Goal: Task Accomplishment & Management: Manage account settings

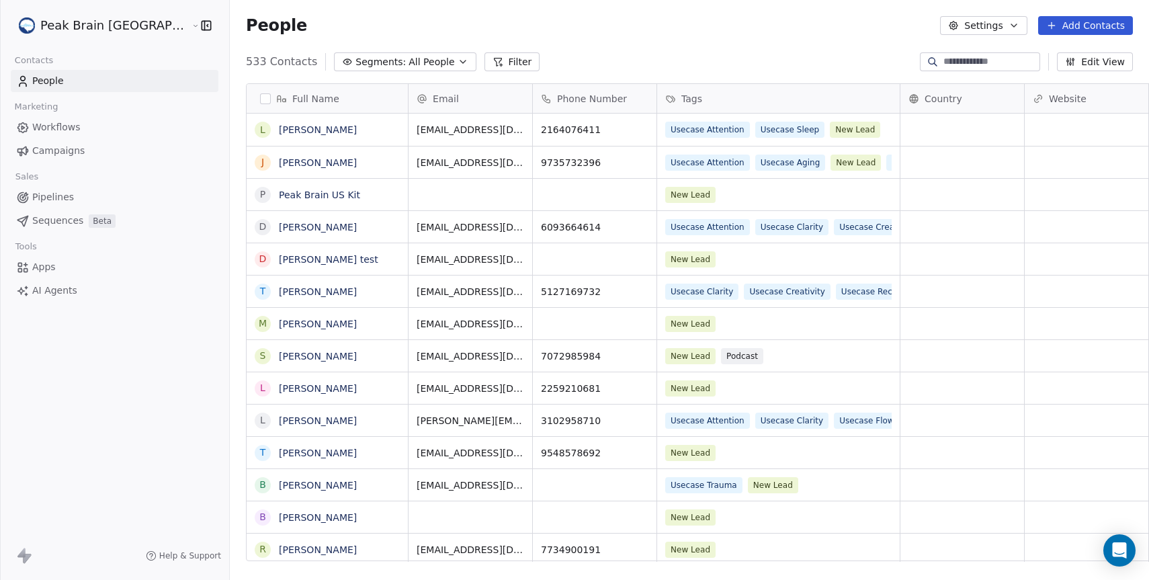
scroll to position [500, 957]
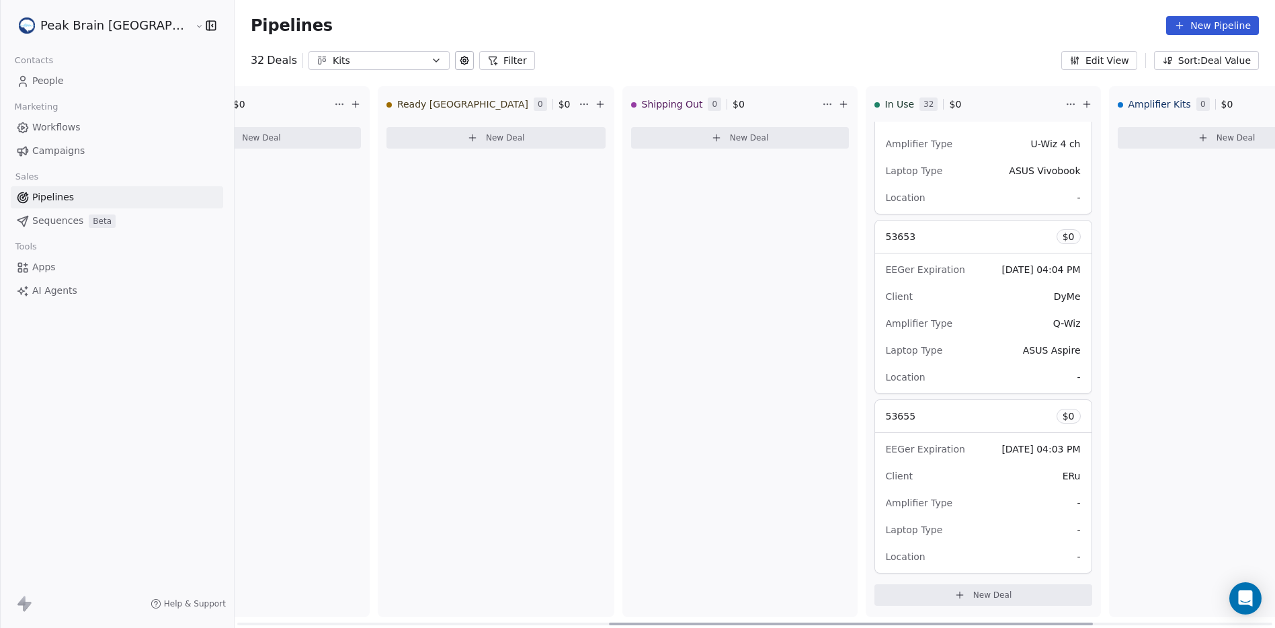
scroll to position [0, 839]
click at [333, 56] on div "Kits" at bounding box center [379, 61] width 93 height 14
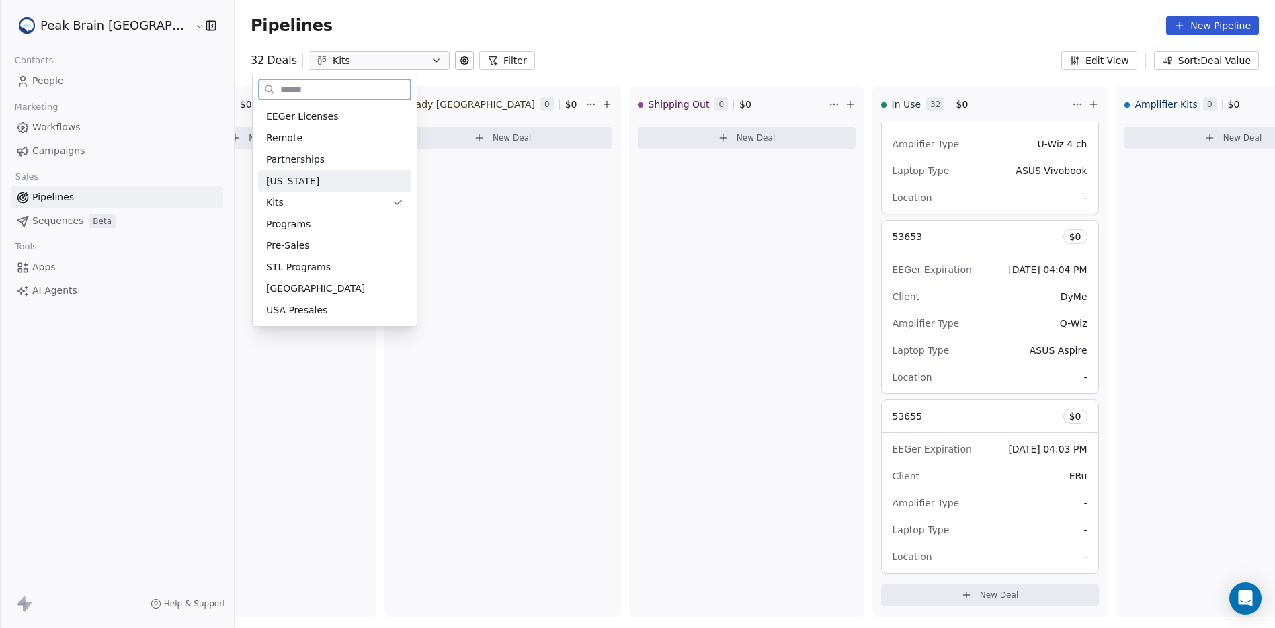
click at [316, 186] on div "Florida" at bounding box center [334, 181] width 137 height 14
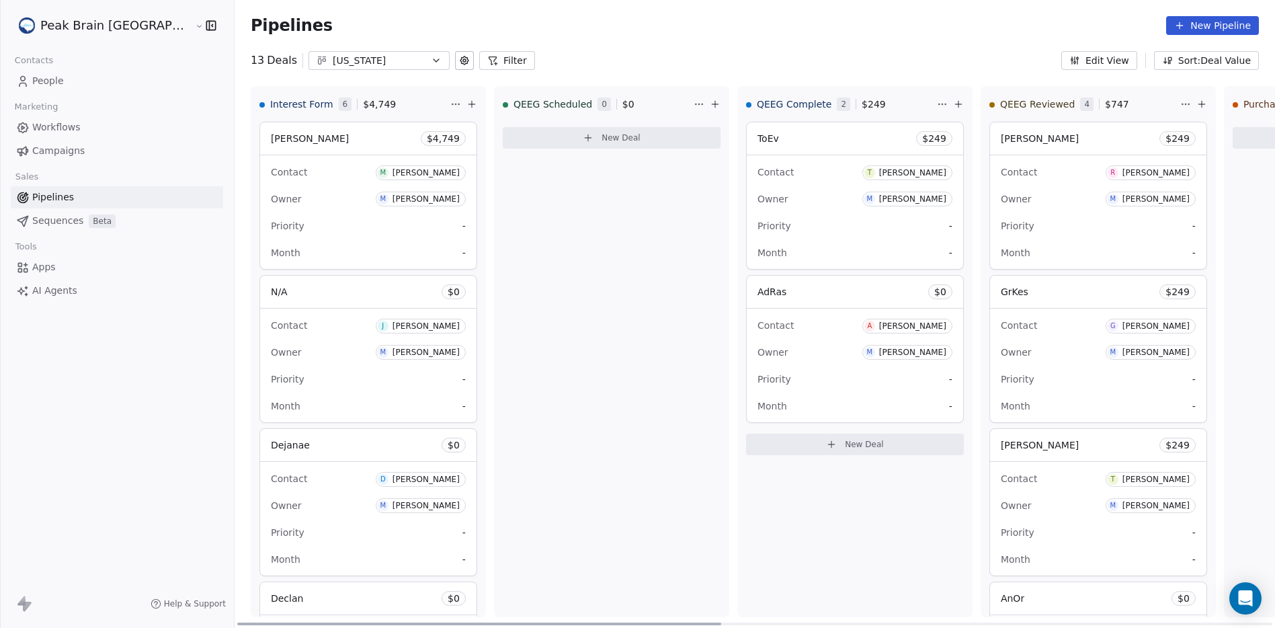
click at [503, 136] on button "New Deal" at bounding box center [612, 138] width 218 height 22
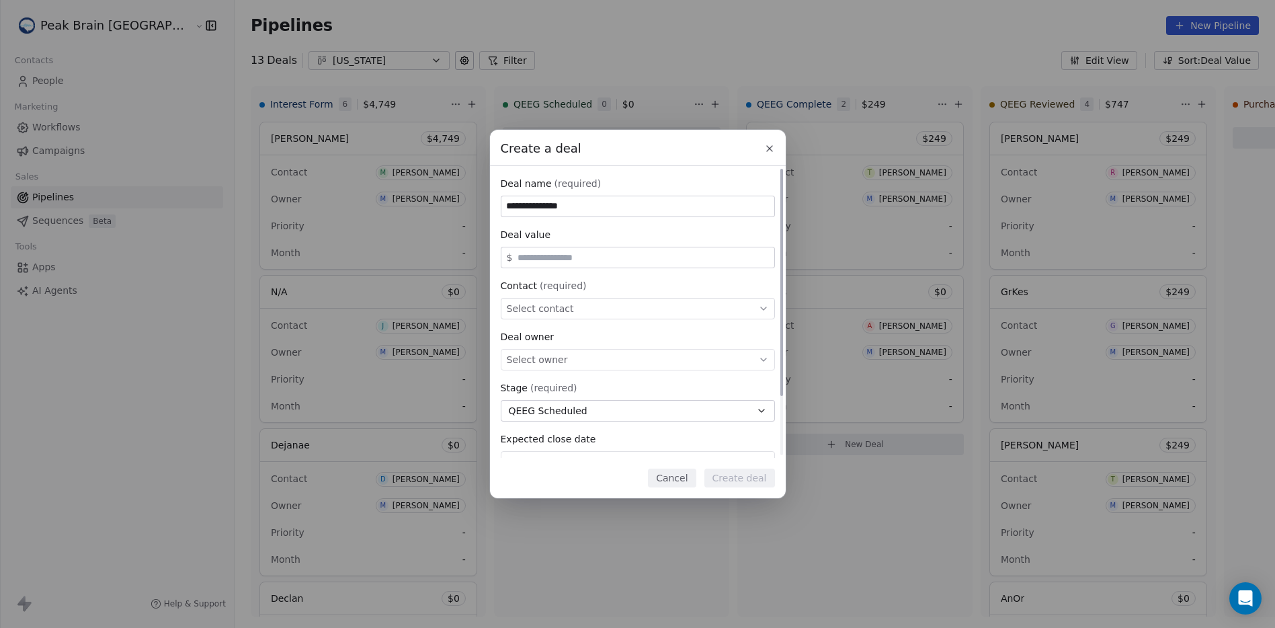
type input "**********"
click at [552, 316] on div "Select contact" at bounding box center [638, 309] width 274 height 22
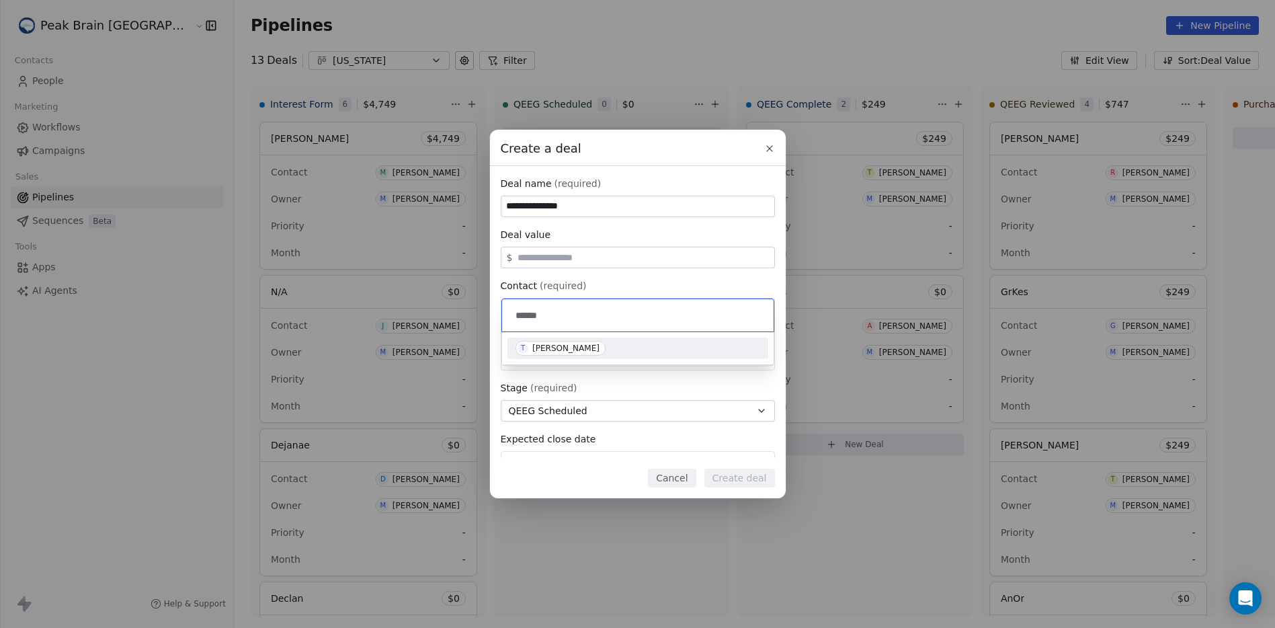
type input "******"
click at [622, 346] on div "T Teresa Lizardi" at bounding box center [637, 348] width 245 height 15
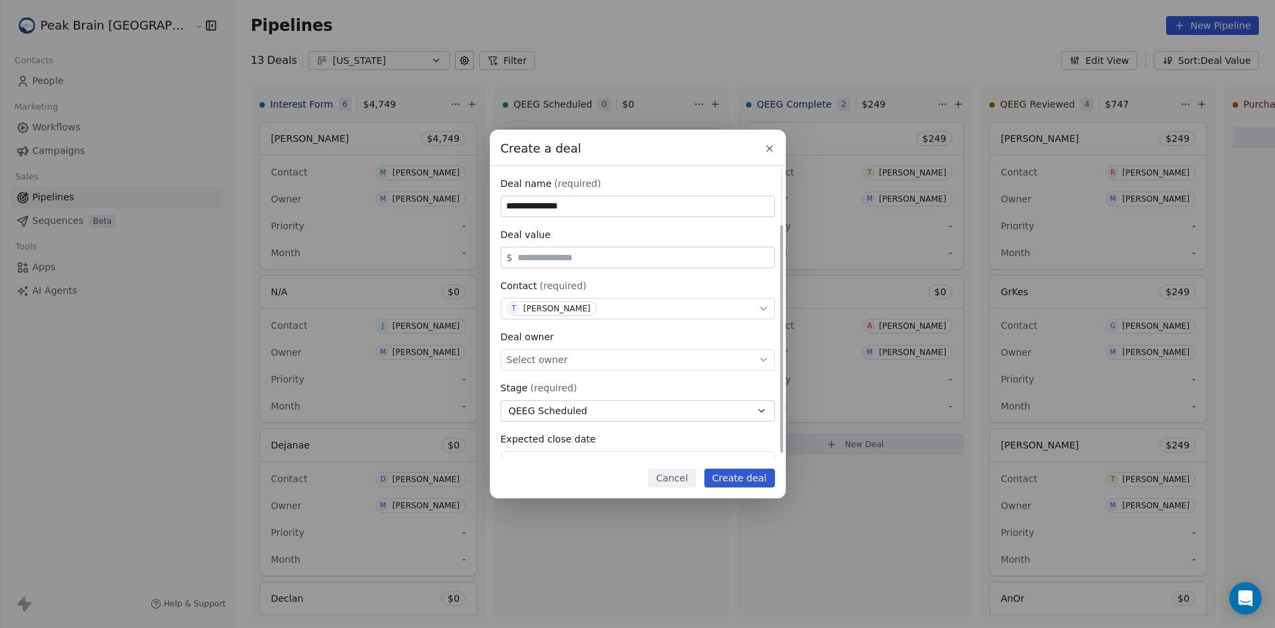
scroll to position [77, 0]
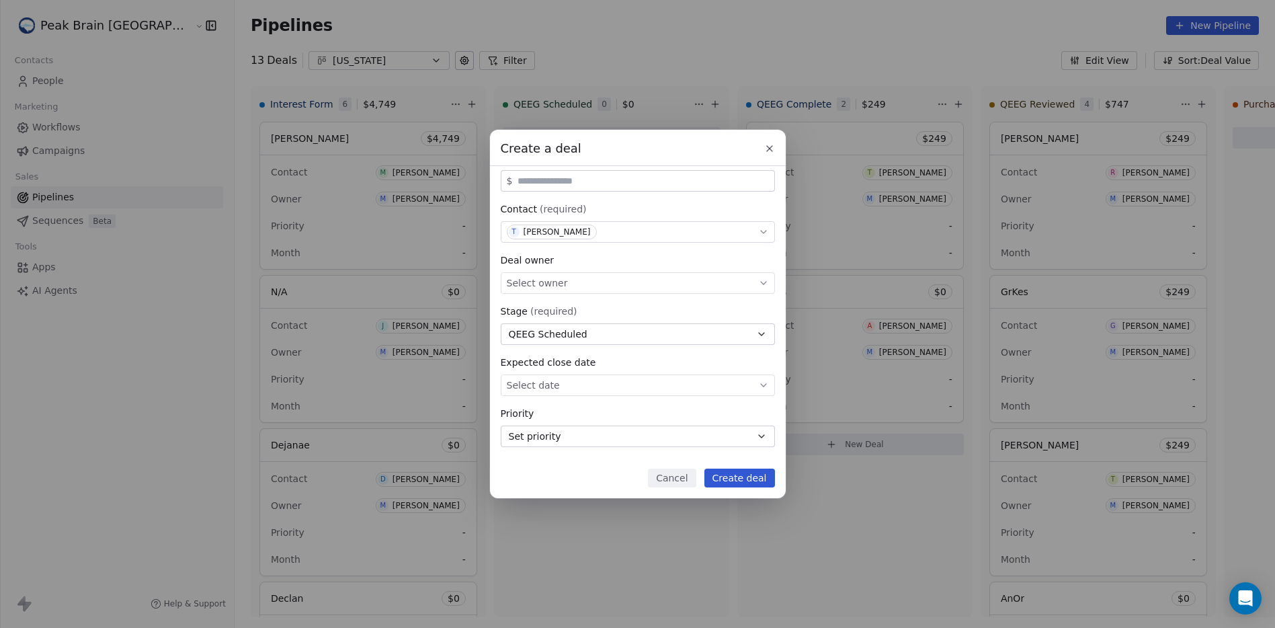
click at [728, 472] on button "Create deal" at bounding box center [739, 477] width 71 height 19
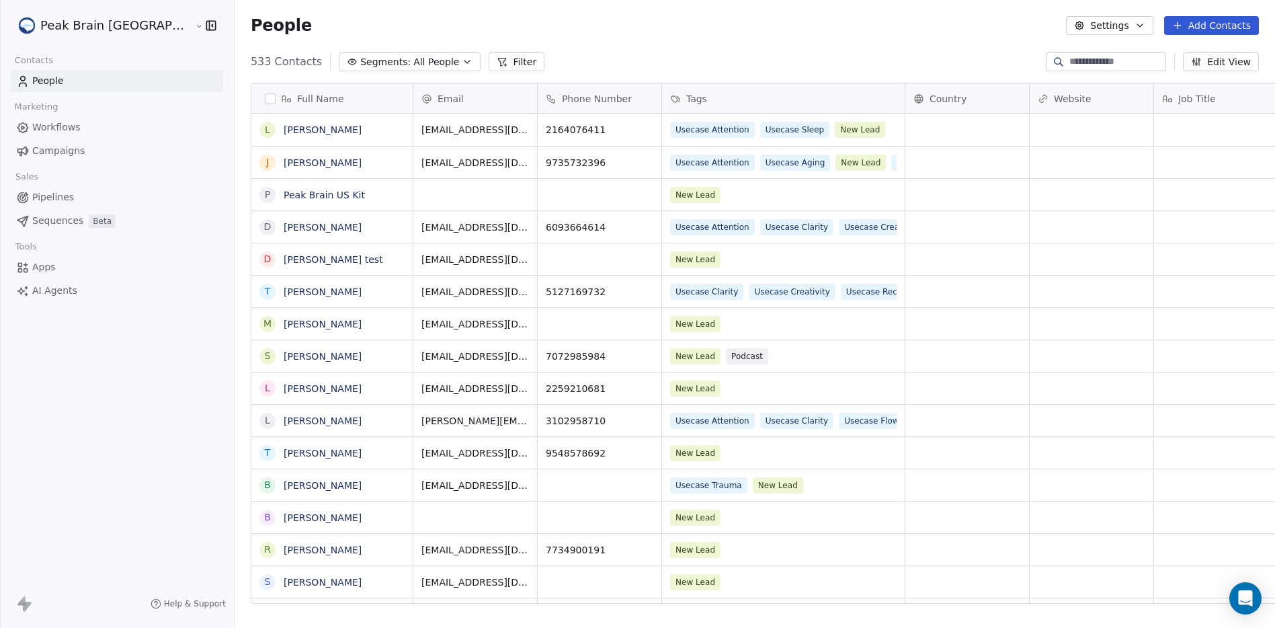
scroll to position [542, 1083]
click at [64, 189] on link "Pipelines" at bounding box center [117, 197] width 212 height 22
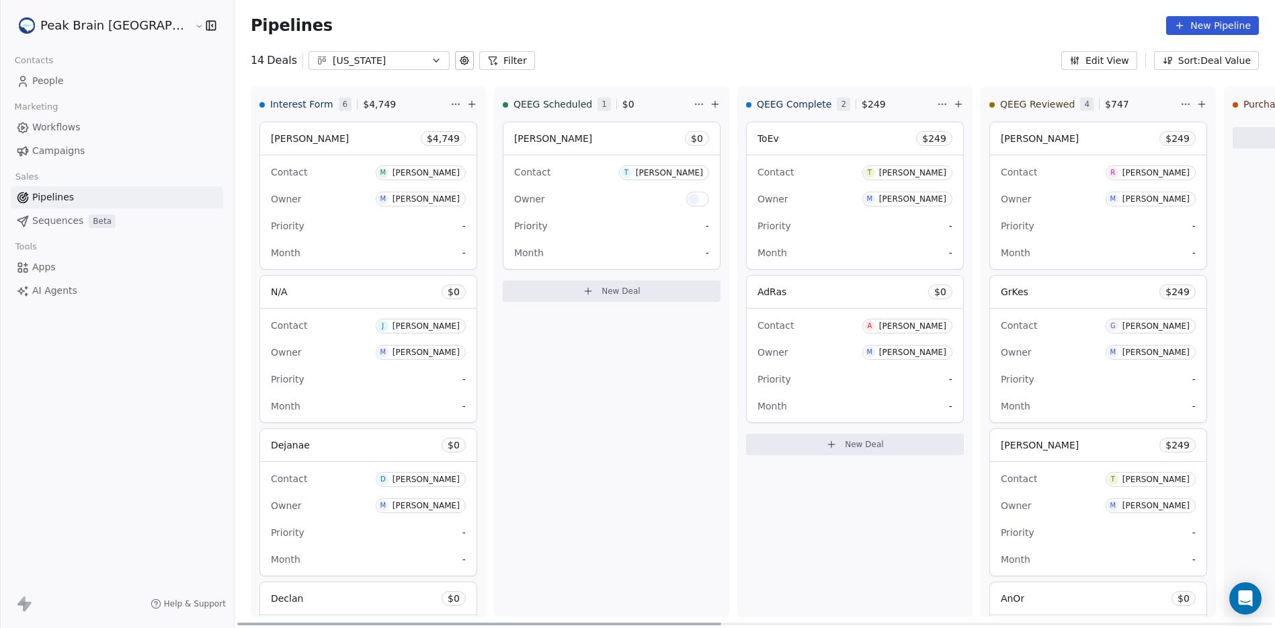
click at [547, 288] on button "New Deal" at bounding box center [612, 291] width 218 height 22
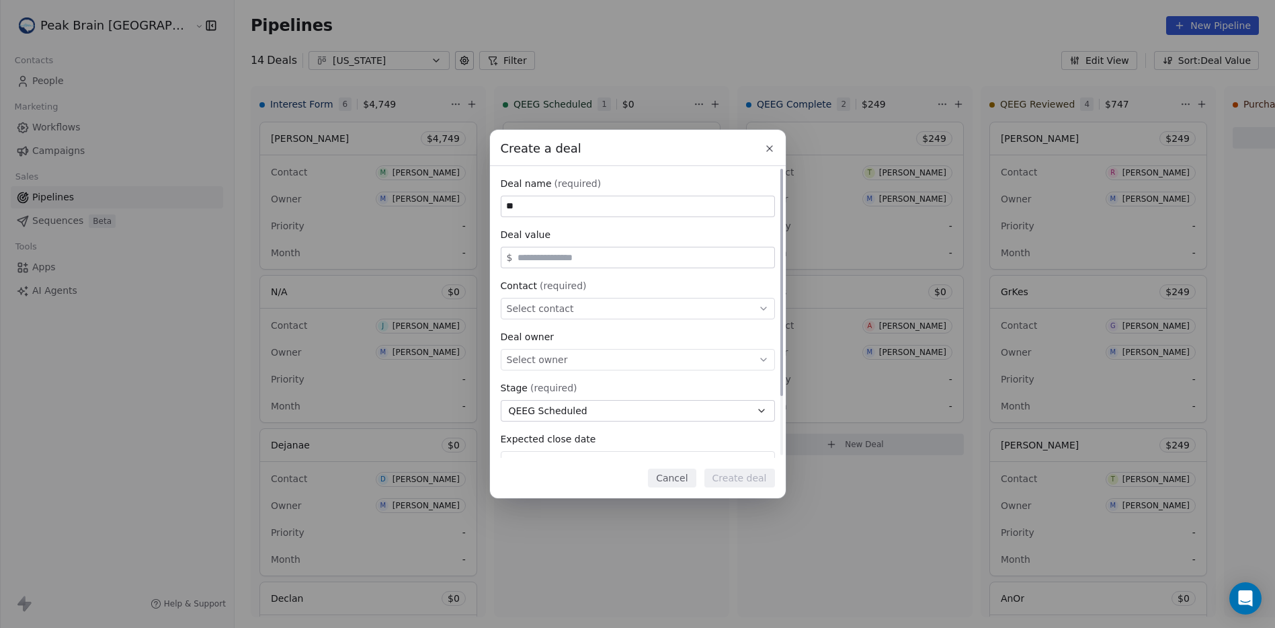
type input "*"
type input "**********"
click at [620, 308] on div "Select contact" at bounding box center [638, 309] width 274 height 22
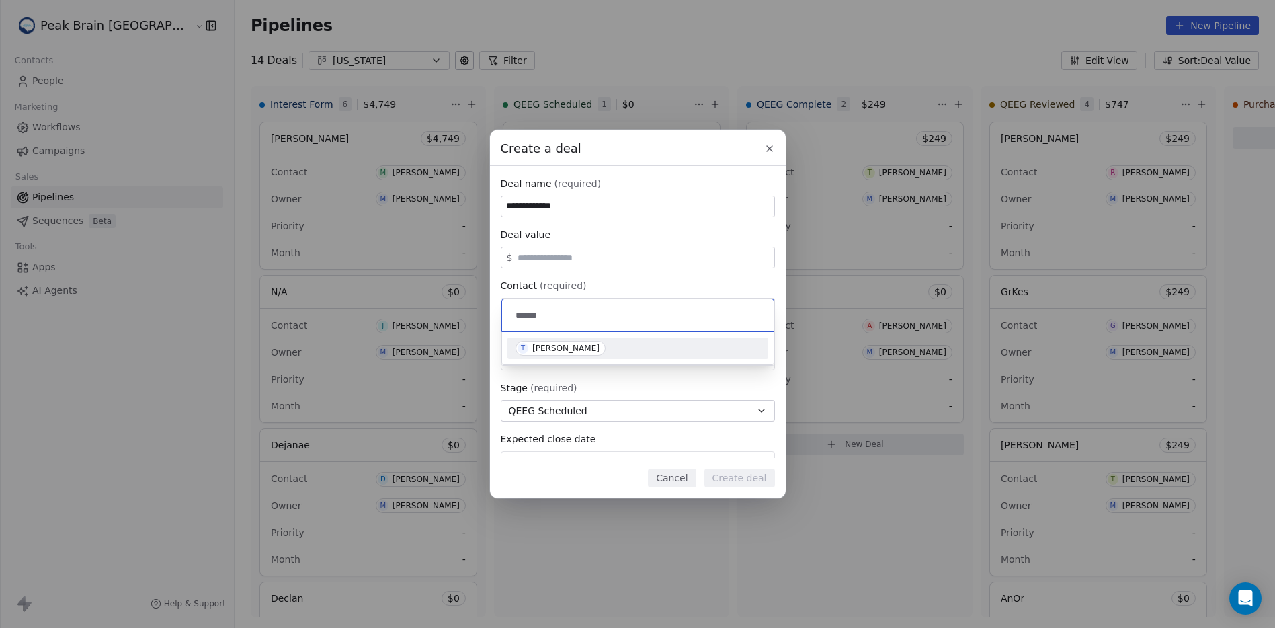
type input "******"
click at [627, 358] on div "T Teresa Lizardi" at bounding box center [637, 348] width 261 height 22
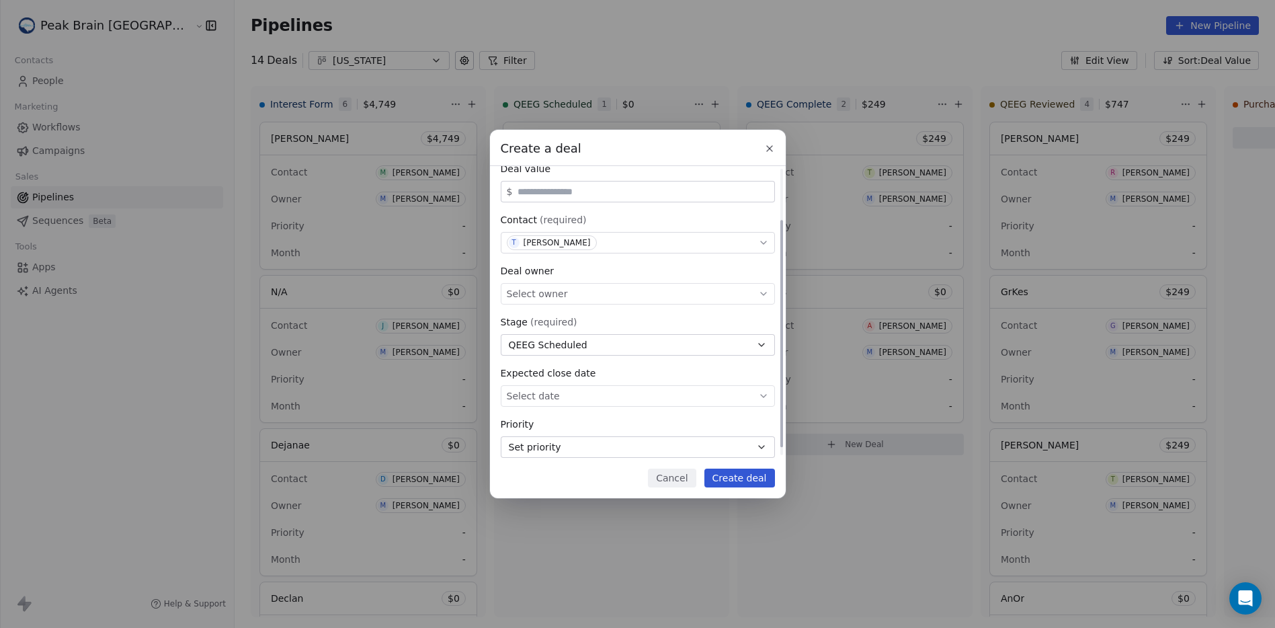
scroll to position [77, 0]
click at [720, 470] on button "Create deal" at bounding box center [739, 477] width 71 height 19
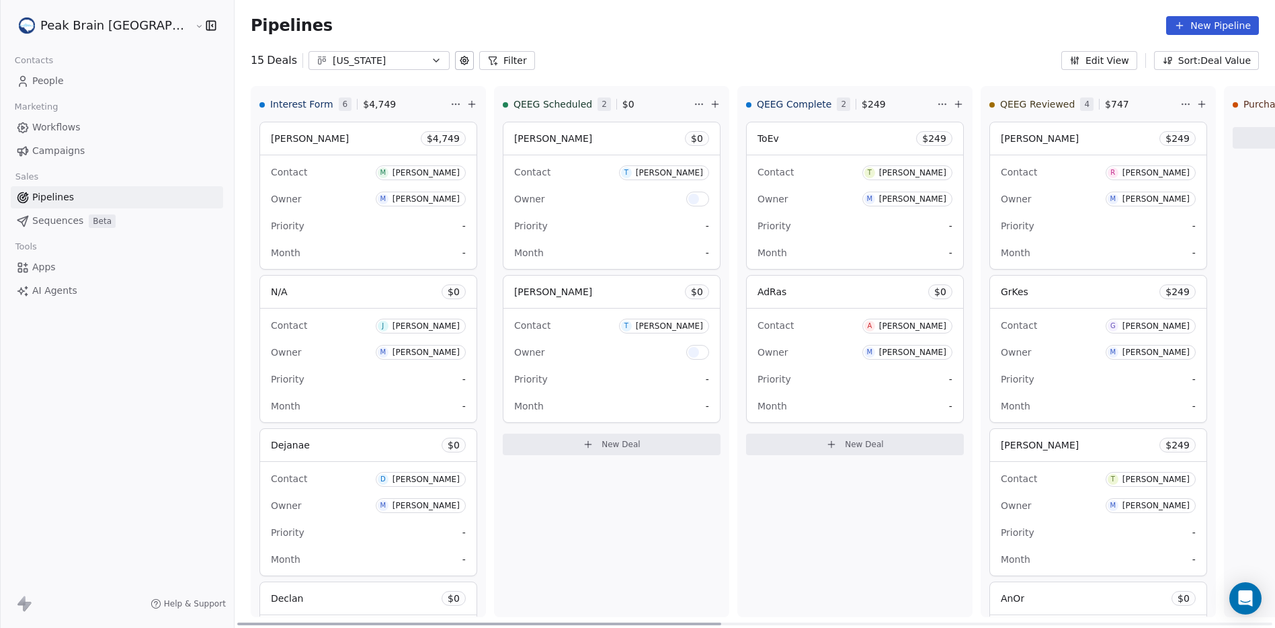
click at [688, 354] on div at bounding box center [693, 352] width 11 height 11
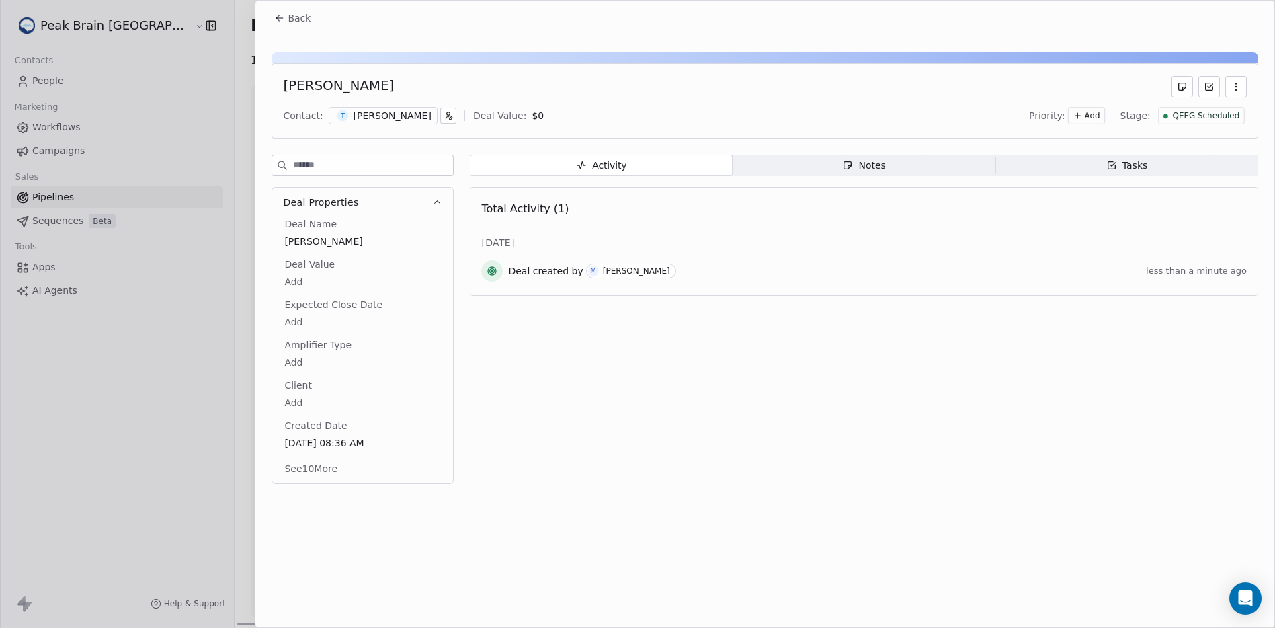
click at [412, 270] on div "Deal Value Add" at bounding box center [363, 273] width 162 height 32
click at [319, 468] on button "See 10 More" at bounding box center [310, 468] width 69 height 24
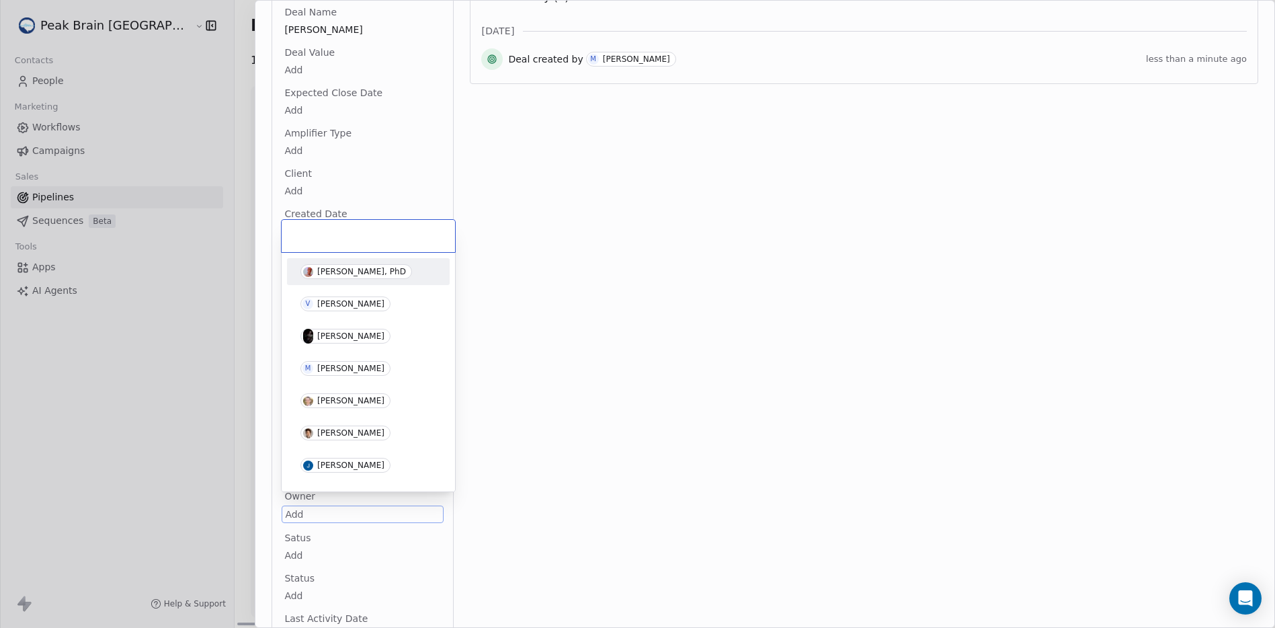
scroll to position [243, 0]
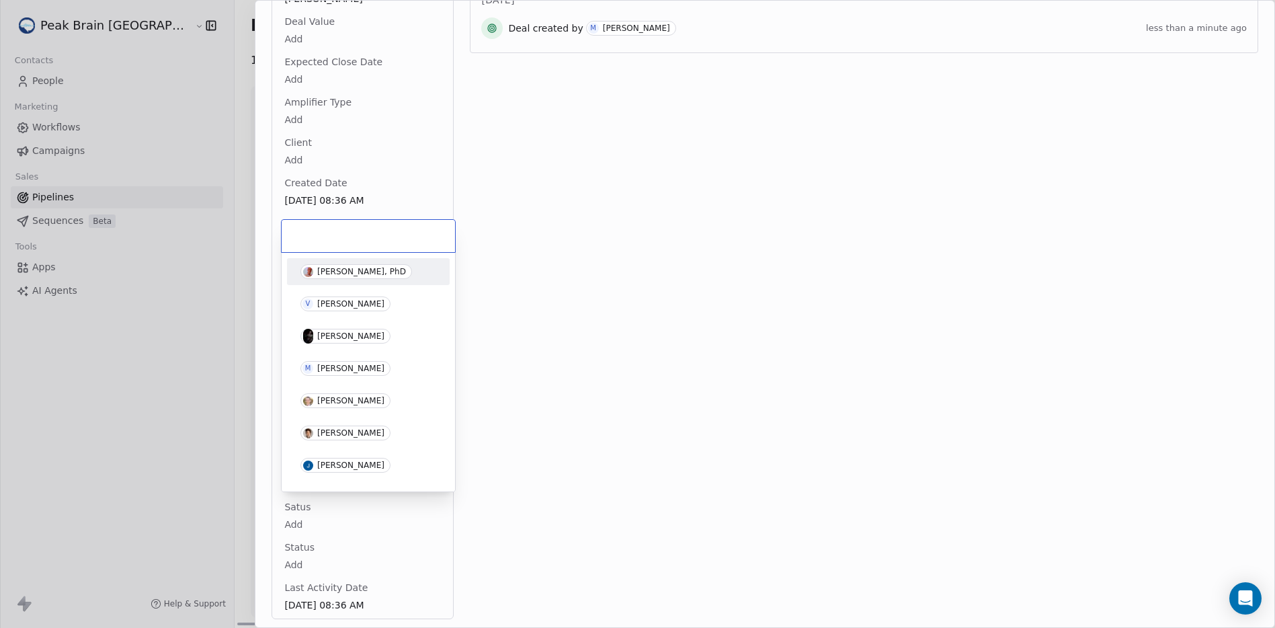
click at [298, 508] on html "Peak Brain USA Contacts People Marketing Workflows Campaigns Sales Pipelines Se…" at bounding box center [637, 314] width 1275 height 628
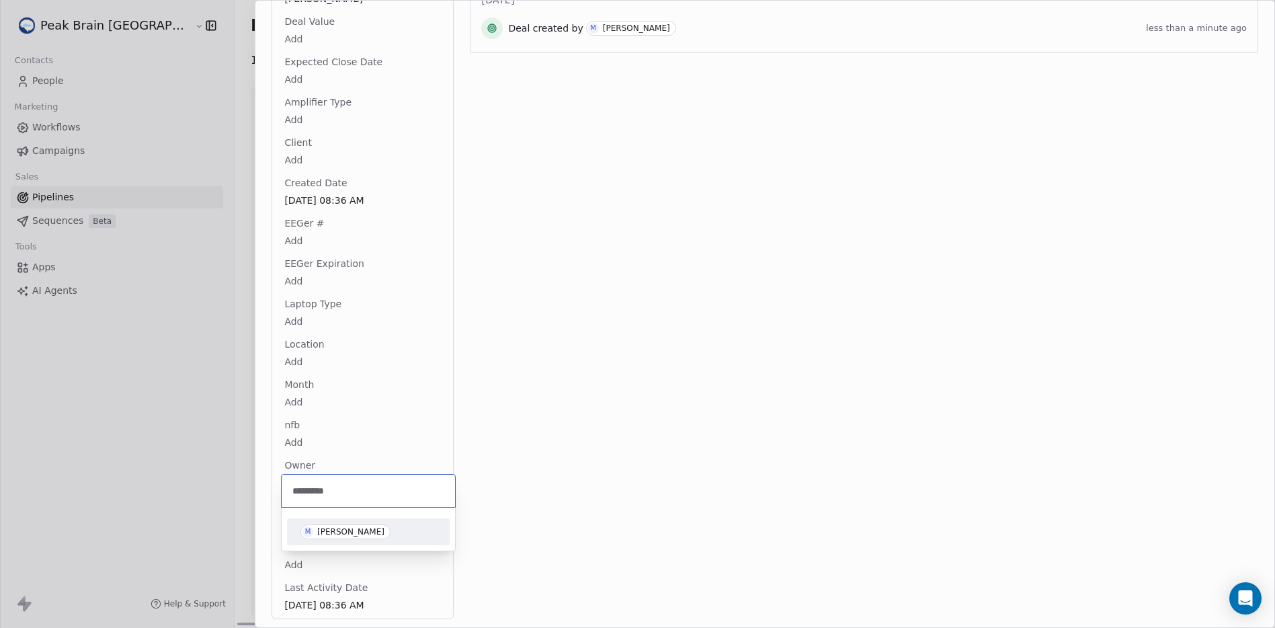
type input "*********"
click at [384, 529] on div "Madeleine McCann" at bounding box center [350, 531] width 67 height 9
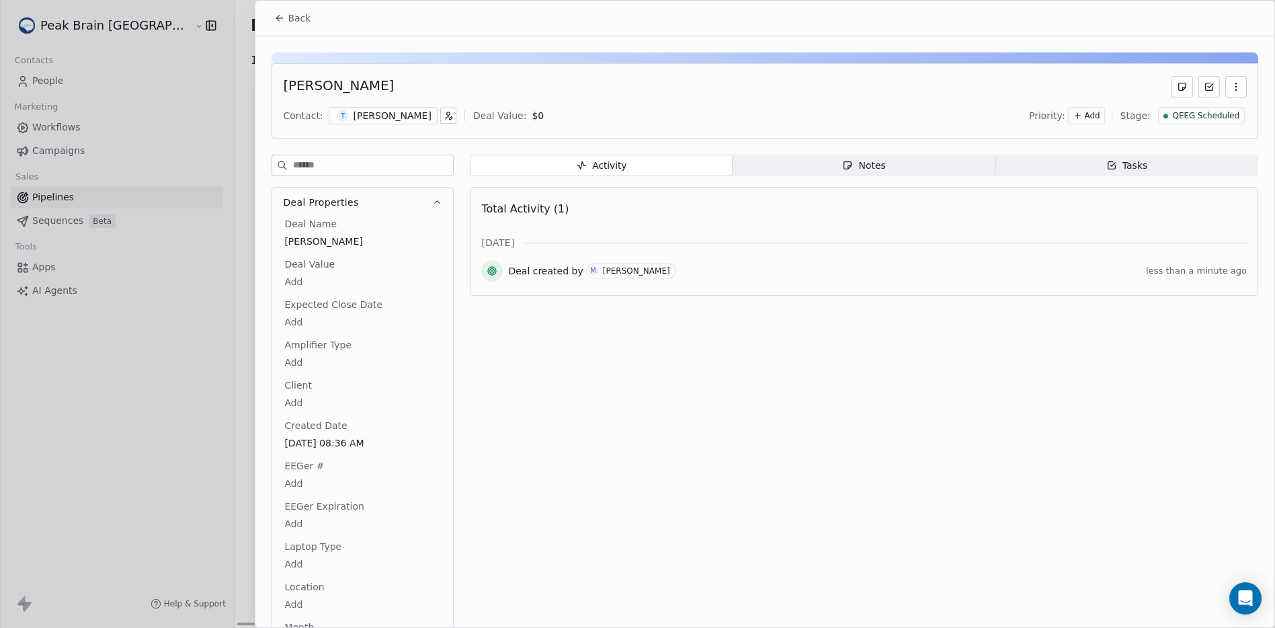
click at [285, 13] on icon at bounding box center [279, 18] width 11 height 11
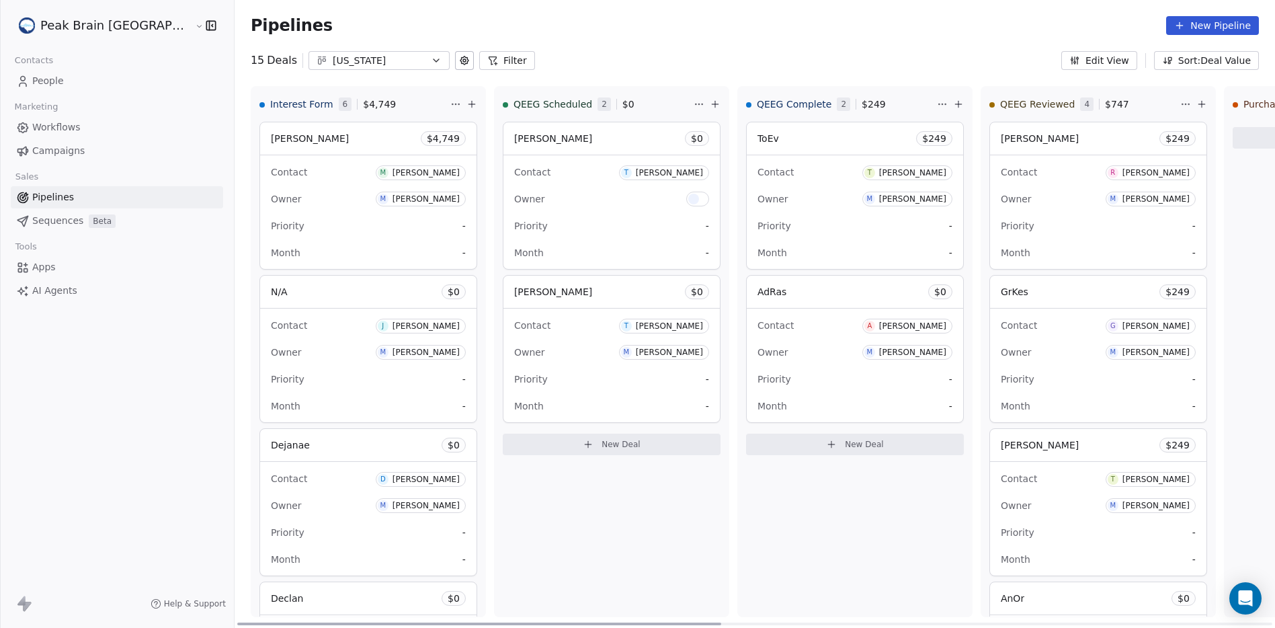
click at [533, 220] on div "Priority -" at bounding box center [611, 226] width 195 height 22
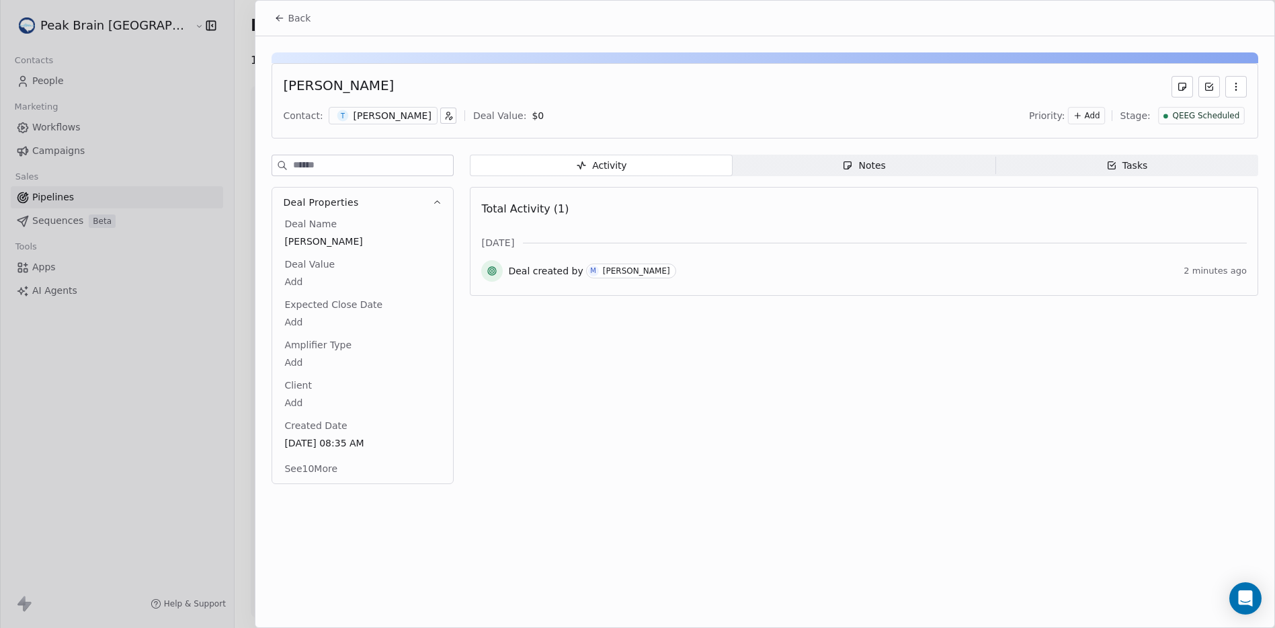
click at [322, 472] on button "See 10 More" at bounding box center [310, 468] width 69 height 24
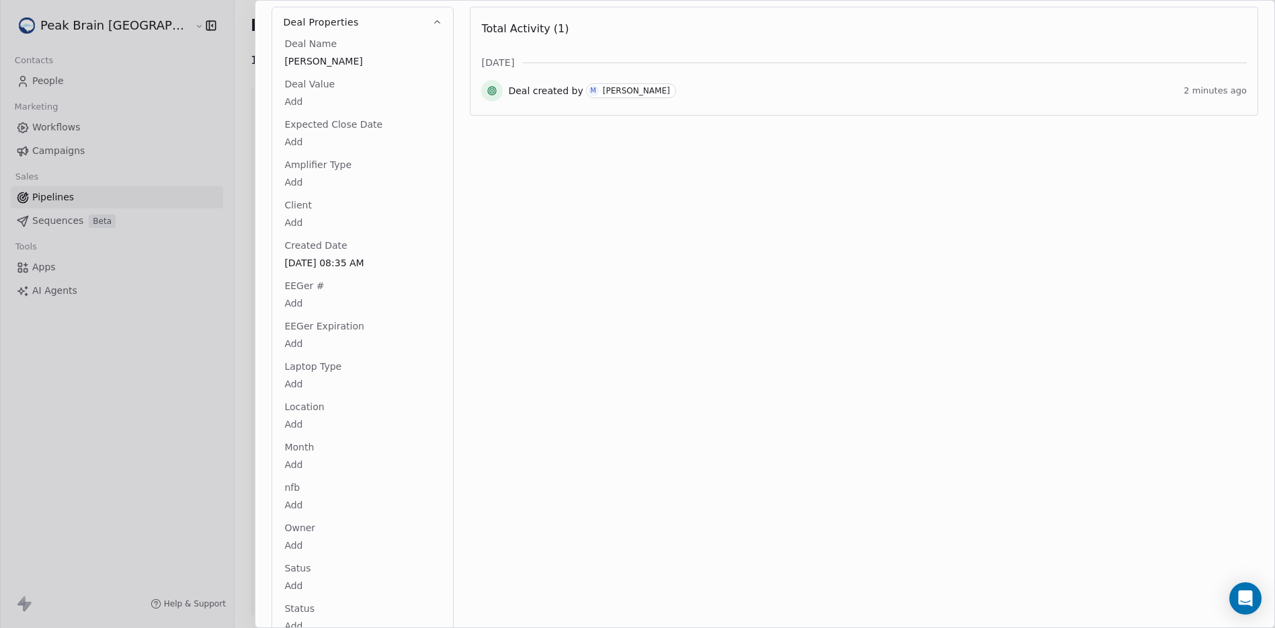
scroll to position [181, 0]
click at [300, 545] on html "Peak Brain USA Contacts People Marketing Workflows Campaigns Sales Pipelines Se…" at bounding box center [637, 314] width 1275 height 628
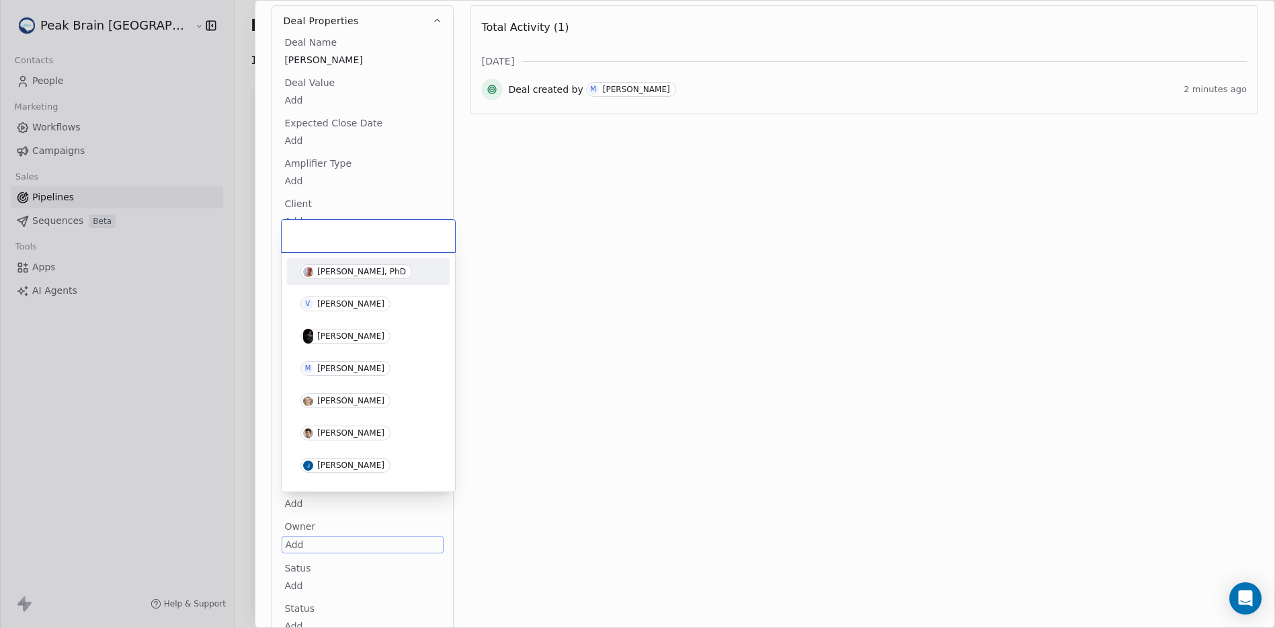
scroll to position [243, 0]
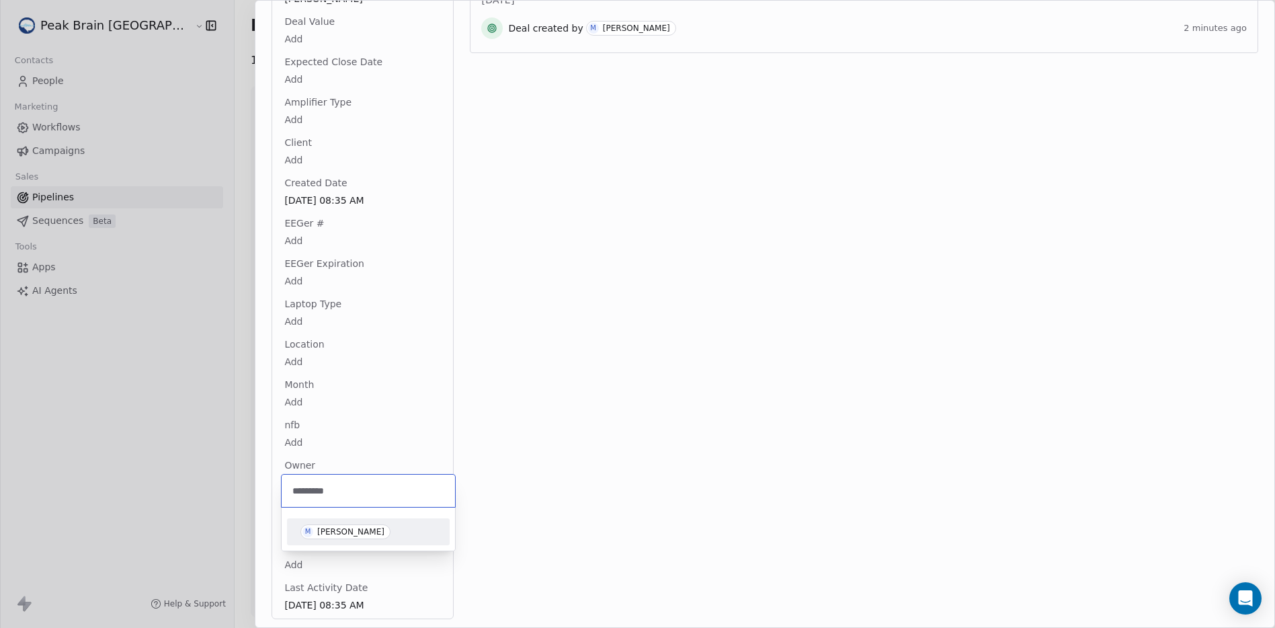
type input "*********"
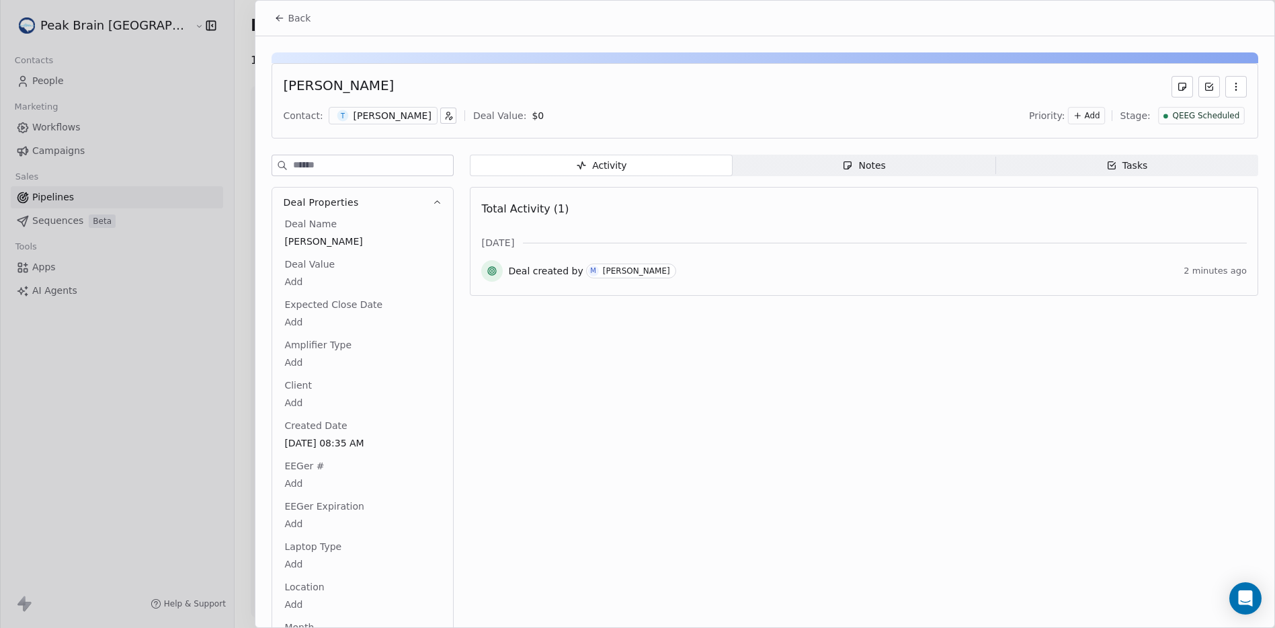
click at [291, 11] on span "Back" at bounding box center [299, 17] width 23 height 13
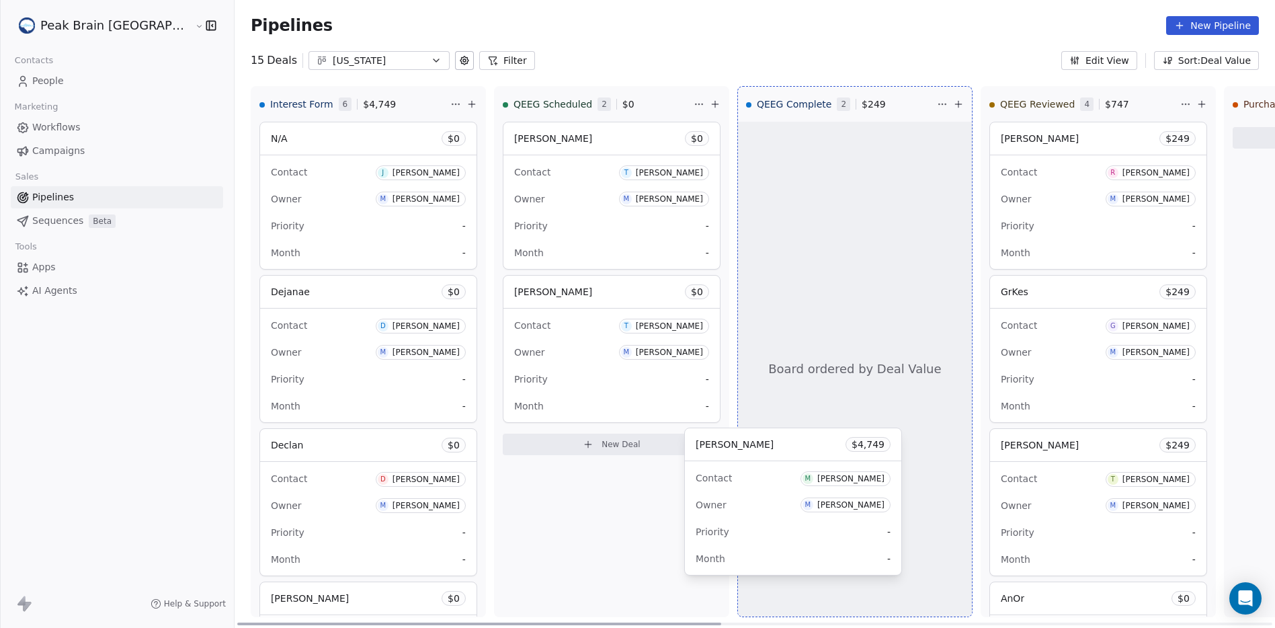
drag, startPoint x: 302, startPoint y: 138, endPoint x: 774, endPoint y: 445, distance: 562.4
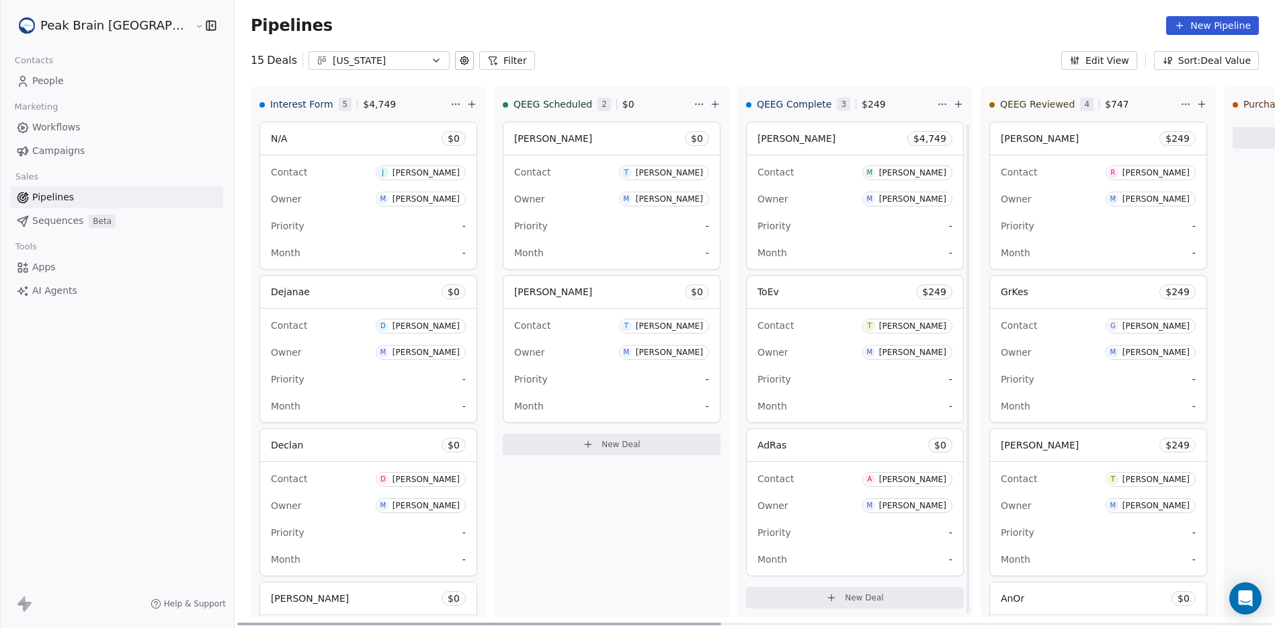
scroll to position [3, 0]
click at [691, 138] on span "$ 0" at bounding box center [697, 138] width 12 height 13
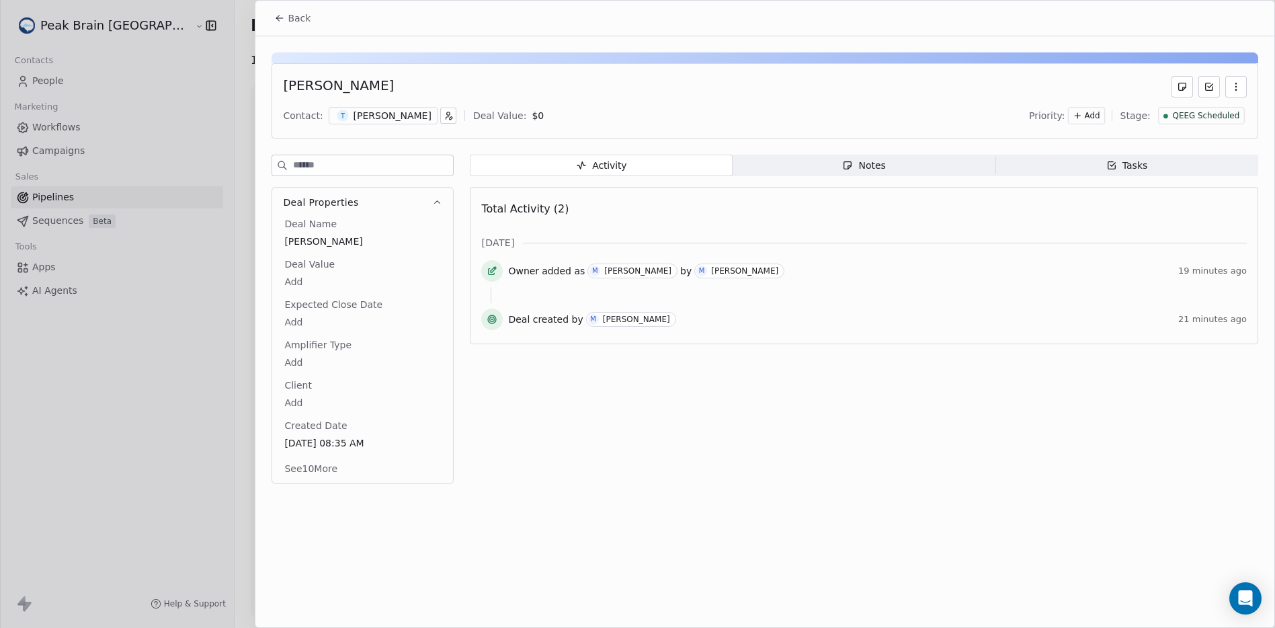
click at [513, 118] on body "Peak Brain USA Contacts People Marketing Workflows Campaigns Sales Pipelines Se…" at bounding box center [637, 314] width 1275 height 628
click at [513, 118] on div "$ *" at bounding box center [564, 114] width 118 height 32
click at [532, 122] on div "$ *" at bounding box center [564, 114] width 118 height 32
click at [532, 120] on input "*" at bounding box center [569, 115] width 99 height 10
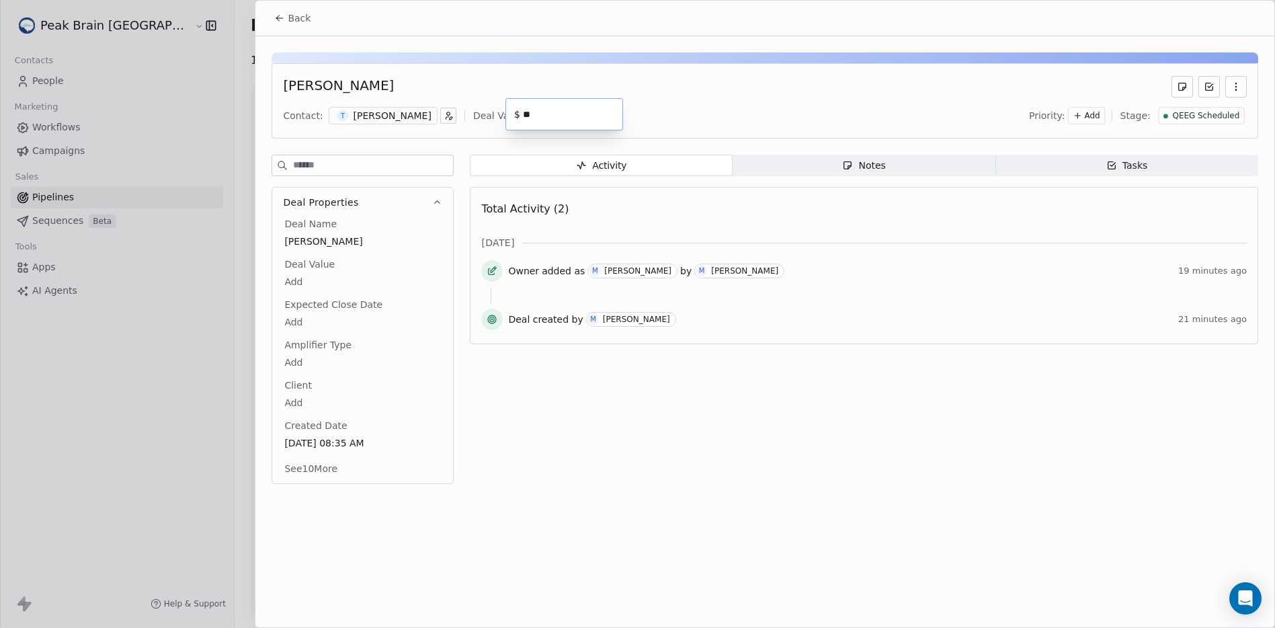
type input "***"
click at [299, 18] on span "Back" at bounding box center [299, 17] width 23 height 13
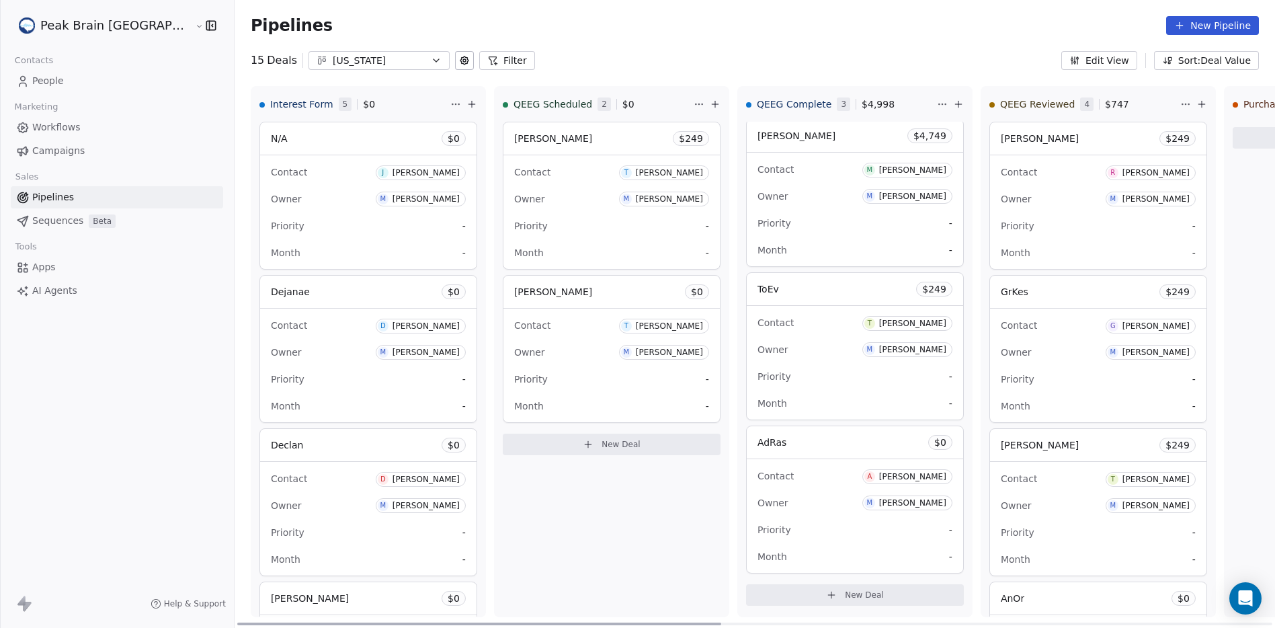
click at [691, 294] on span "$ 0" at bounding box center [697, 291] width 12 height 13
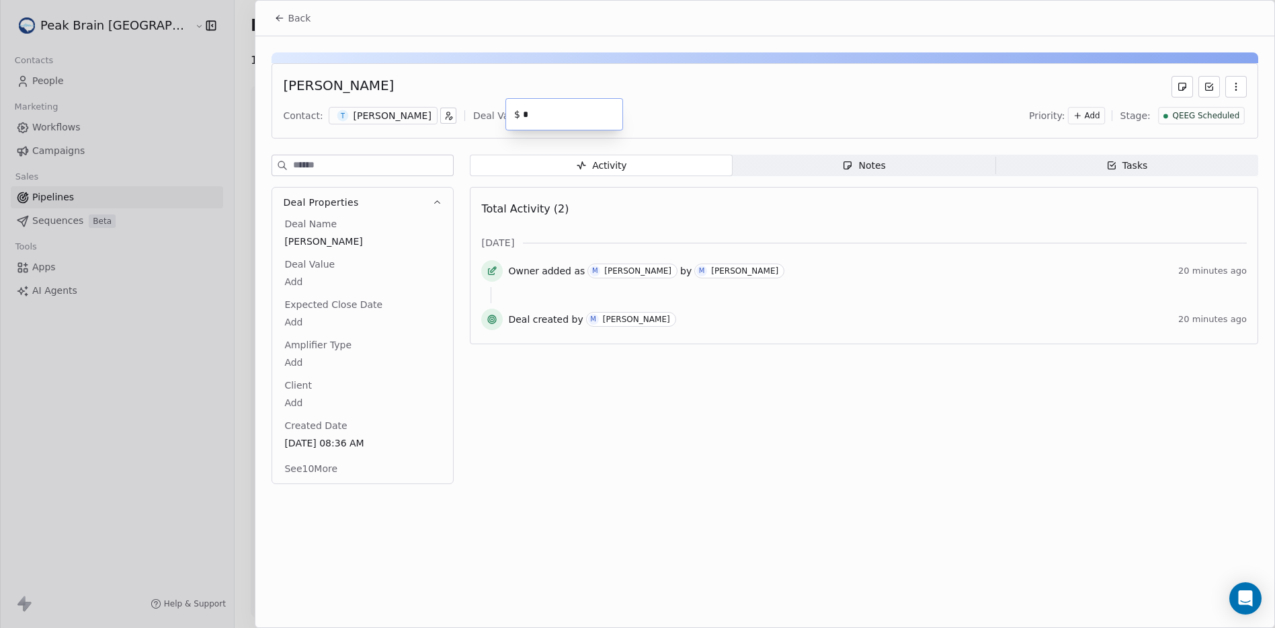
click at [516, 122] on body "Peak Brain USA Contacts People Marketing Workflows Campaigns Sales Pipelines Se…" at bounding box center [637, 314] width 1275 height 628
type input "***"
click at [290, 15] on span "Back" at bounding box center [299, 17] width 23 height 13
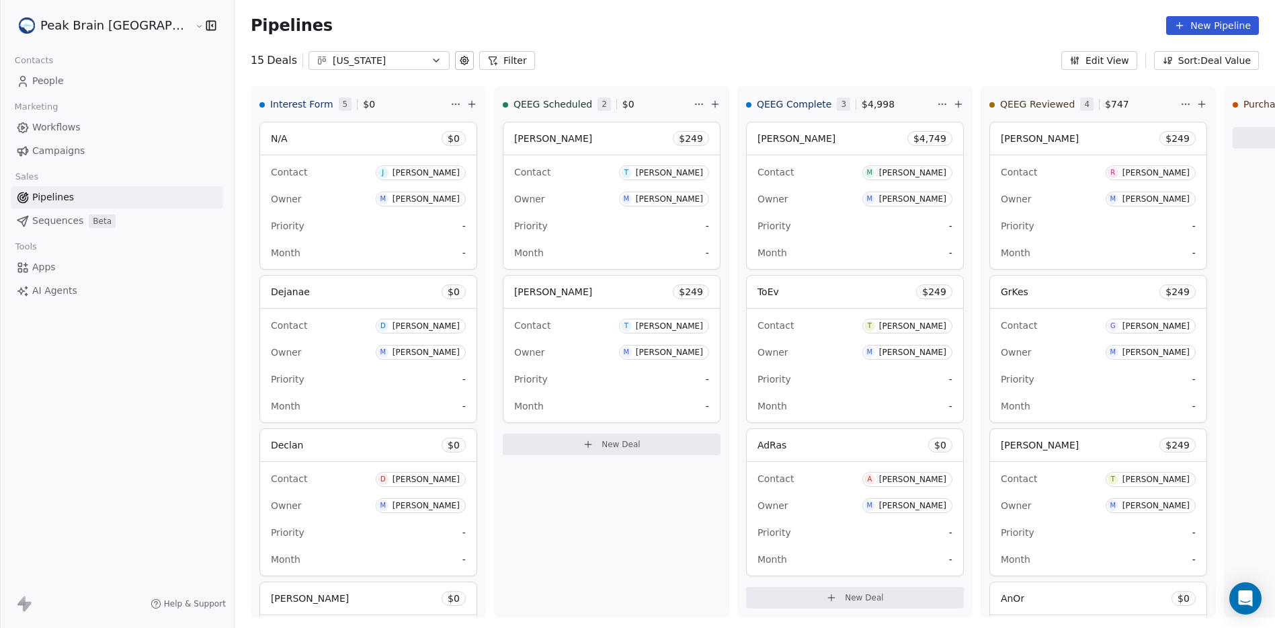
click at [337, 57] on div "Florida" at bounding box center [379, 61] width 93 height 14
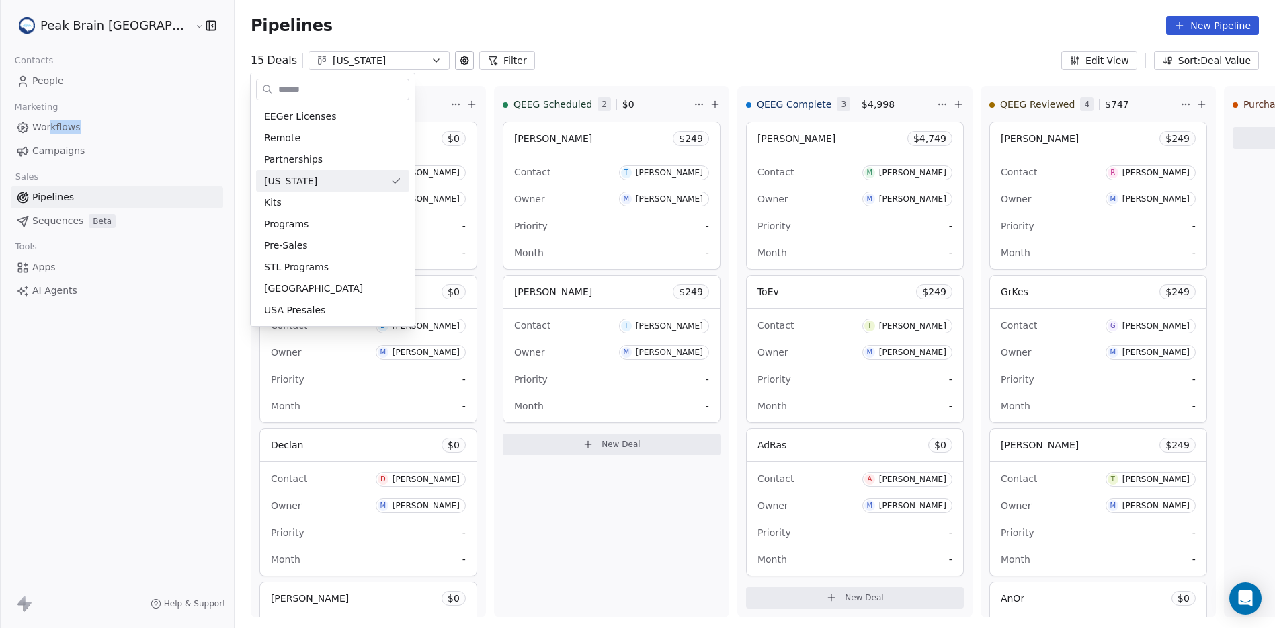
click at [52, 134] on html "Peak Brain USA Contacts People Marketing Workflows Campaigns Sales Pipelines Se…" at bounding box center [637, 314] width 1275 height 628
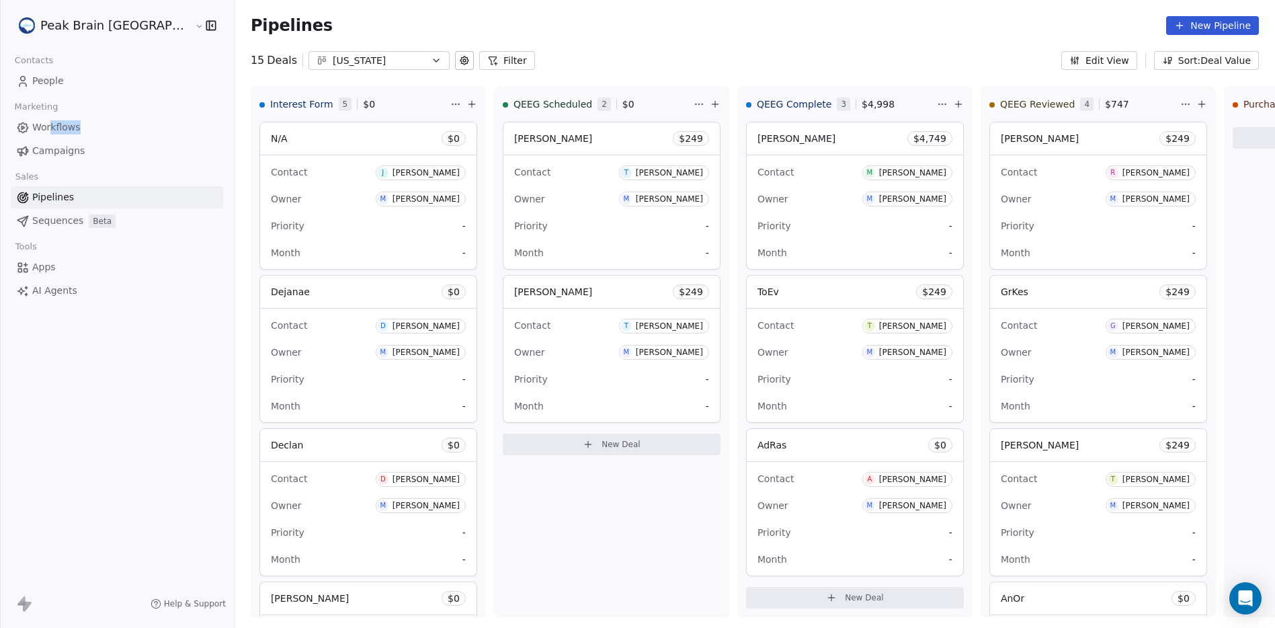
click at [52, 134] on link "Workflows" at bounding box center [117, 127] width 212 height 22
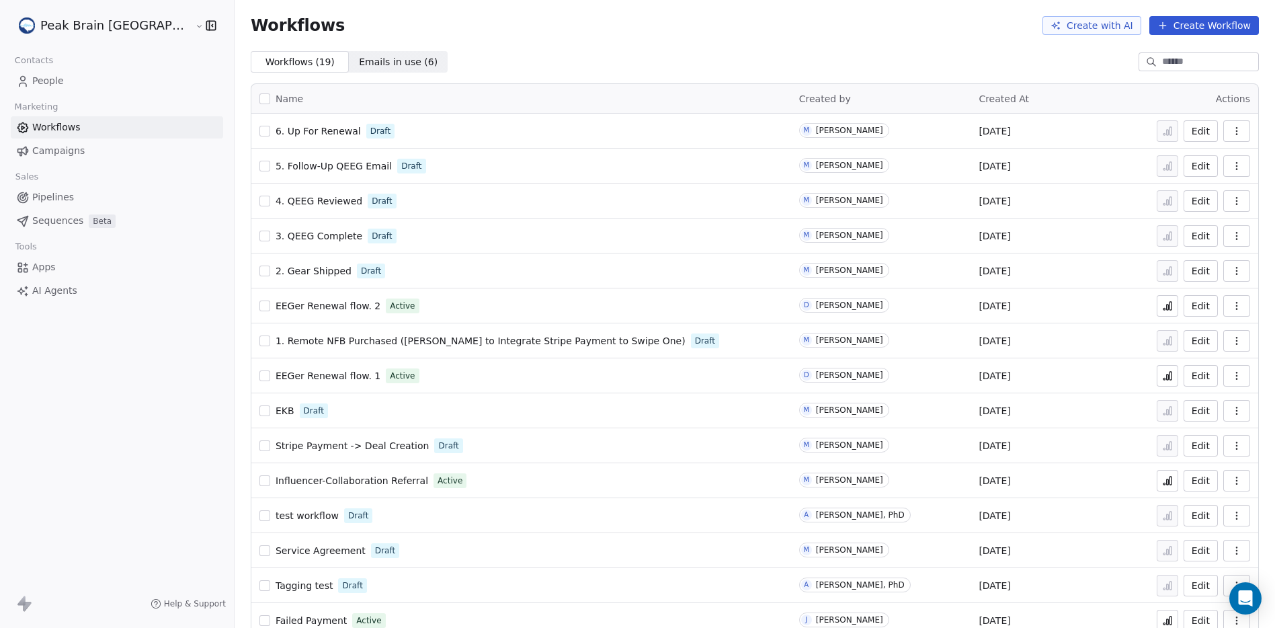
click at [286, 295] on td "EEGer Renewal flow. 2 Active" at bounding box center [521, 305] width 540 height 35
click at [294, 311] on link "EEGer Renewal flow. 2" at bounding box center [327, 305] width 105 height 13
click at [292, 308] on span "EEGer Renewal flow. 2" at bounding box center [327, 305] width 105 height 11
click at [311, 304] on span "EEGer Renewal flow. 2" at bounding box center [327, 305] width 105 height 11
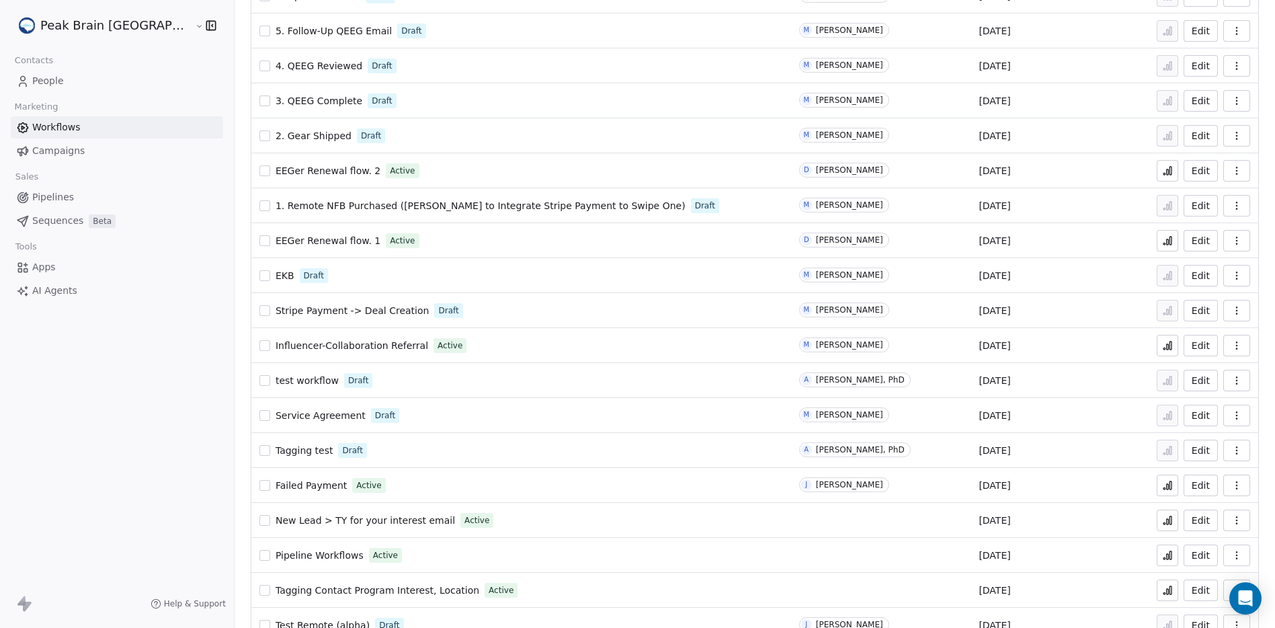
scroll to position [161, 0]
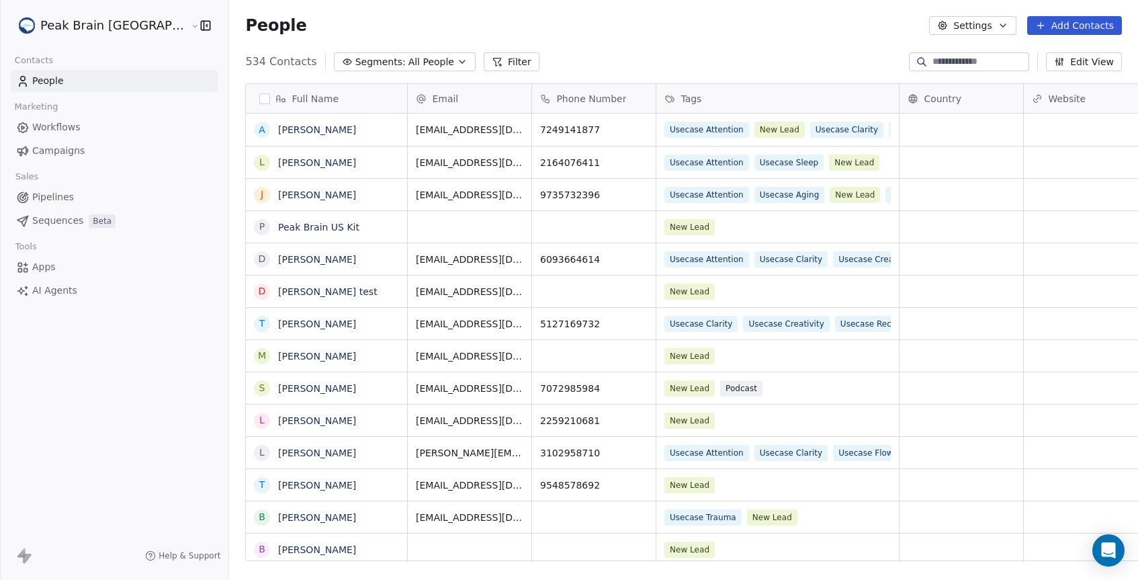
scroll to position [500, 947]
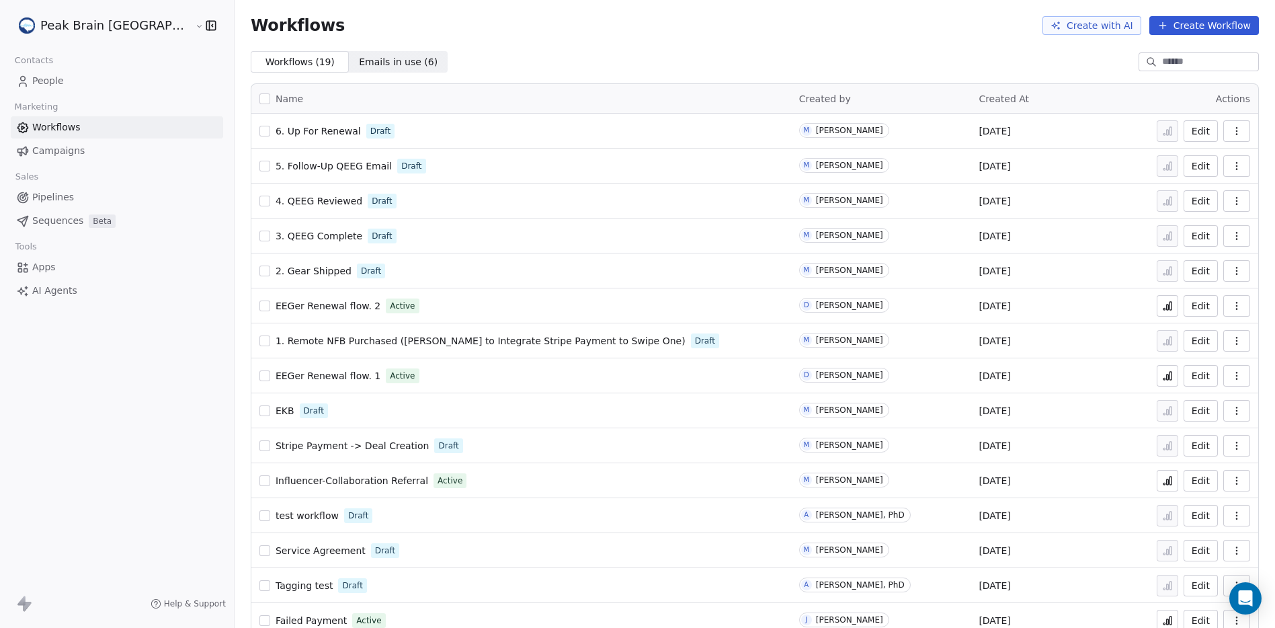
click at [59, 198] on span "Pipelines" at bounding box center [53, 197] width 42 height 14
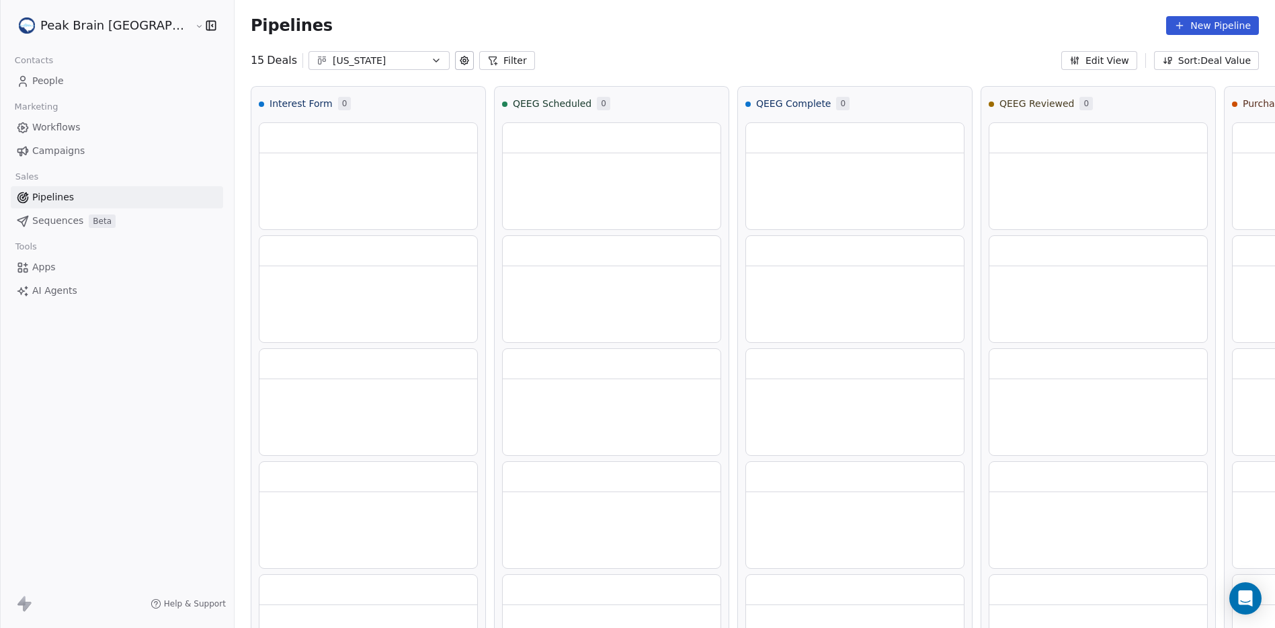
click at [333, 56] on div "[US_STATE]" at bounding box center [379, 61] width 93 height 14
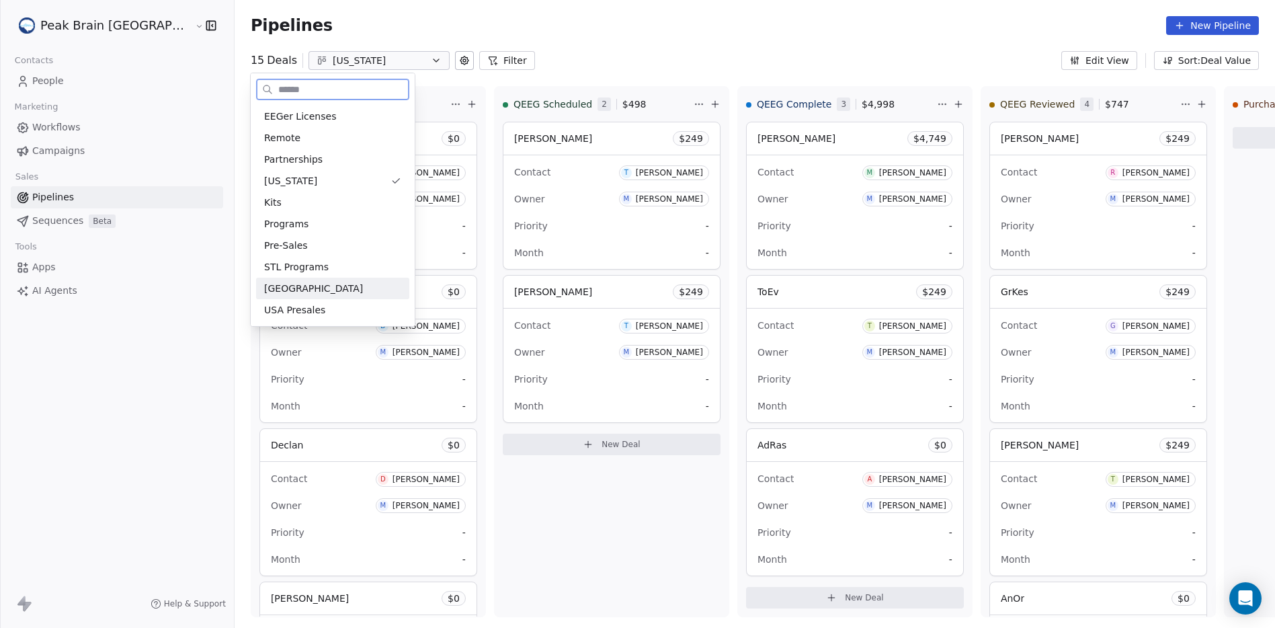
click at [298, 295] on div "[GEOGRAPHIC_DATA]" at bounding box center [332, 289] width 137 height 14
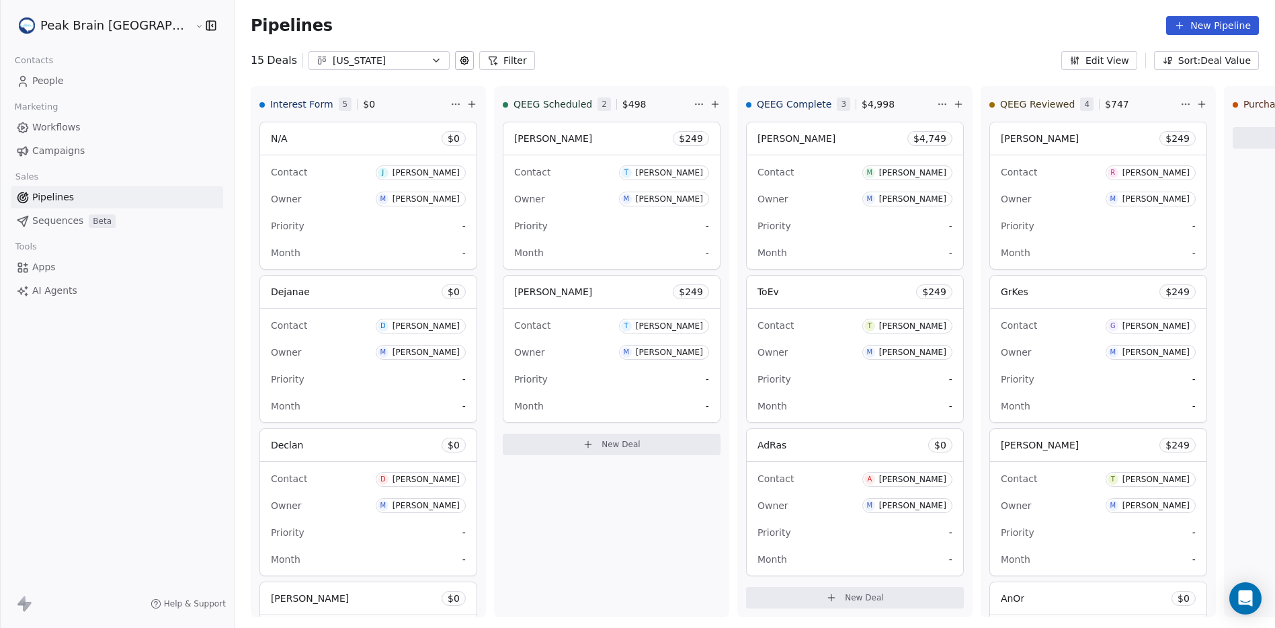
click at [431, 57] on icon "button" at bounding box center [436, 60] width 11 height 11
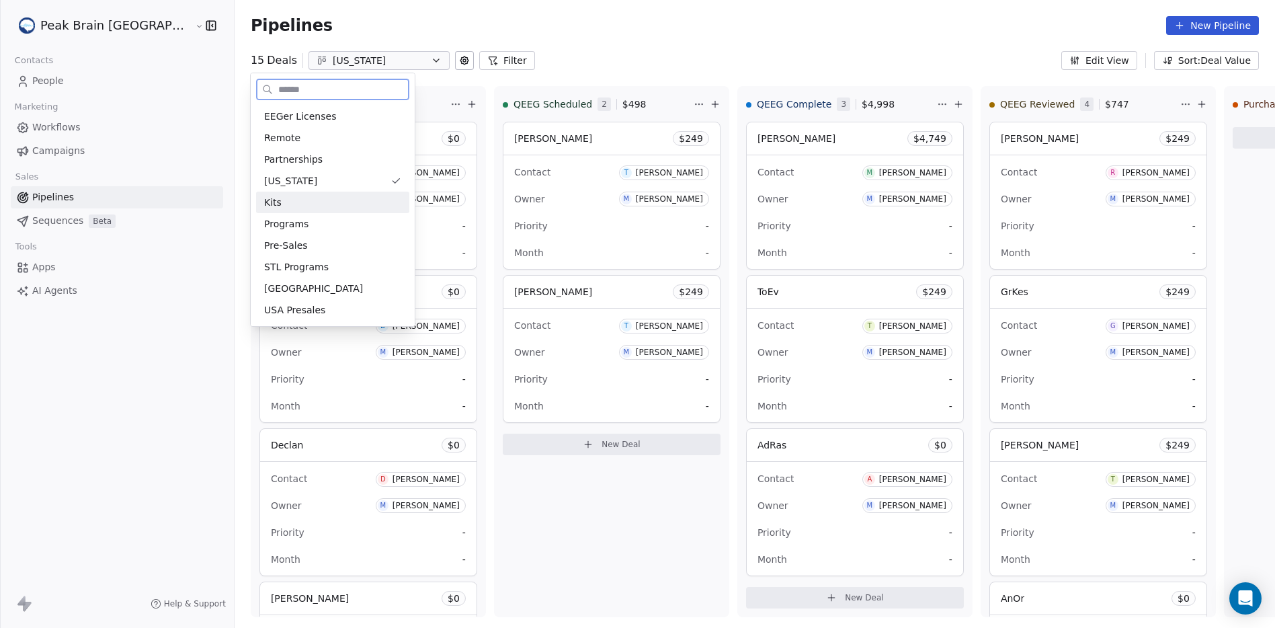
click at [302, 208] on div "Kits" at bounding box center [332, 203] width 137 height 14
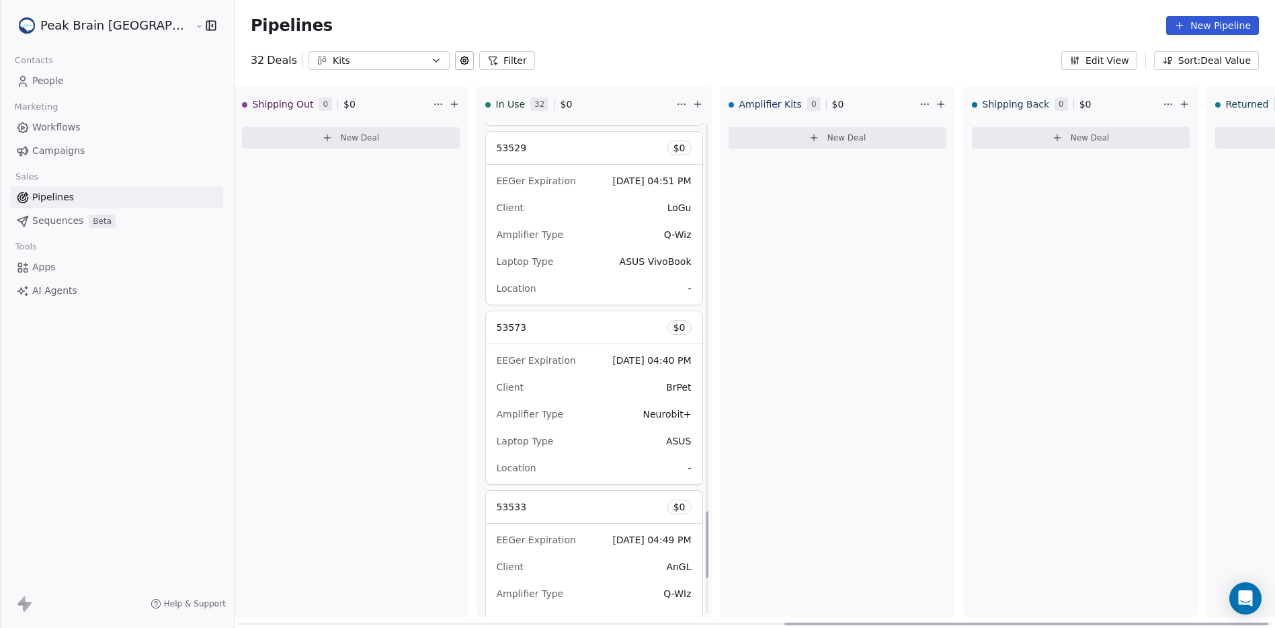
scroll to position [3131, 0]
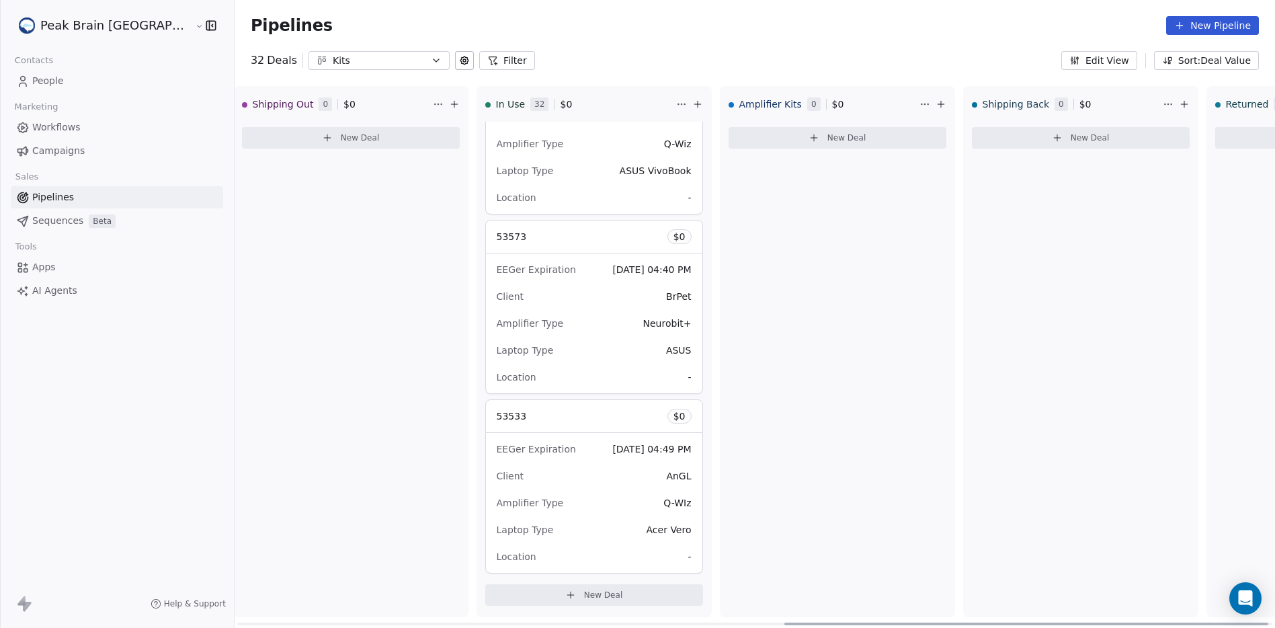
click at [485, 599] on button "New Deal" at bounding box center [594, 595] width 218 height 22
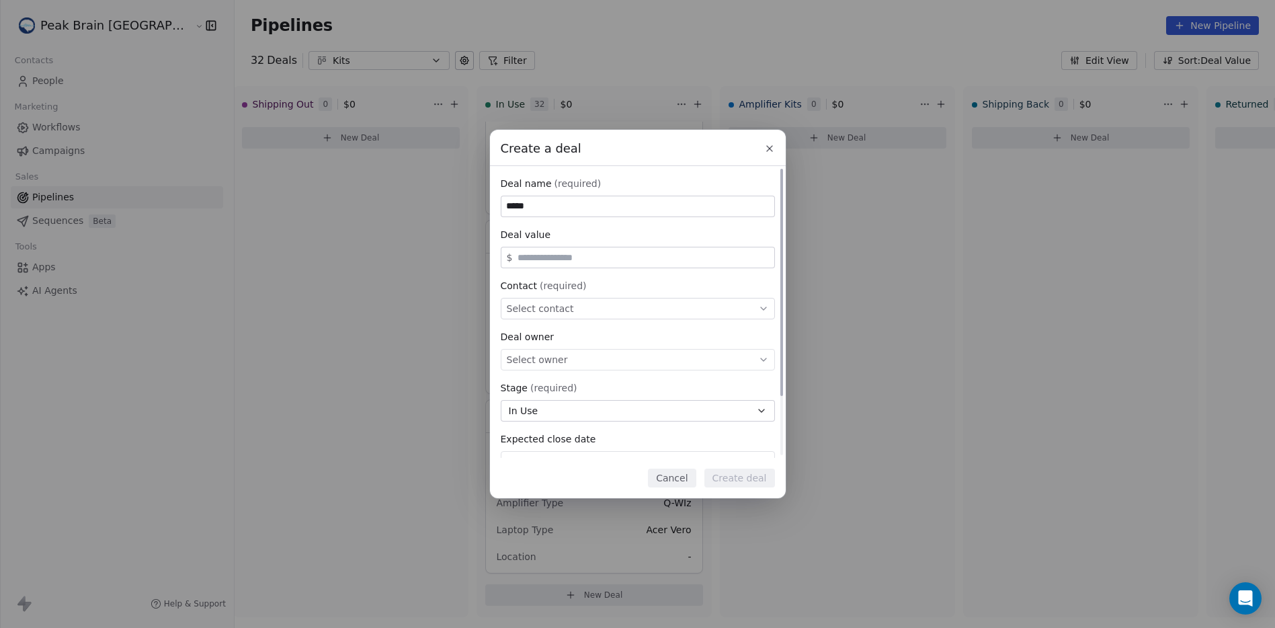
type input "*****"
click at [551, 309] on span "Select contact" at bounding box center [540, 308] width 67 height 13
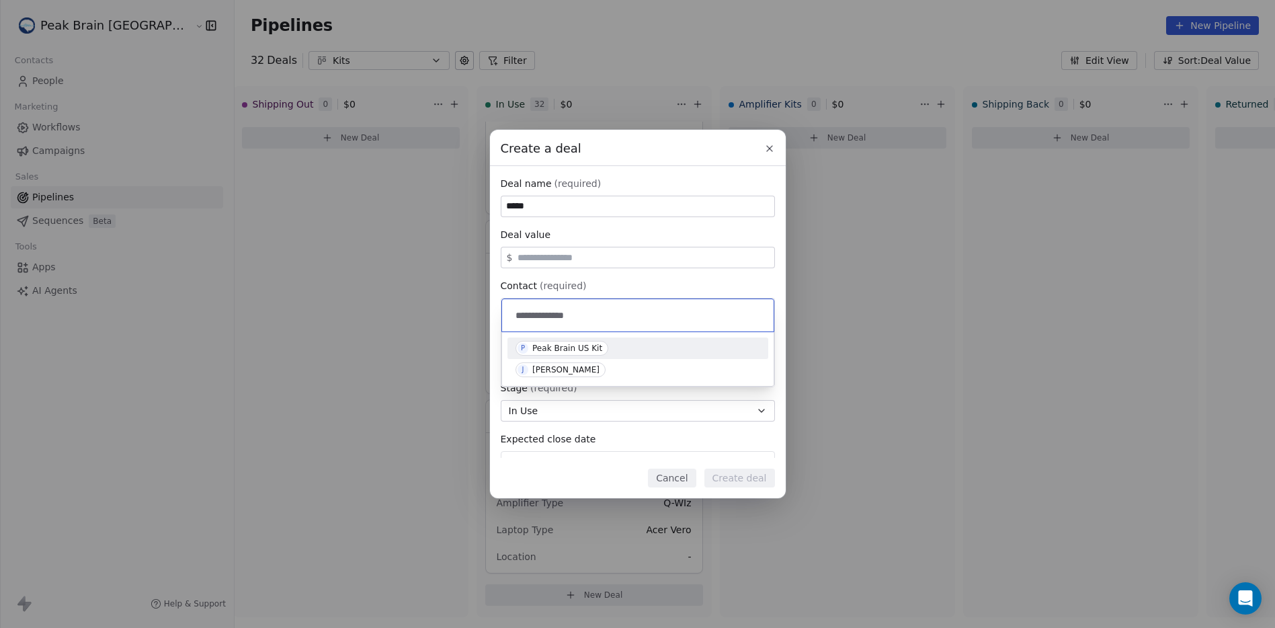
type input "**********"
click at [566, 346] on div "Peak Brain US Kit" at bounding box center [567, 347] width 70 height 9
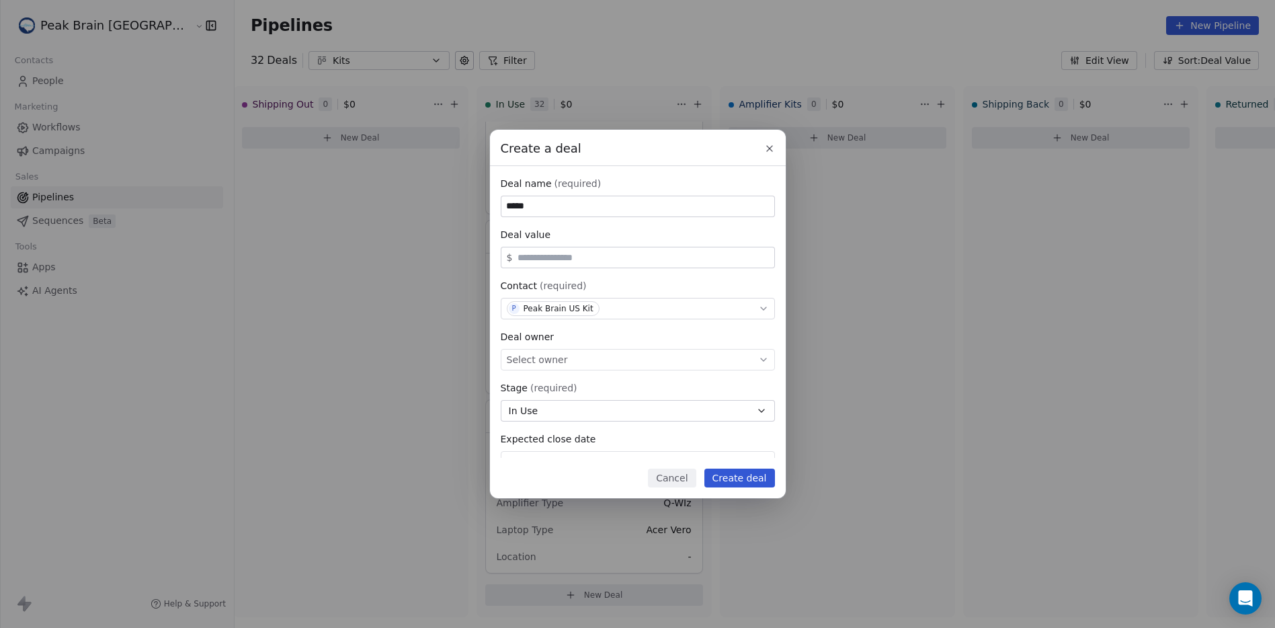
click at [710, 476] on button "Create deal" at bounding box center [739, 477] width 71 height 19
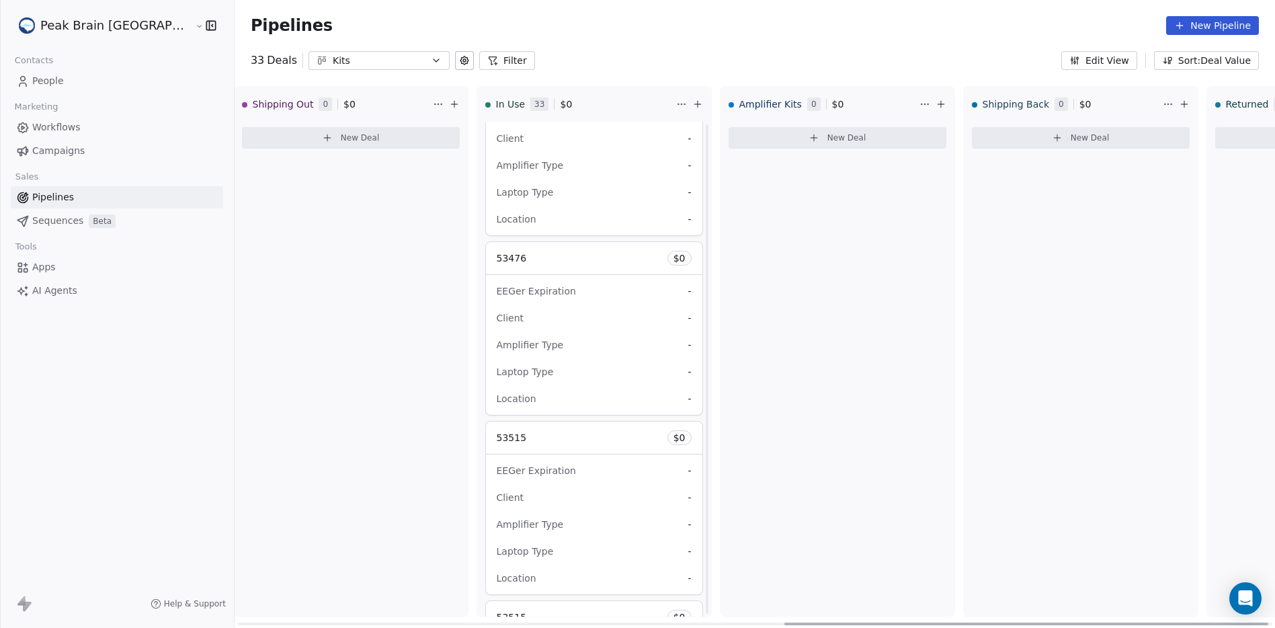
scroll to position [8489, 0]
click at [577, 472] on div "EEGer Expiration -" at bounding box center [594, 473] width 195 height 22
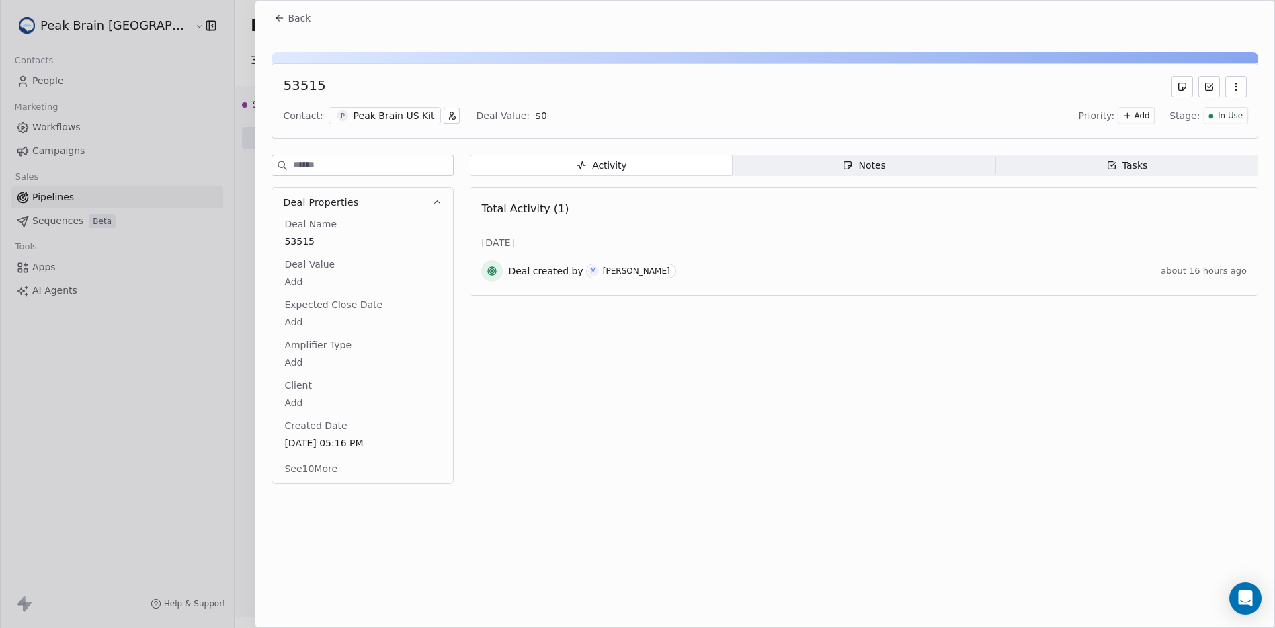
click at [306, 361] on body "Peak Brain USA Contacts People Marketing Workflows Campaigns Sales Pipelines Se…" at bounding box center [637, 314] width 1275 height 628
type textarea "**********"
click at [519, 427] on html "Peak Brain USA Contacts People Marketing Workflows Campaigns Sales Pipelines Se…" at bounding box center [637, 314] width 1275 height 628
click at [374, 401] on body "Peak Brain USA Contacts People Marketing Workflows Campaigns Sales Pipelines Se…" at bounding box center [637, 314] width 1275 height 628
type textarea "****"
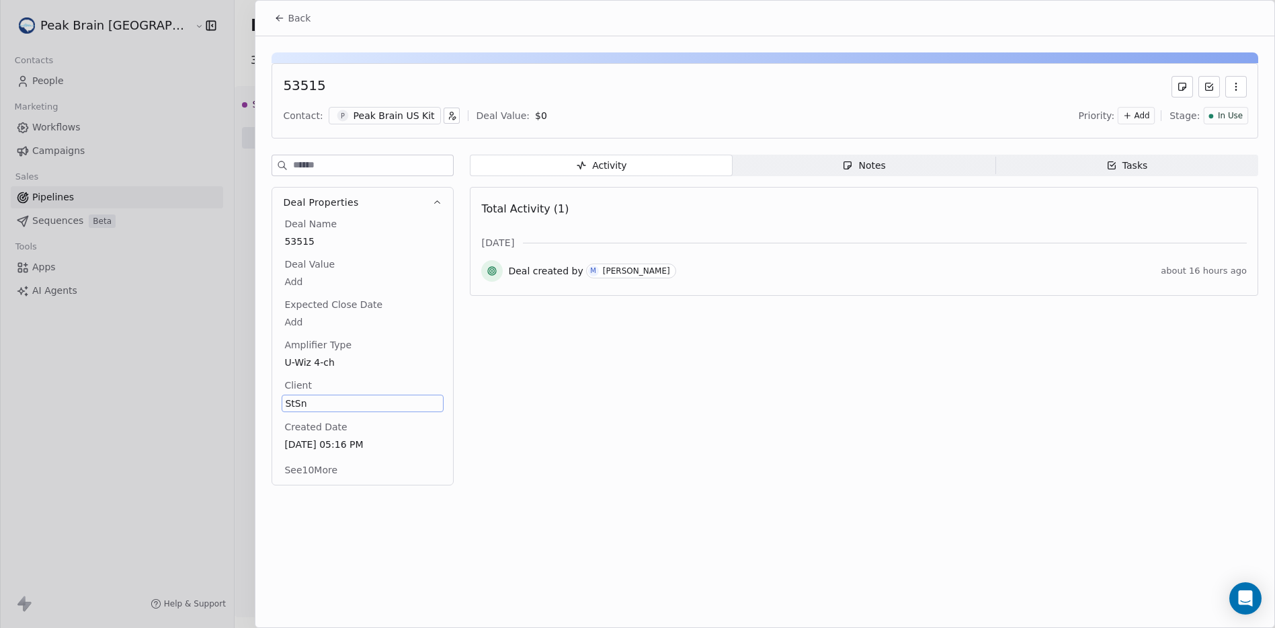
click at [329, 470] on button "See 10 More" at bounding box center [310, 470] width 69 height 24
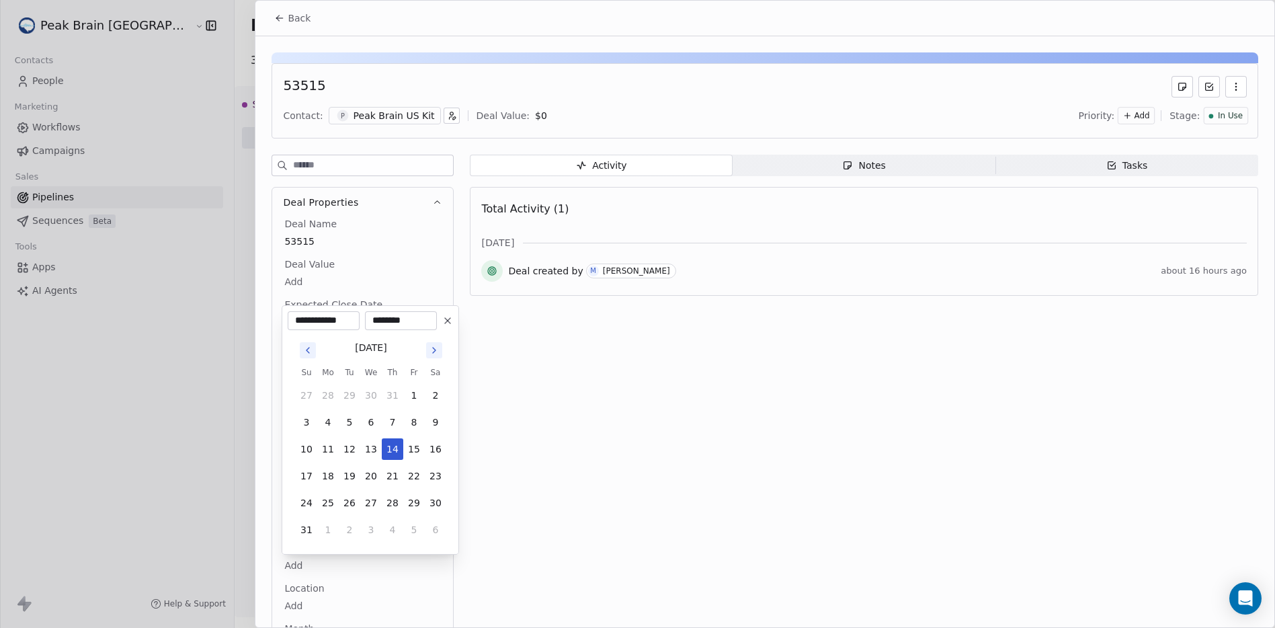
click at [298, 517] on body "Peak Brain USA Contacts People Marketing Workflows Campaigns Sales Pipelines Se…" at bounding box center [637, 314] width 1275 height 628
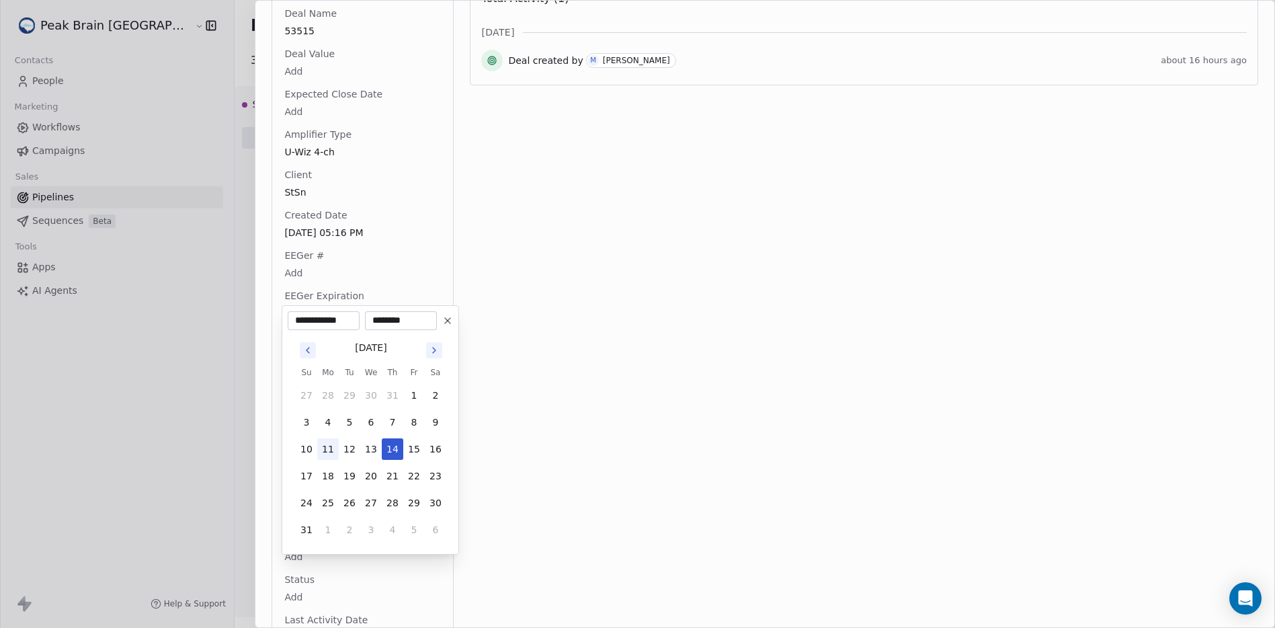
type input "**********"
click at [535, 473] on html "Peak Brain USA Contacts People Marketing Workflows Campaigns Sales Pipelines Se…" at bounding box center [637, 314] width 1275 height 628
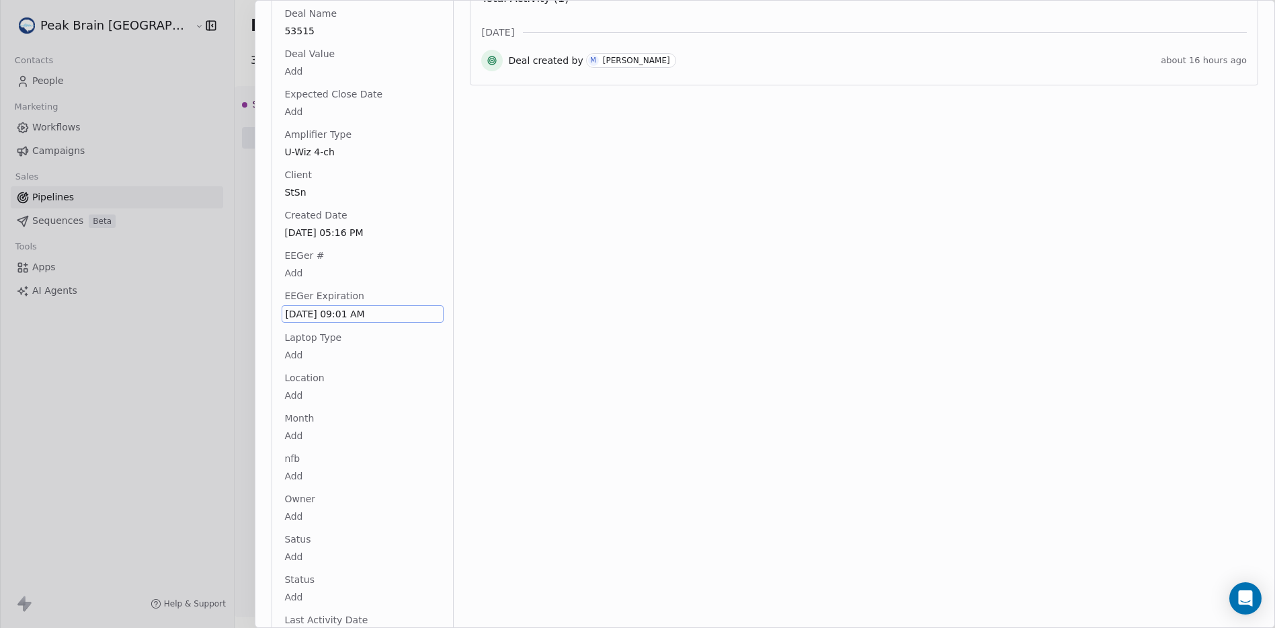
click at [352, 349] on body "Peak Brain USA Contacts People Marketing Workflows Campaigns Sales Pipelines Se…" at bounding box center [637, 314] width 1275 height 628
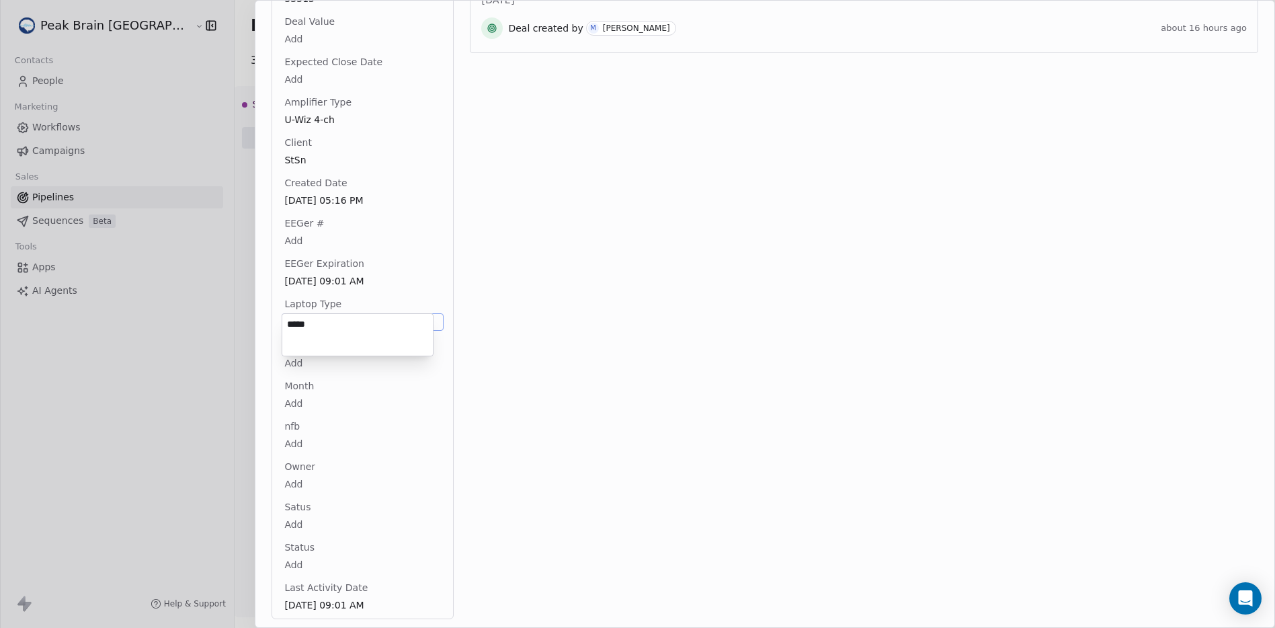
type textarea "****"
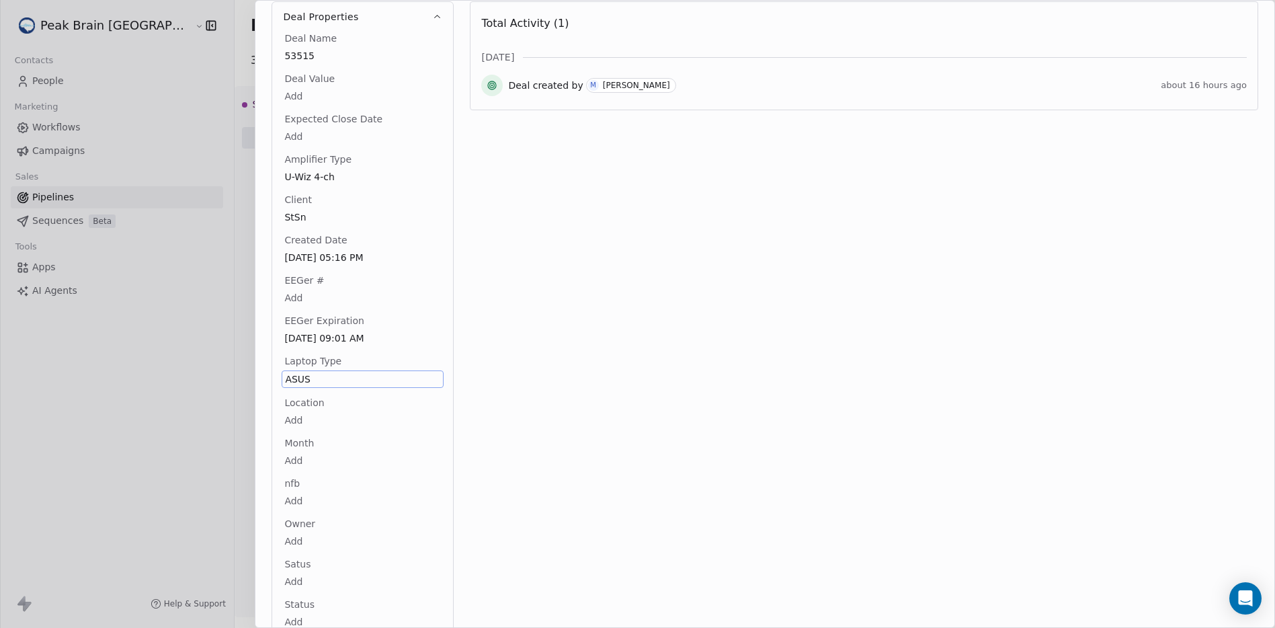
scroll to position [0, 0]
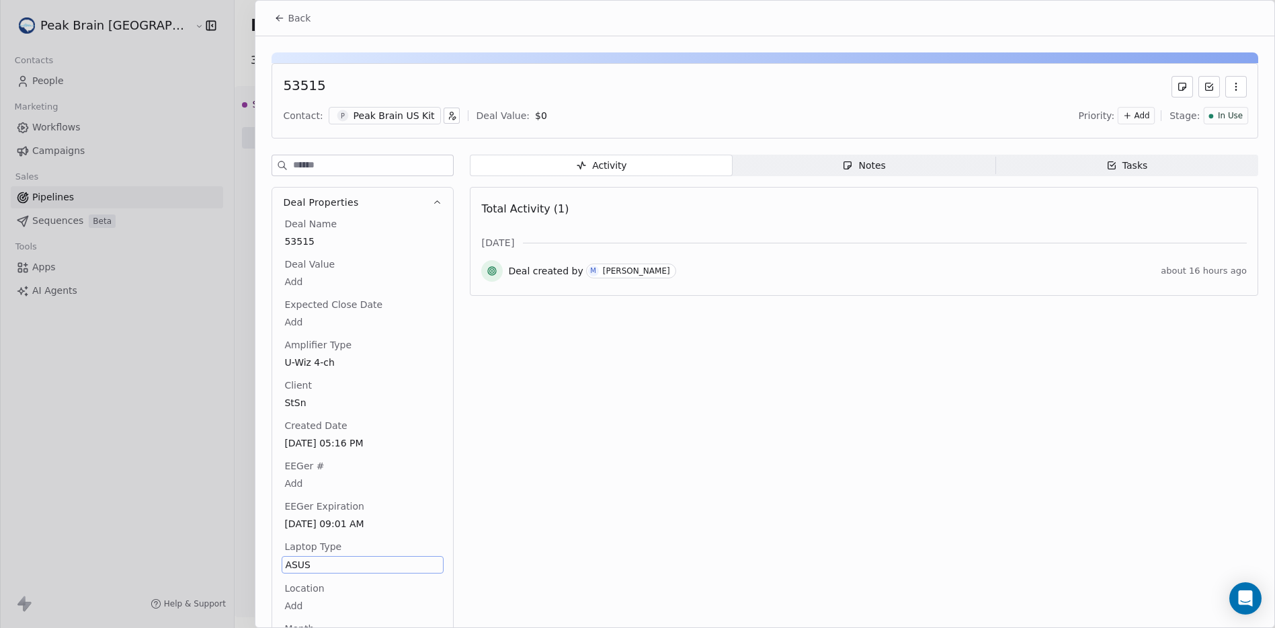
click at [312, 17] on button "Back" at bounding box center [292, 18] width 52 height 24
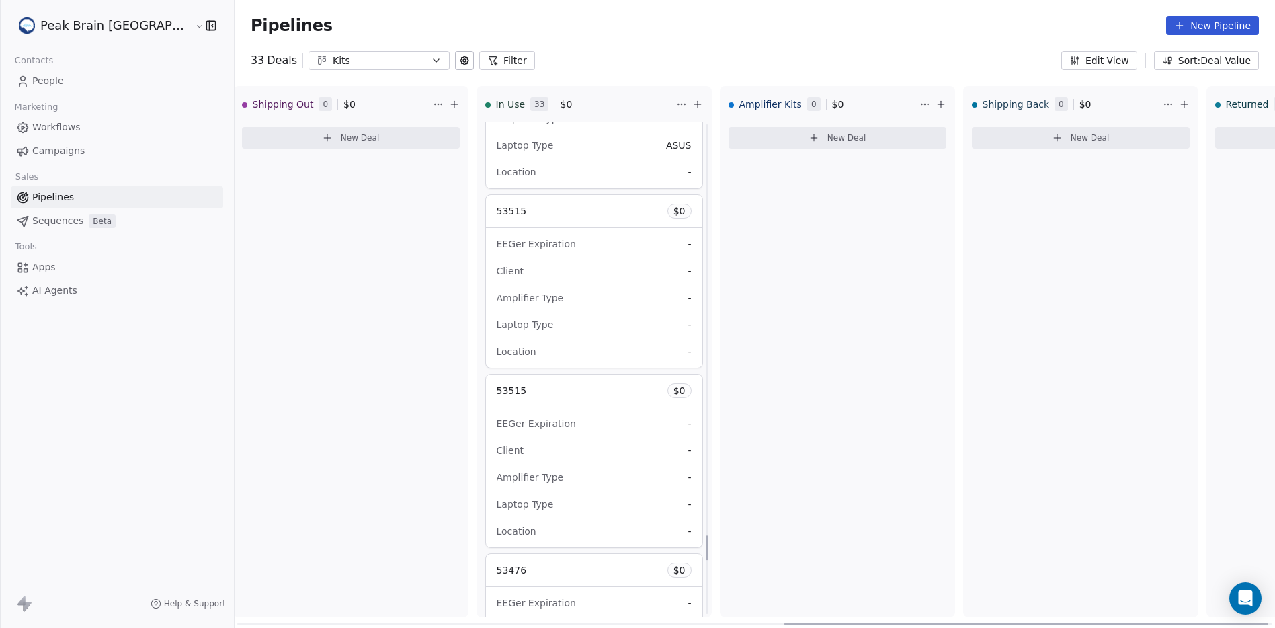
scroll to position [8098, 0]
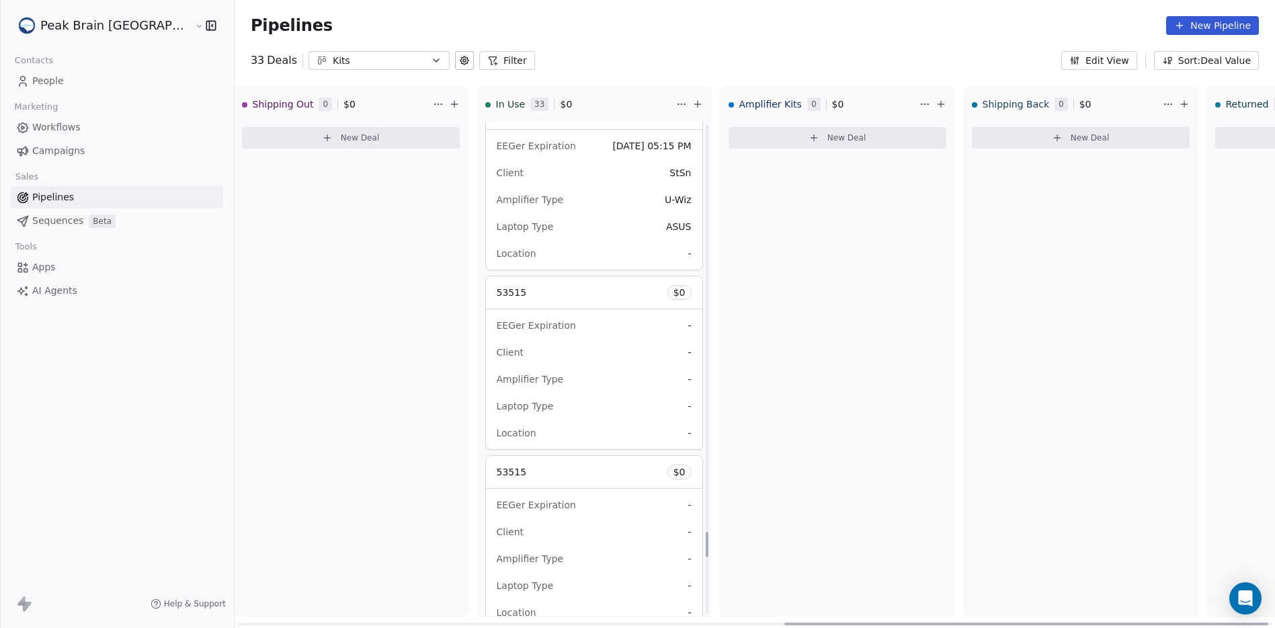
click at [599, 290] on div "53515 $ 0" at bounding box center [594, 292] width 216 height 32
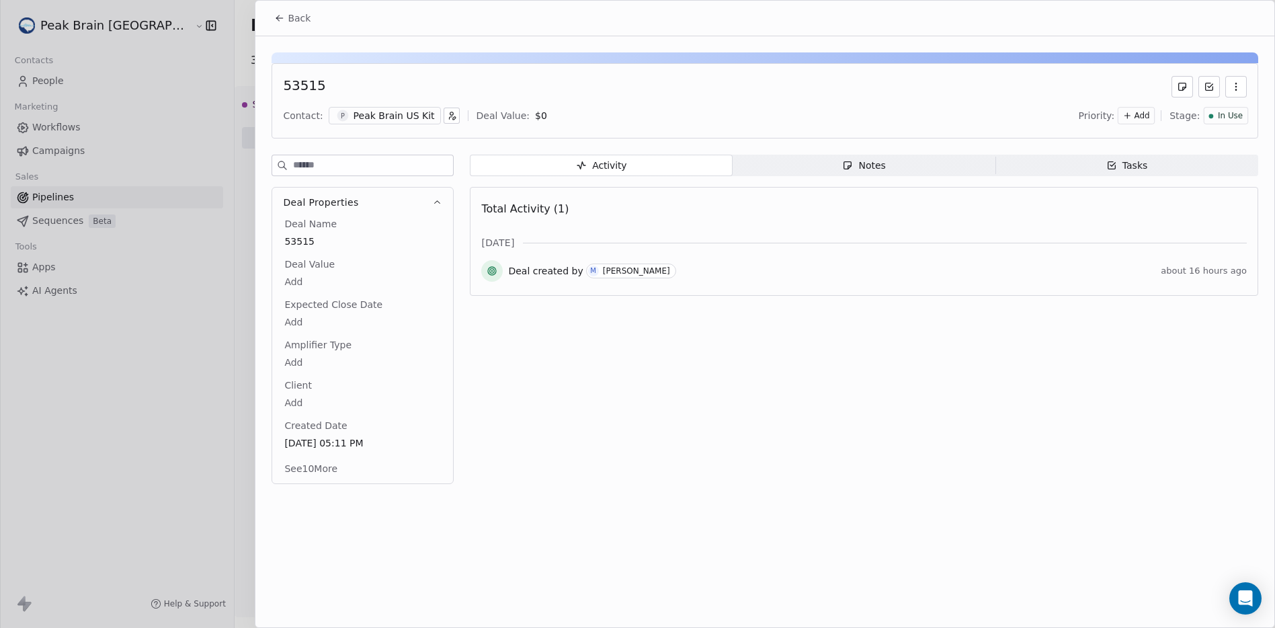
click at [1236, 89] on icon "button" at bounding box center [1235, 86] width 11 height 11
click at [1216, 116] on div "Delete" at bounding box center [1196, 116] width 90 height 22
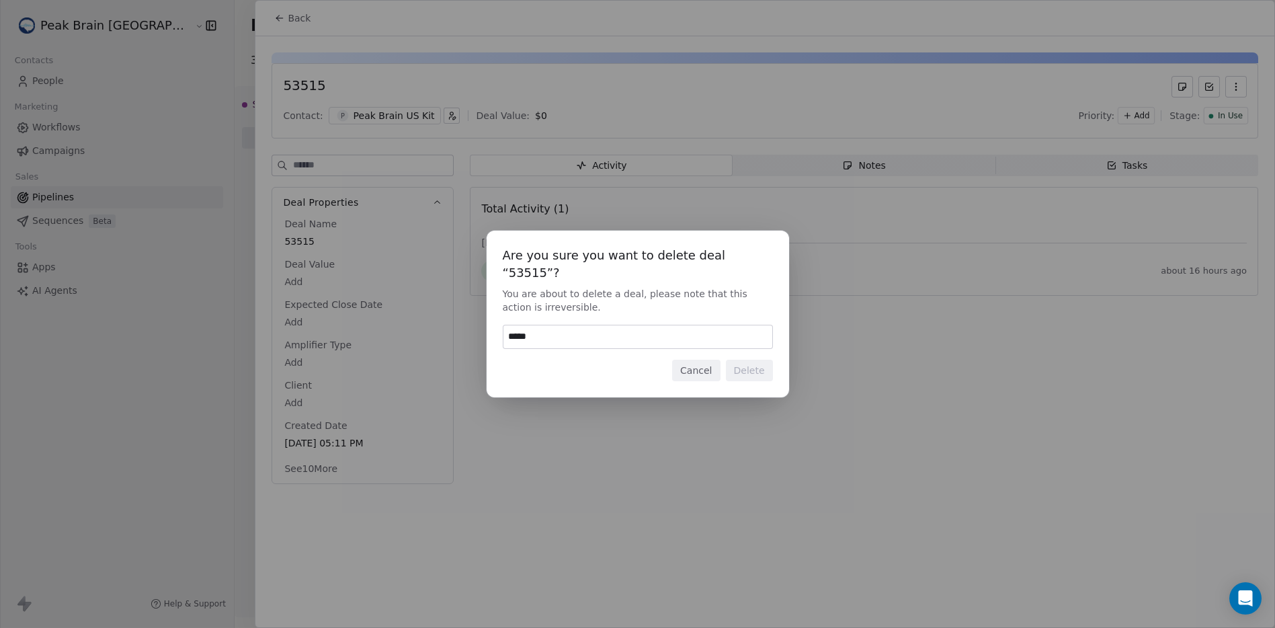
type input "******"
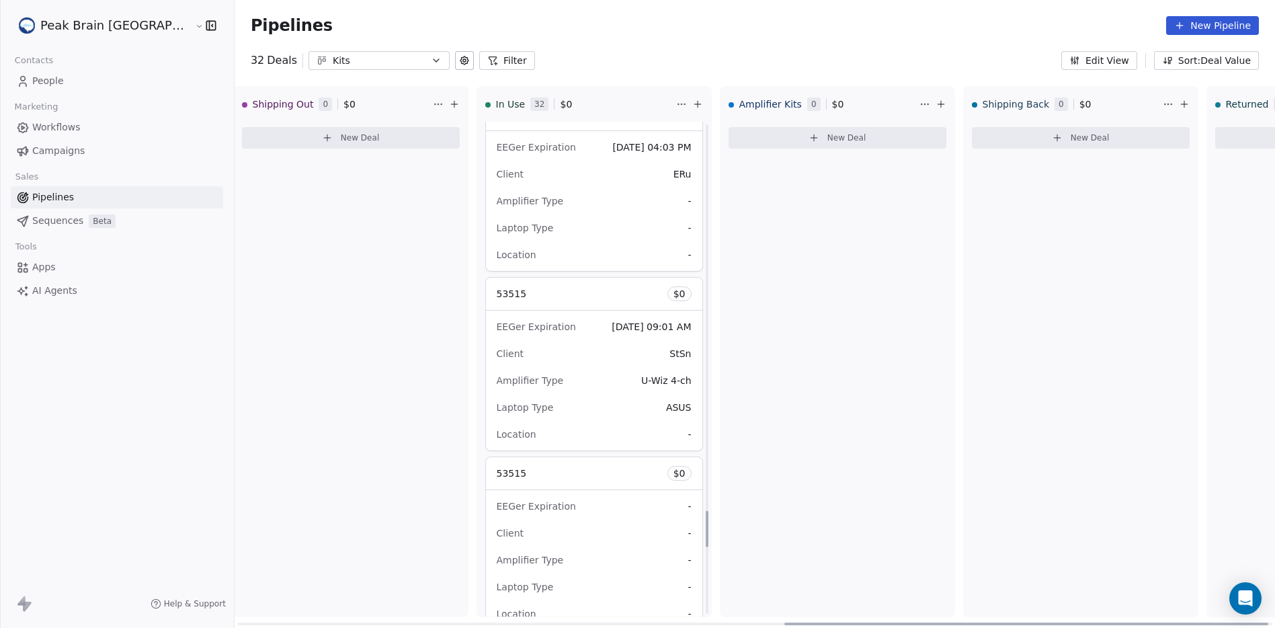
scroll to position [5202, 0]
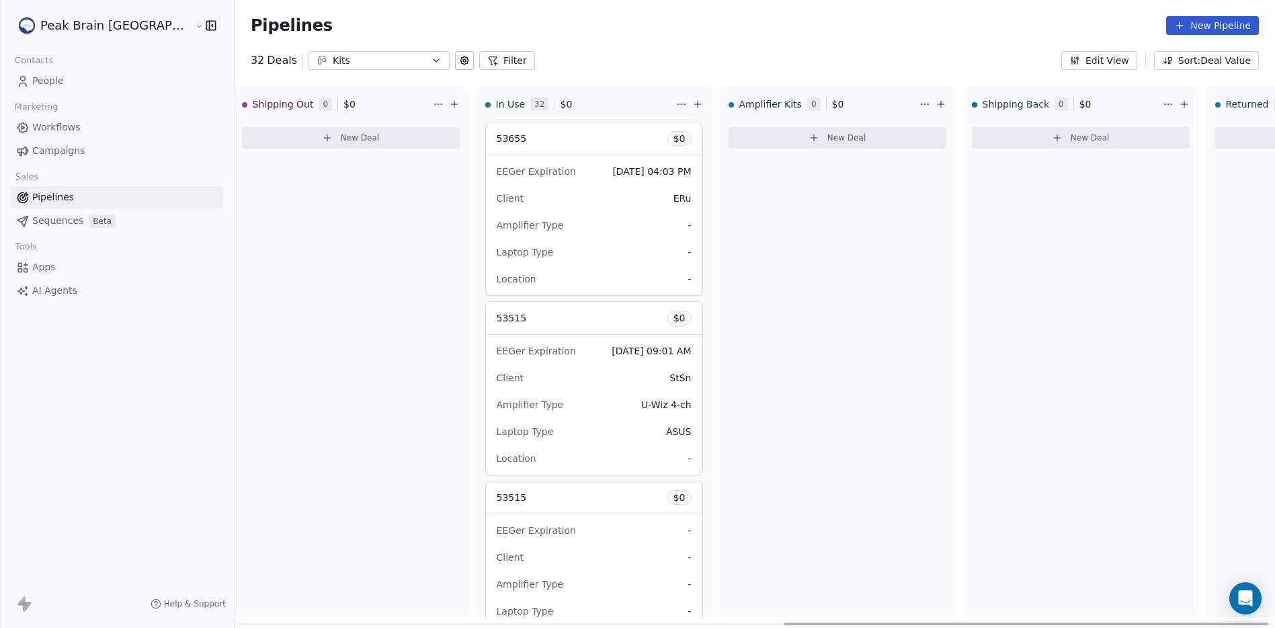
click at [563, 320] on div "53515 $ 0" at bounding box center [594, 318] width 216 height 32
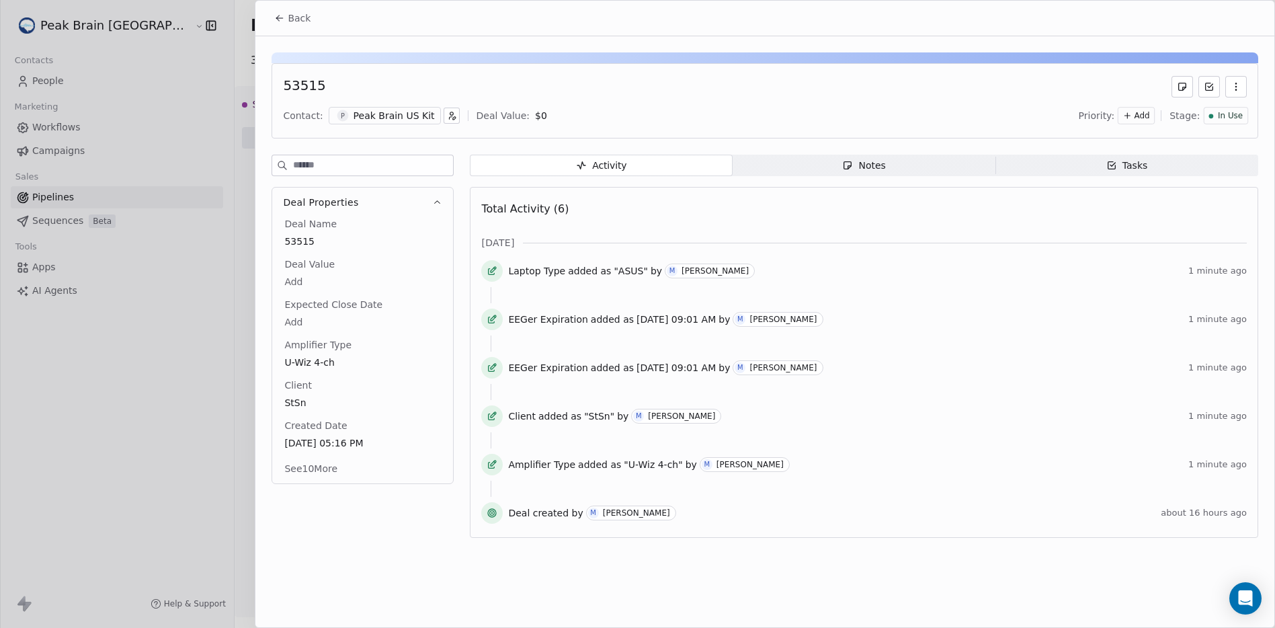
click at [284, 30] on button "Back" at bounding box center [292, 18] width 52 height 24
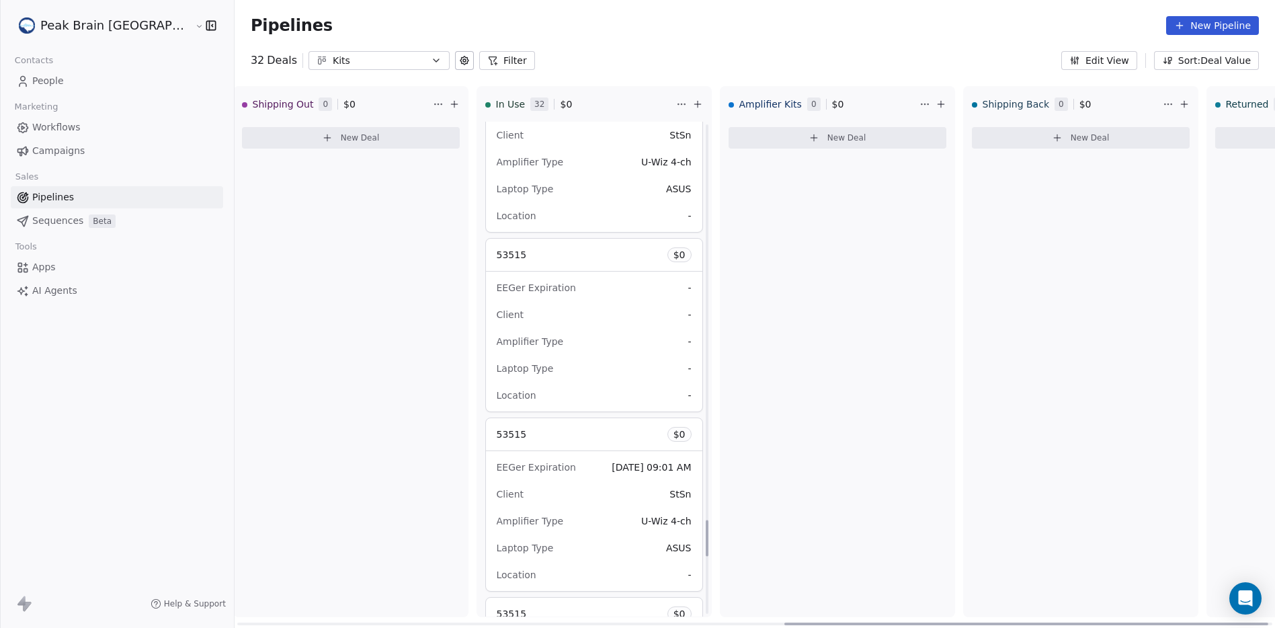
scroll to position [5389, 0]
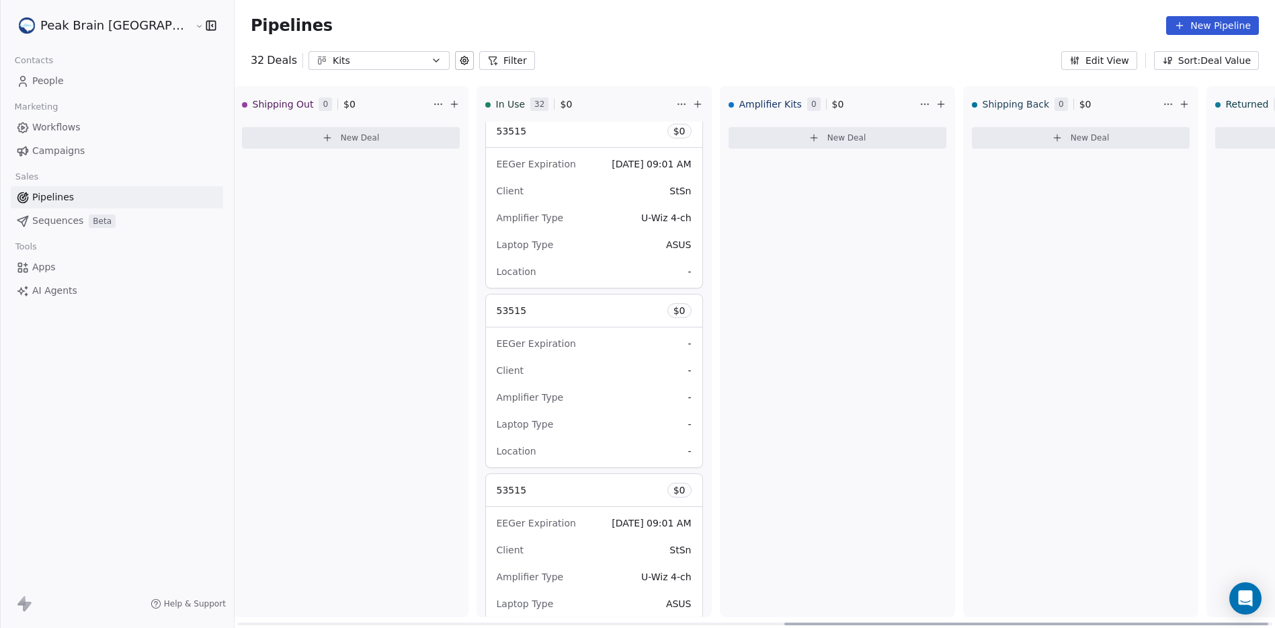
click at [552, 327] on span at bounding box center [594, 327] width 216 height 1
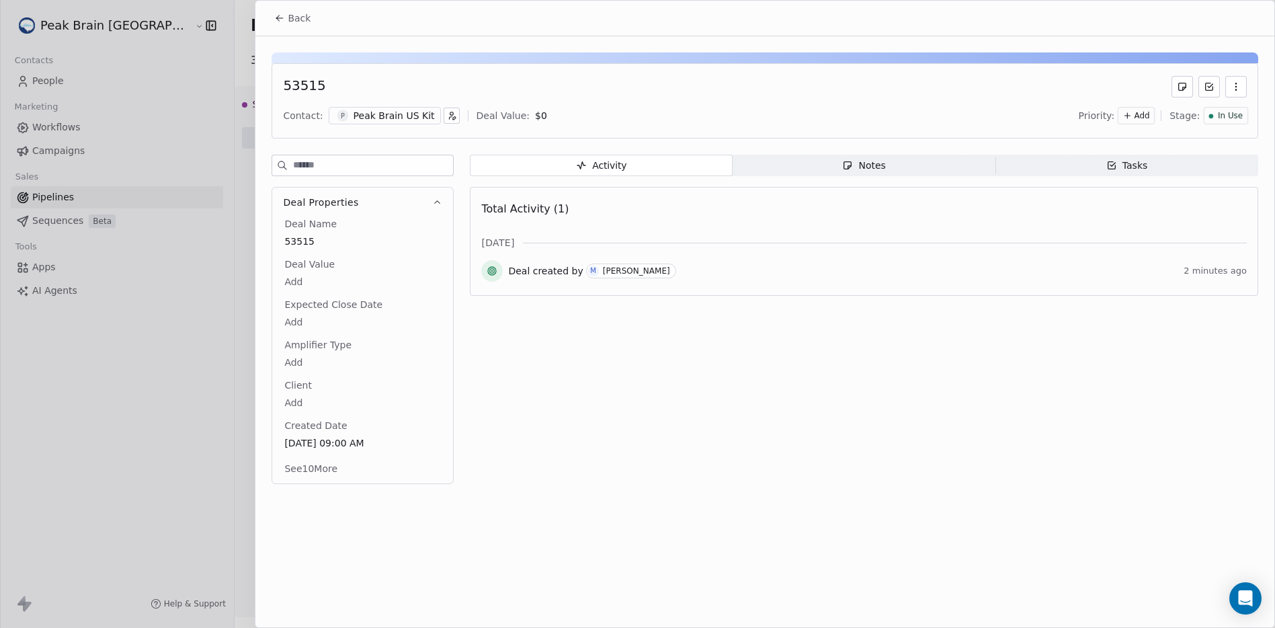
click at [1244, 94] on button "button" at bounding box center [1236, 87] width 22 height 22
click at [1199, 109] on div "Delete" at bounding box center [1196, 116] width 90 height 22
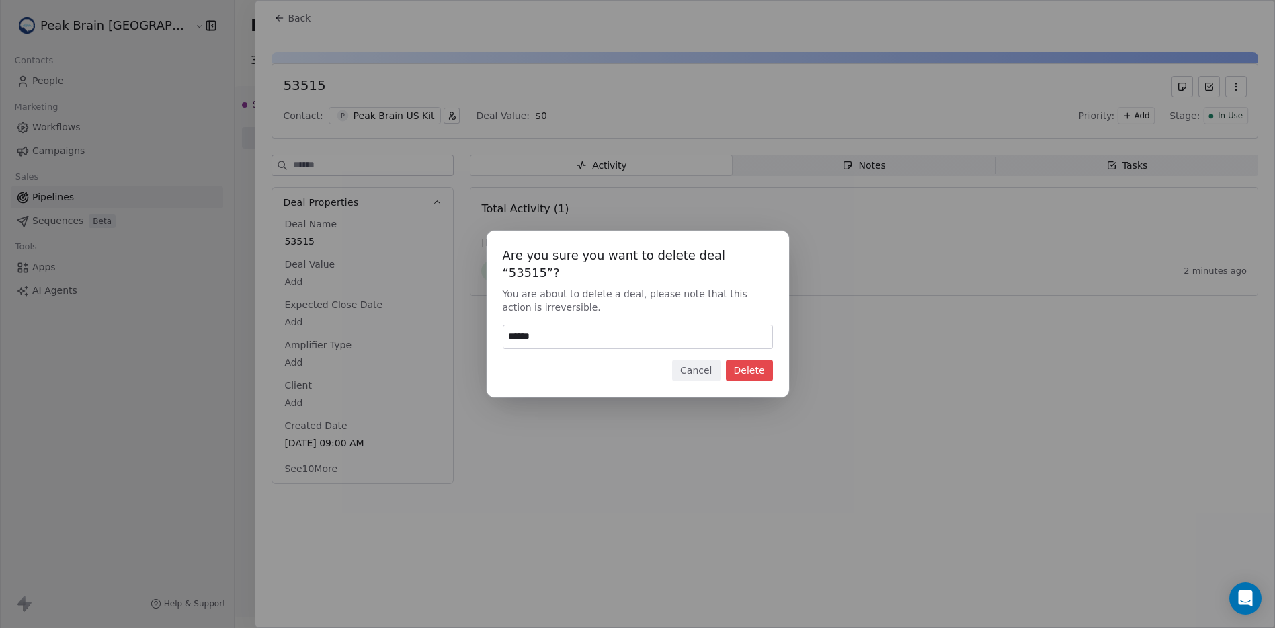
type input "******"
click at [767, 359] on button "Delete" at bounding box center [749, 370] width 47 height 22
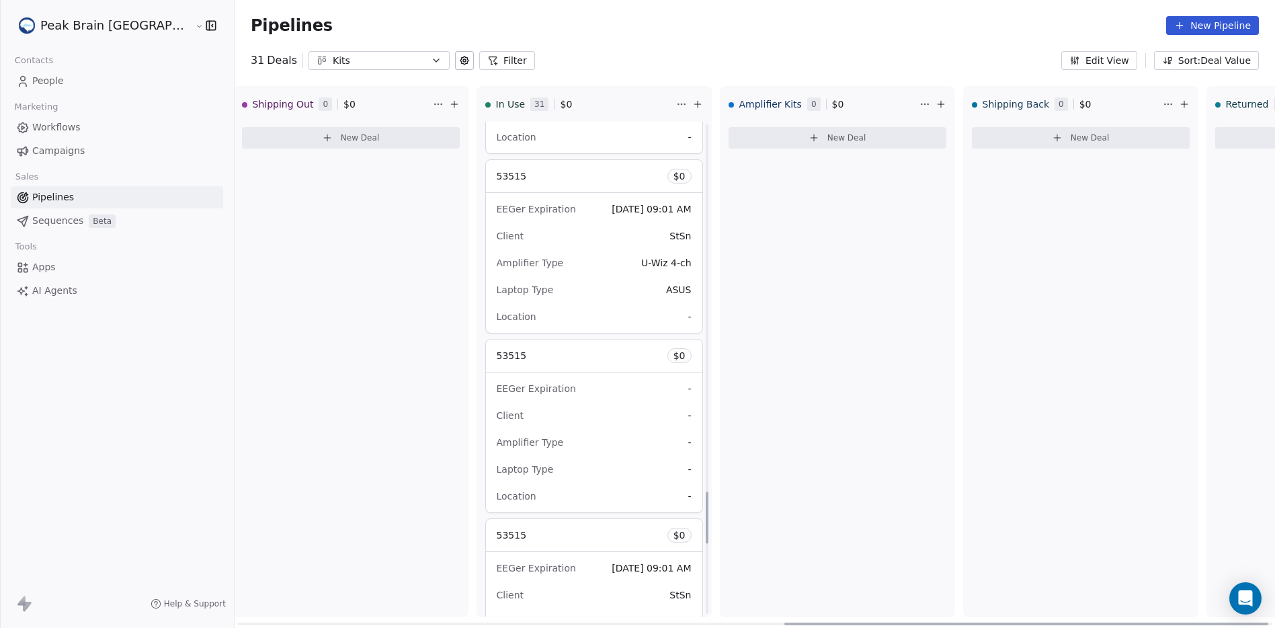
scroll to position [3410, 0]
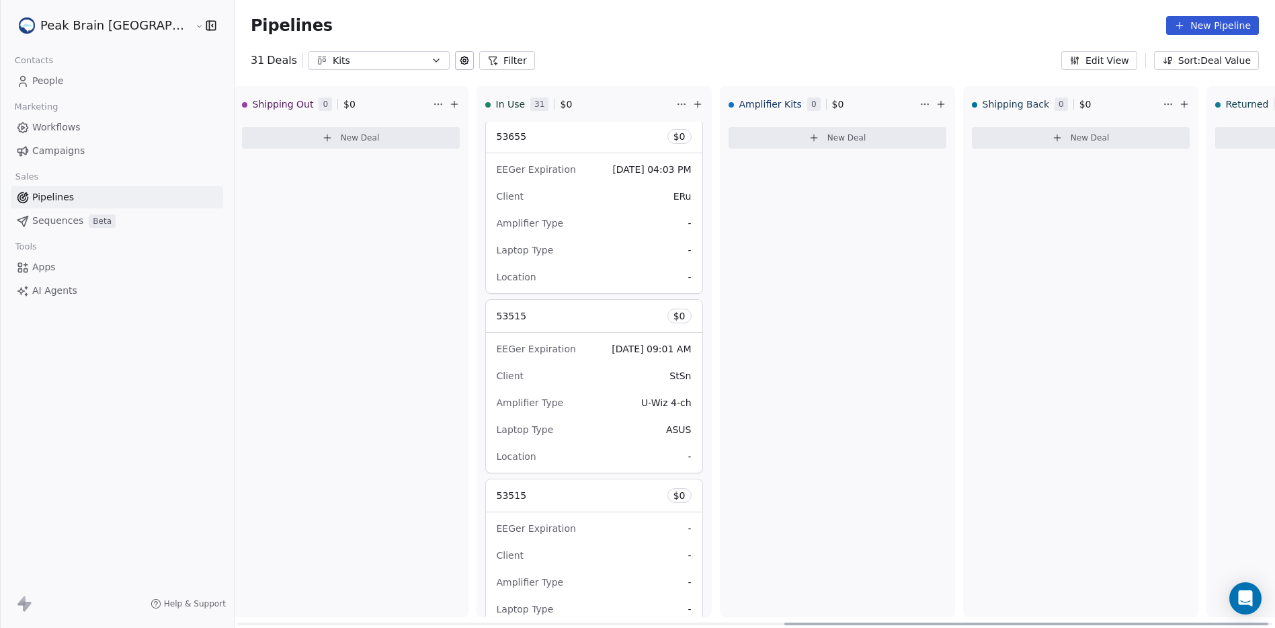
click at [589, 313] on div "53515 $ 0" at bounding box center [594, 316] width 216 height 32
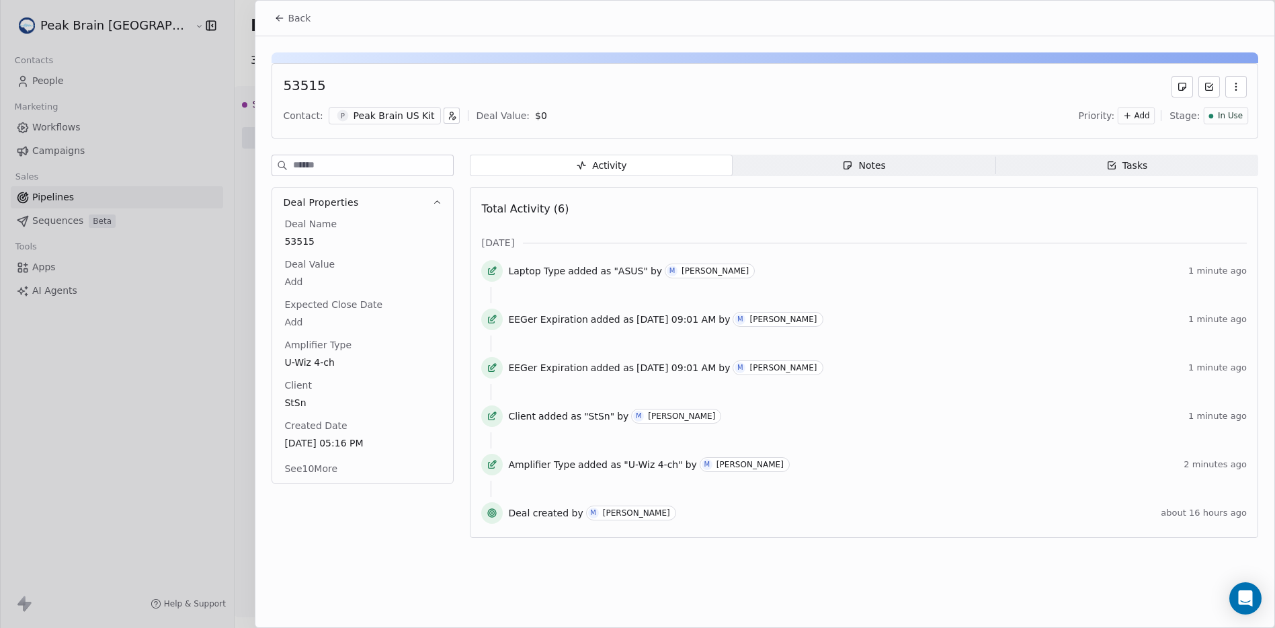
click at [1232, 85] on icon "button" at bounding box center [1235, 86] width 11 height 11
click at [1216, 106] on div "Delete" at bounding box center [1196, 116] width 90 height 22
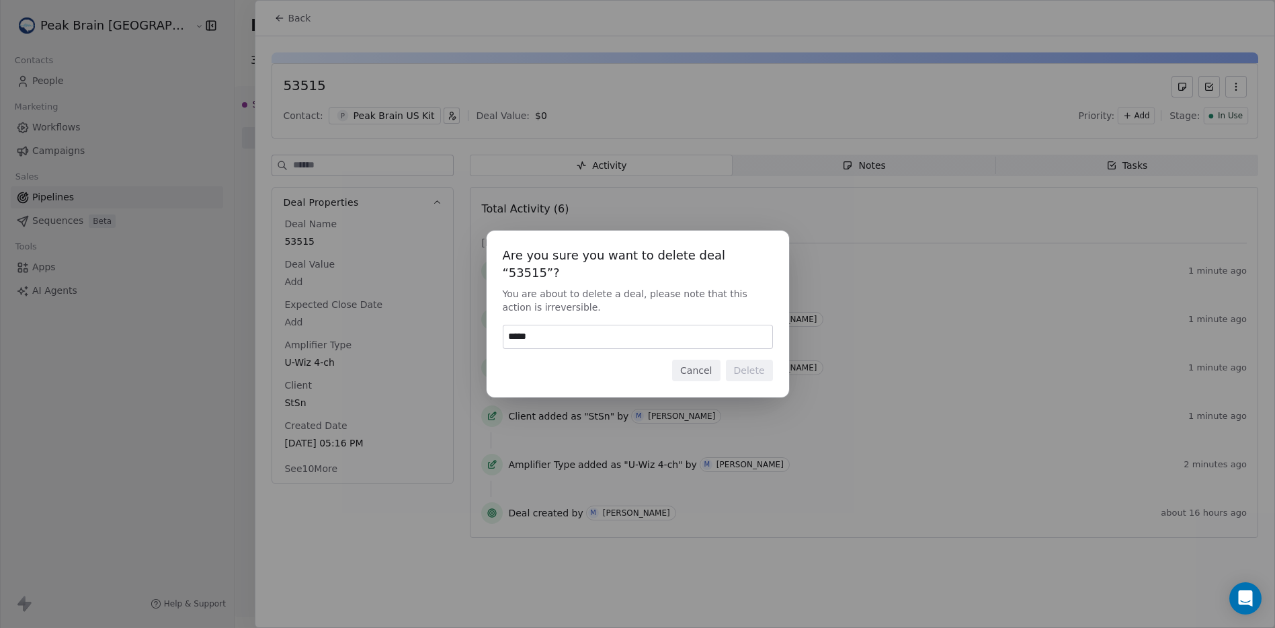
type input "******"
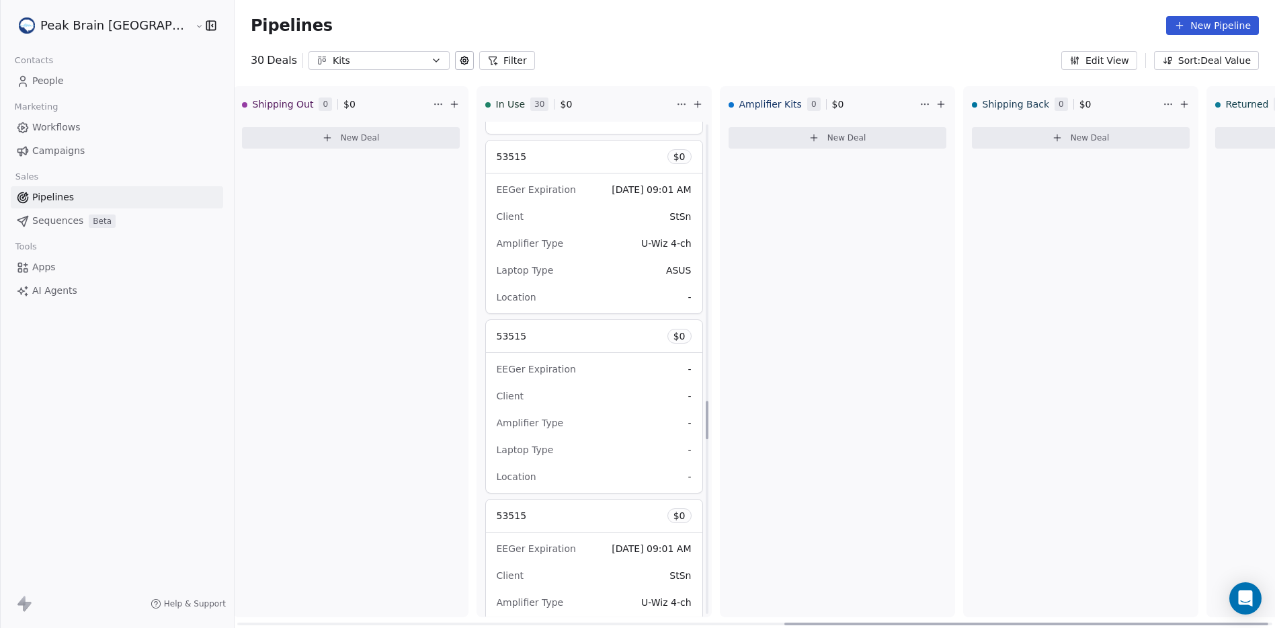
scroll to position [3569, 0]
click at [574, 327] on div "53515 $ 0" at bounding box center [594, 336] width 216 height 32
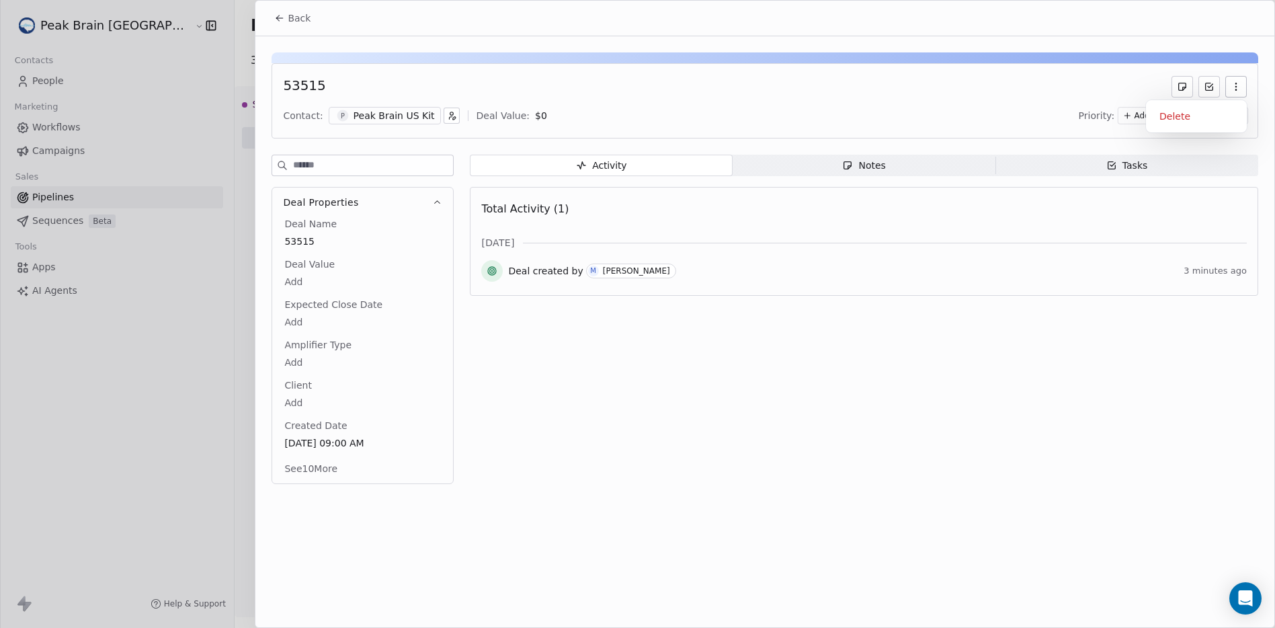
click at [1232, 85] on icon "button" at bounding box center [1235, 86] width 11 height 11
click at [1219, 105] on div "Delete" at bounding box center [1196, 116] width 90 height 22
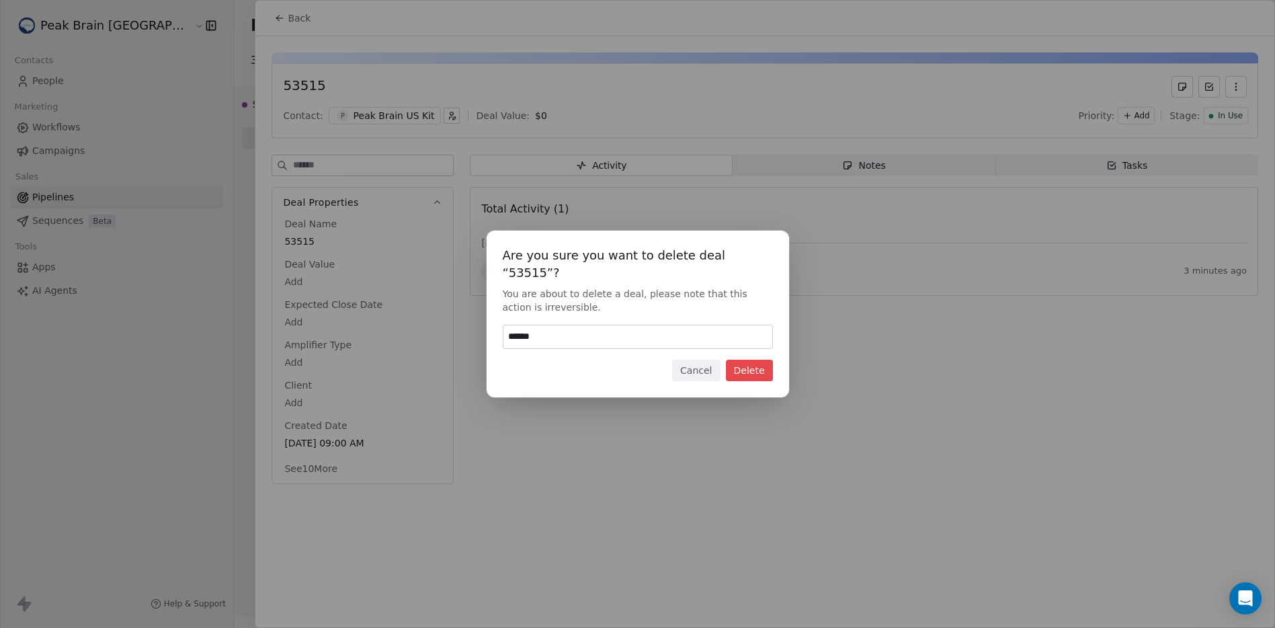
type input "******"
click at [742, 366] on button "Delete" at bounding box center [749, 370] width 47 height 22
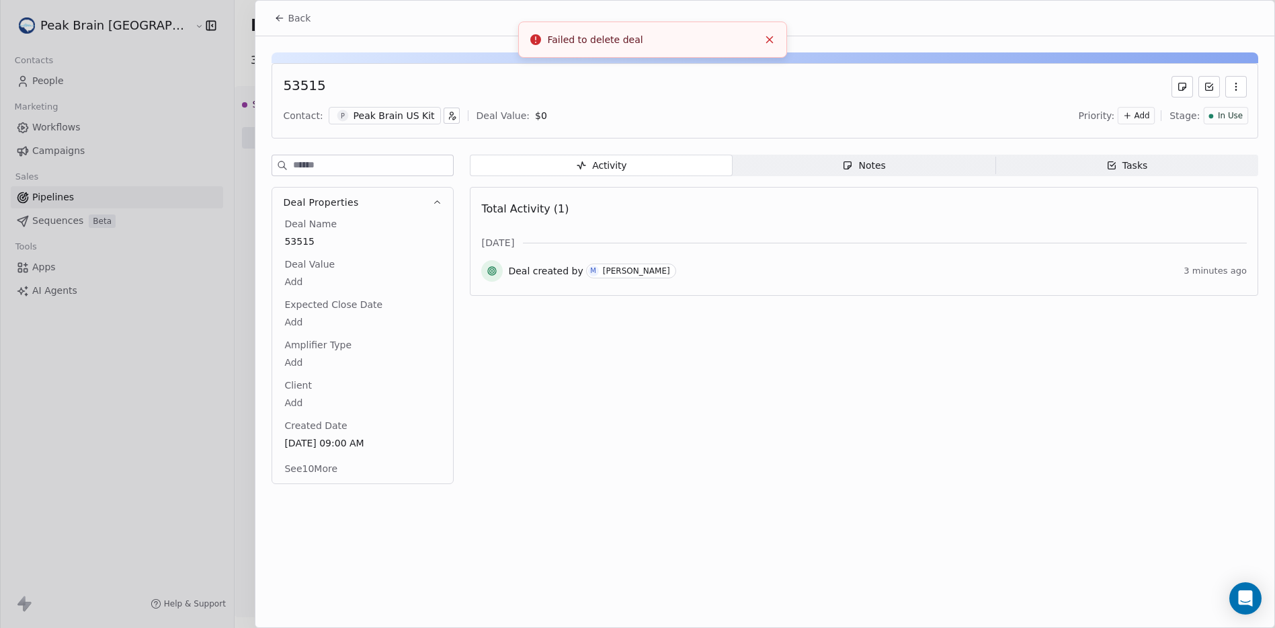
click at [767, 42] on icon "Close toast" at bounding box center [769, 40] width 12 height 12
click at [310, 15] on button "Back" at bounding box center [292, 18] width 52 height 24
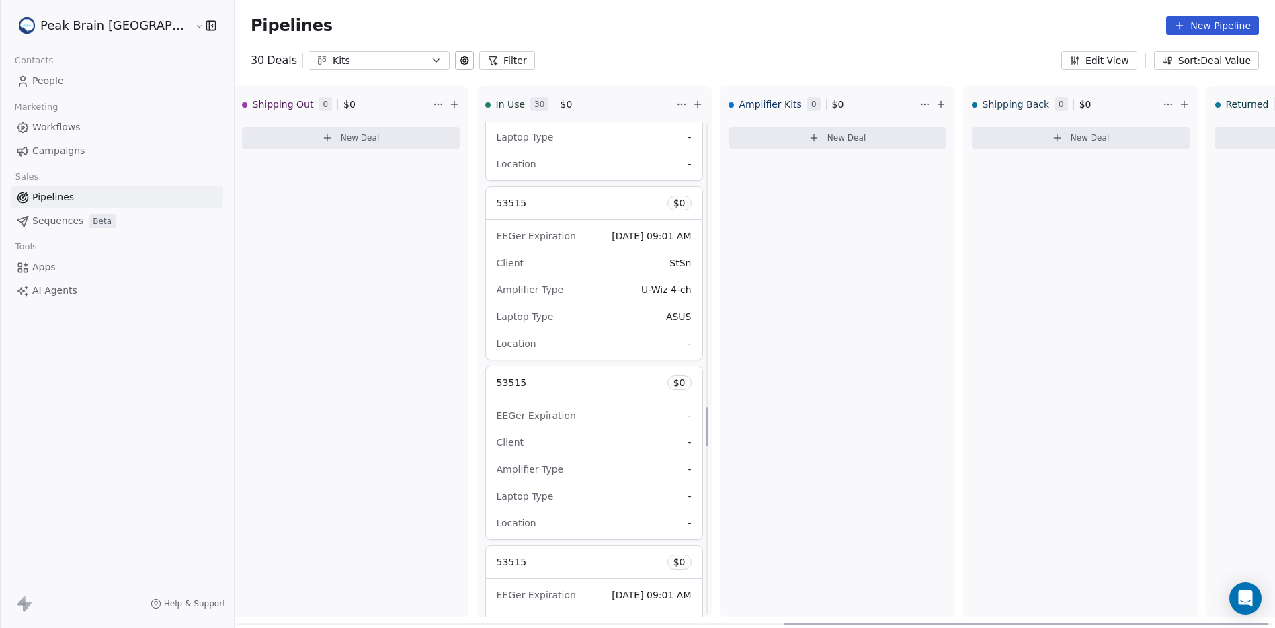
scroll to position [3950, 0]
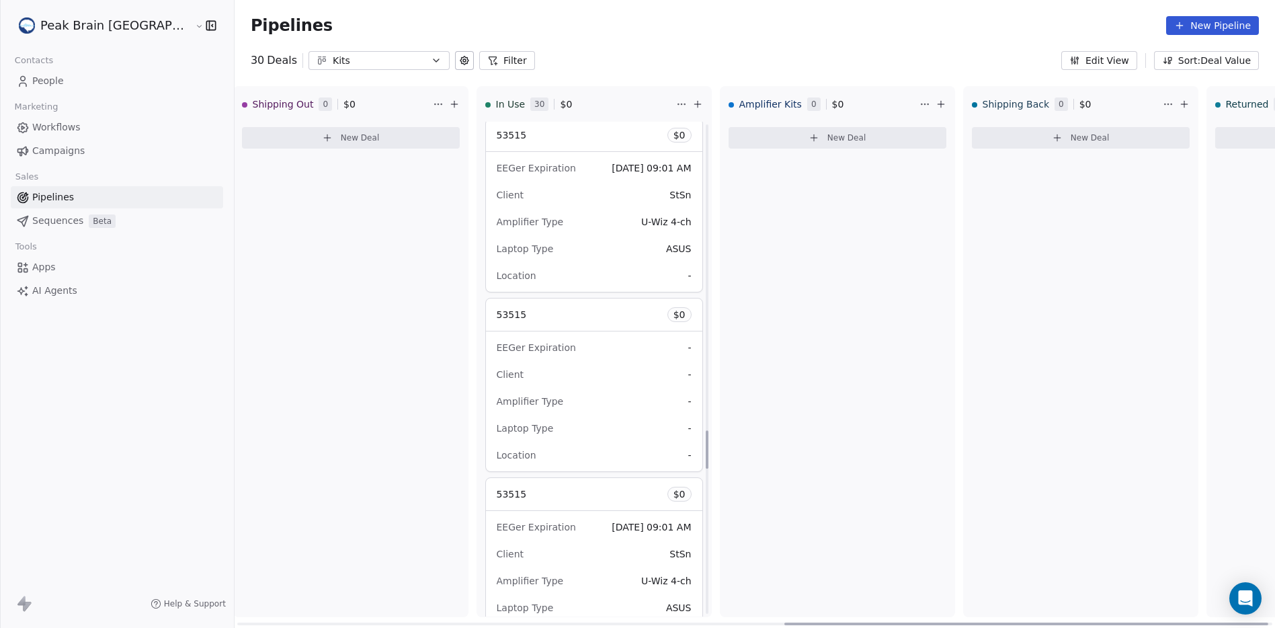
click at [515, 419] on div "Laptop Type -" at bounding box center [594, 428] width 195 height 22
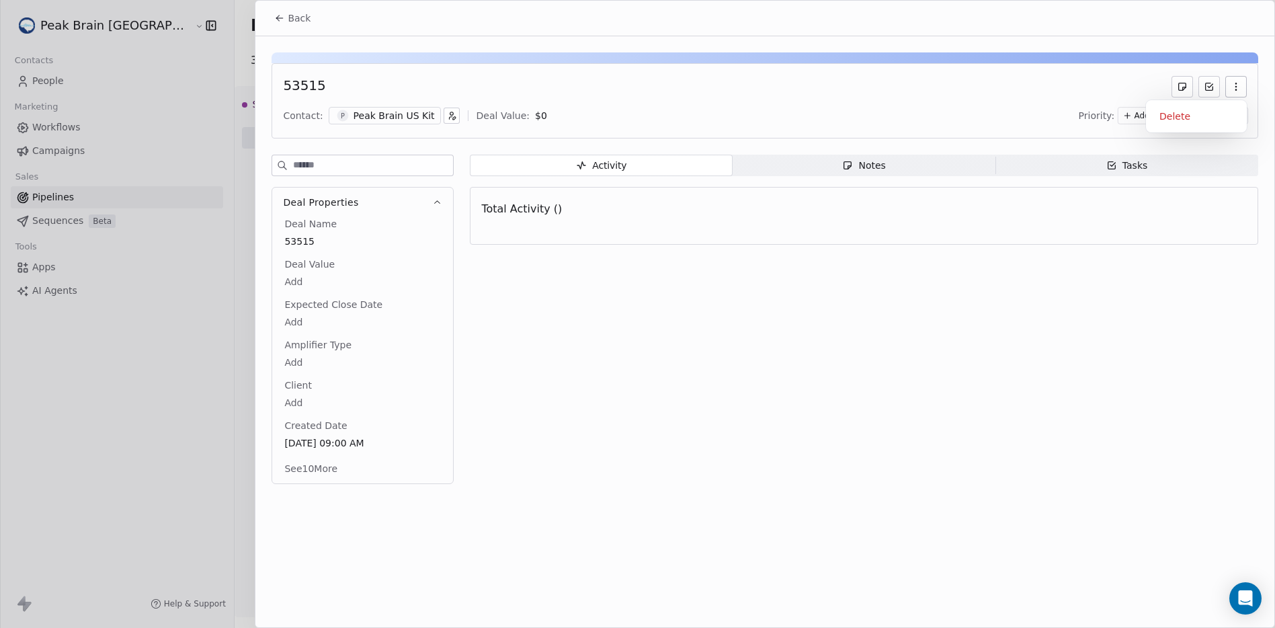
click at [1238, 83] on icon "button" at bounding box center [1235, 86] width 11 height 11
click at [1213, 114] on div "Delete" at bounding box center [1196, 116] width 90 height 22
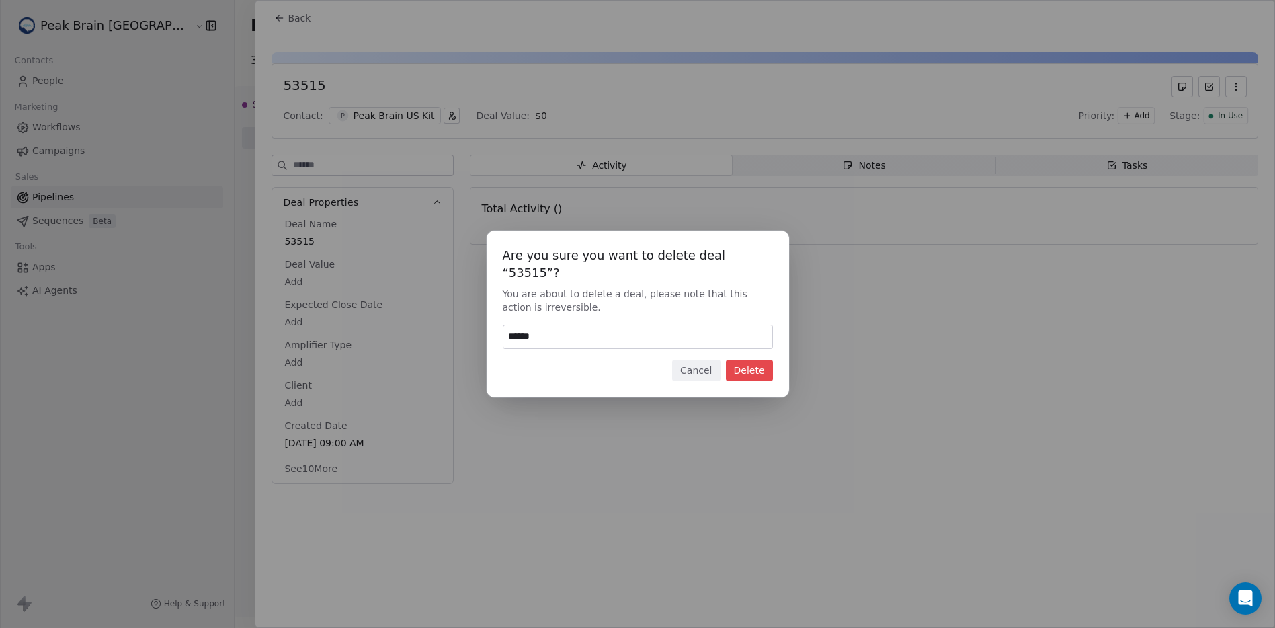
type input "******"
click at [756, 371] on button "Delete" at bounding box center [749, 370] width 47 height 22
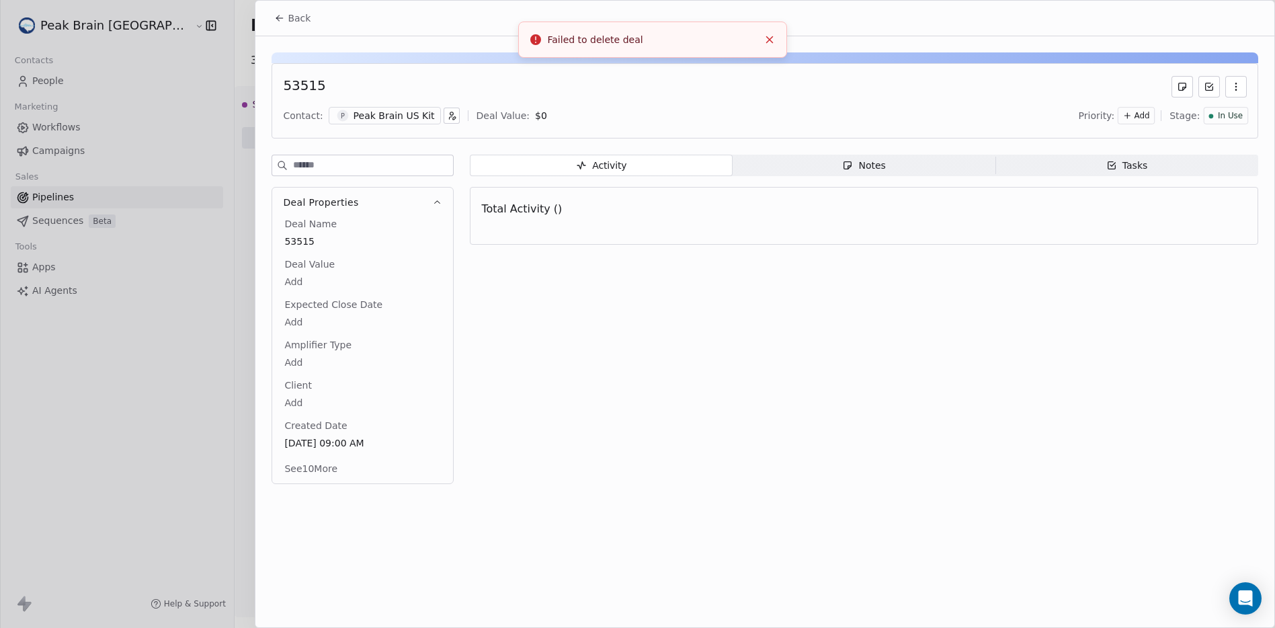
click at [769, 32] on button "Close toast" at bounding box center [769, 39] width 17 height 17
click at [299, 13] on span "Back" at bounding box center [299, 17] width 23 height 13
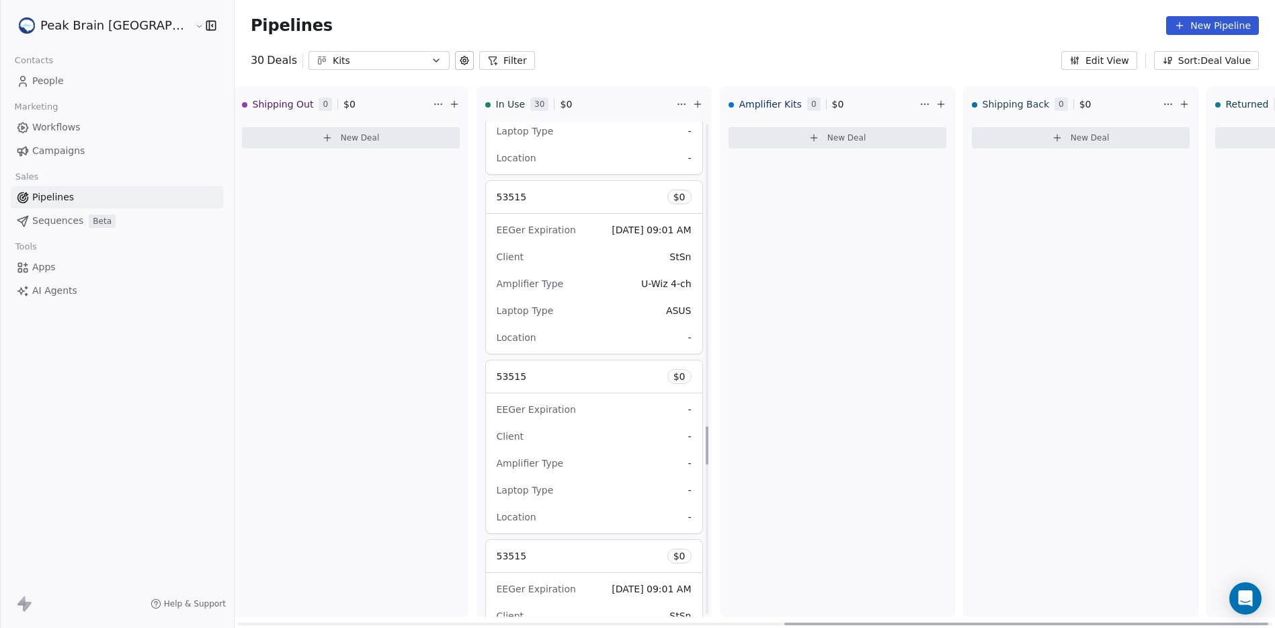
scroll to position [4010, 0]
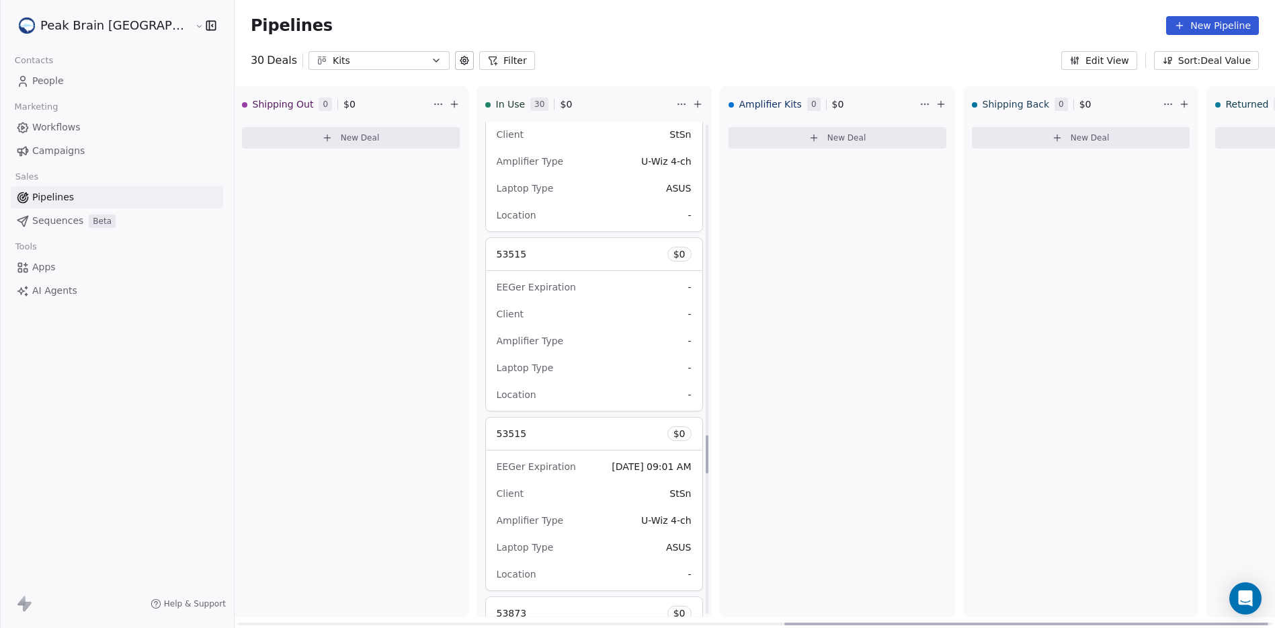
click at [493, 452] on div "EEGer Expiration Nov 10, 2025 09:01 AM Client StSn Amplifier Type U-Wiz 4-ch La…" at bounding box center [594, 520] width 216 height 140
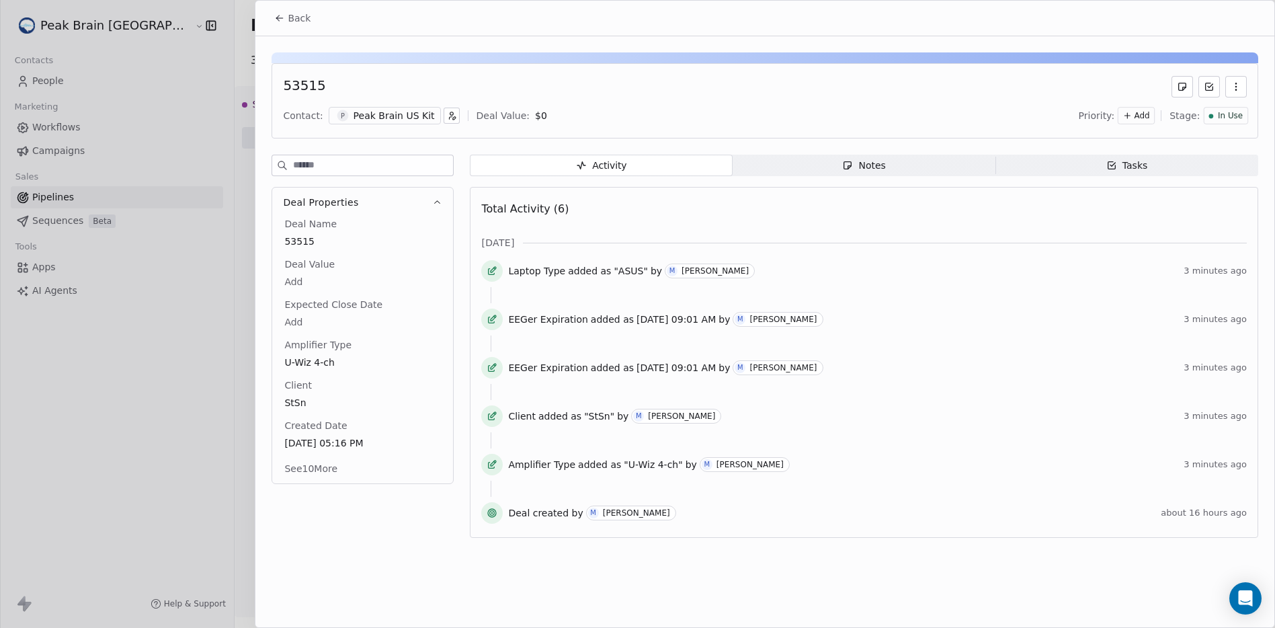
click at [1229, 80] on button "button" at bounding box center [1236, 87] width 22 height 22
click at [1212, 114] on div "Delete" at bounding box center [1196, 116] width 90 height 22
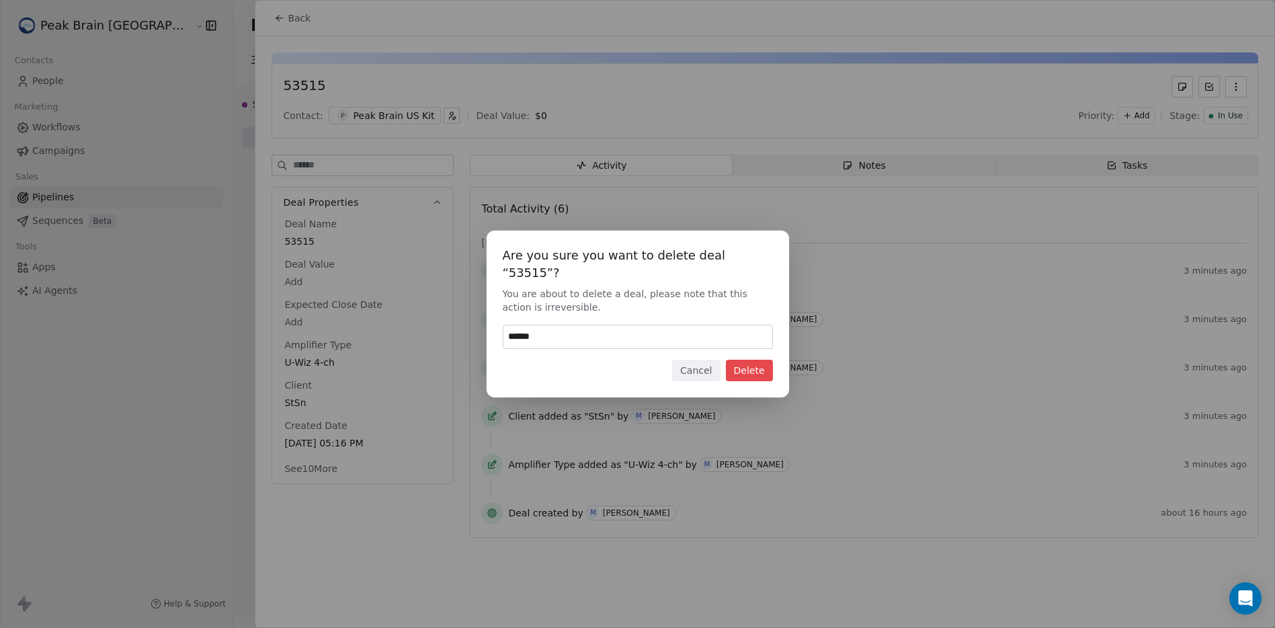
type input "******"
click at [756, 367] on button "Delete" at bounding box center [749, 370] width 47 height 22
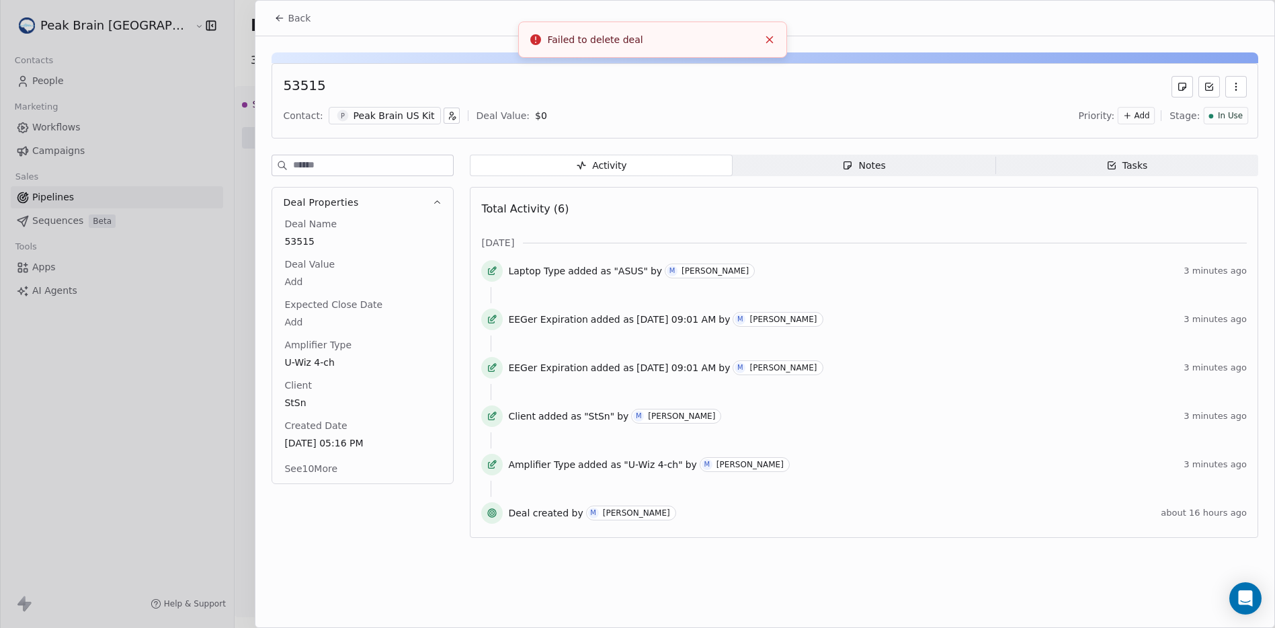
click at [773, 39] on icon "Close toast" at bounding box center [769, 40] width 12 height 12
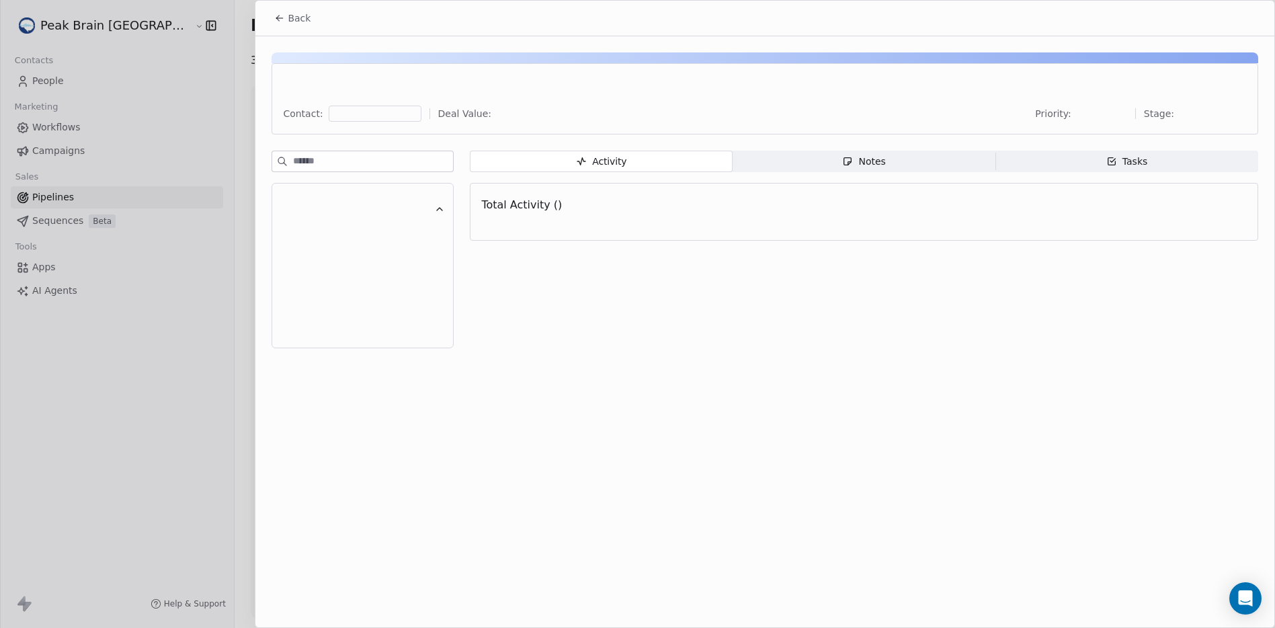
click at [296, 24] on span "Back" at bounding box center [299, 17] width 23 height 13
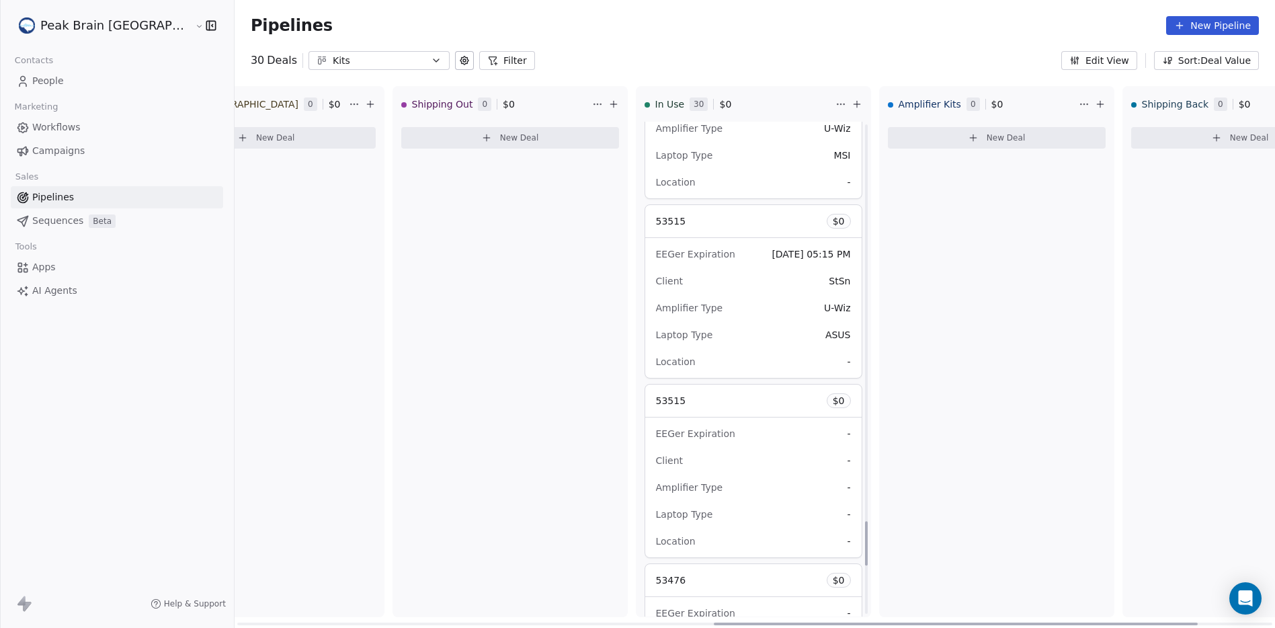
scroll to position [4406, 0]
click at [746, 405] on div "53515 $ 0" at bounding box center [753, 397] width 216 height 32
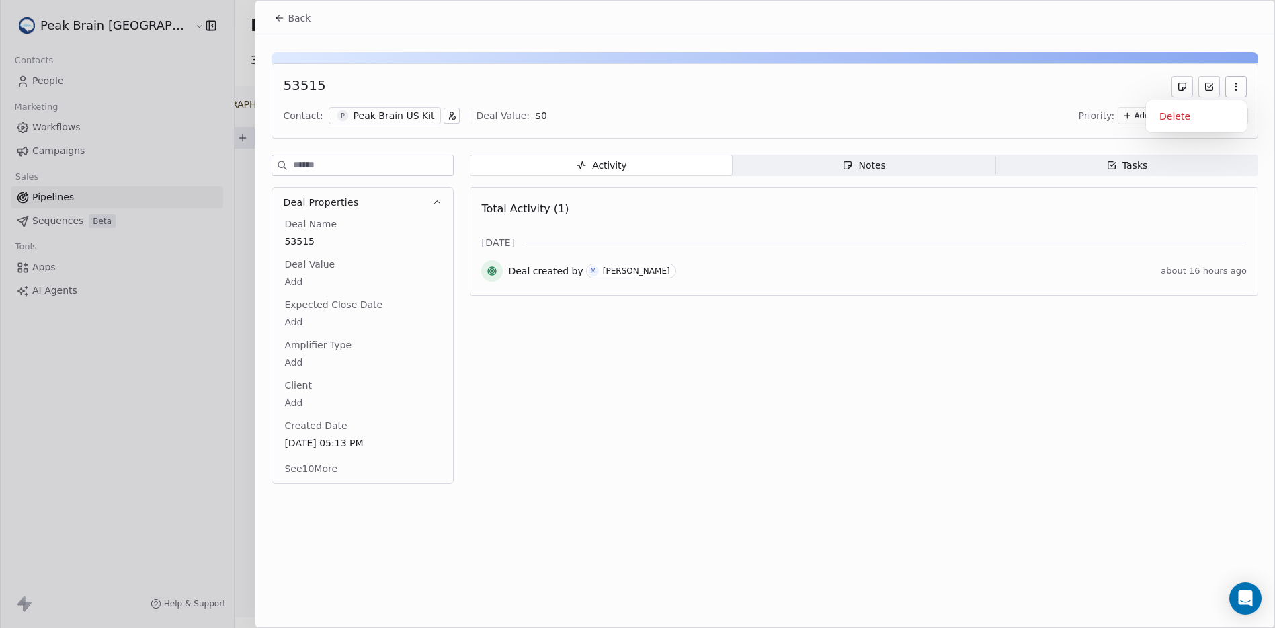
click at [1232, 90] on icon "button" at bounding box center [1235, 86] width 11 height 11
click at [1210, 111] on div "Delete" at bounding box center [1196, 116] width 90 height 22
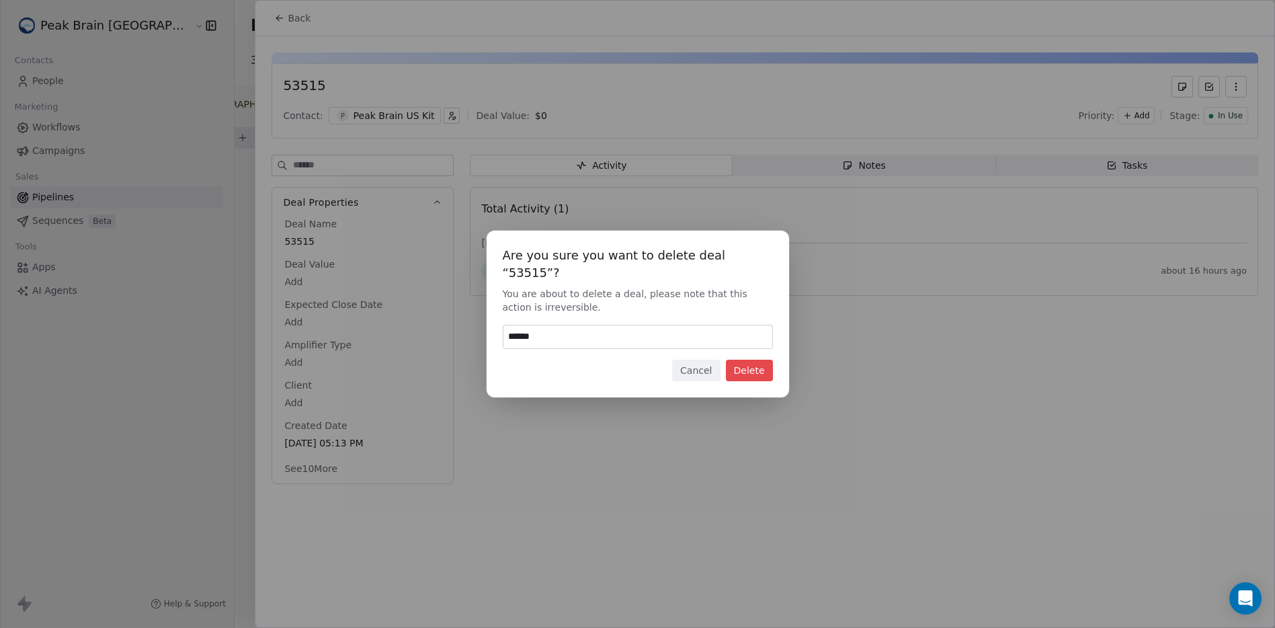
type input "******"
click at [740, 361] on button "Delete" at bounding box center [749, 370] width 47 height 22
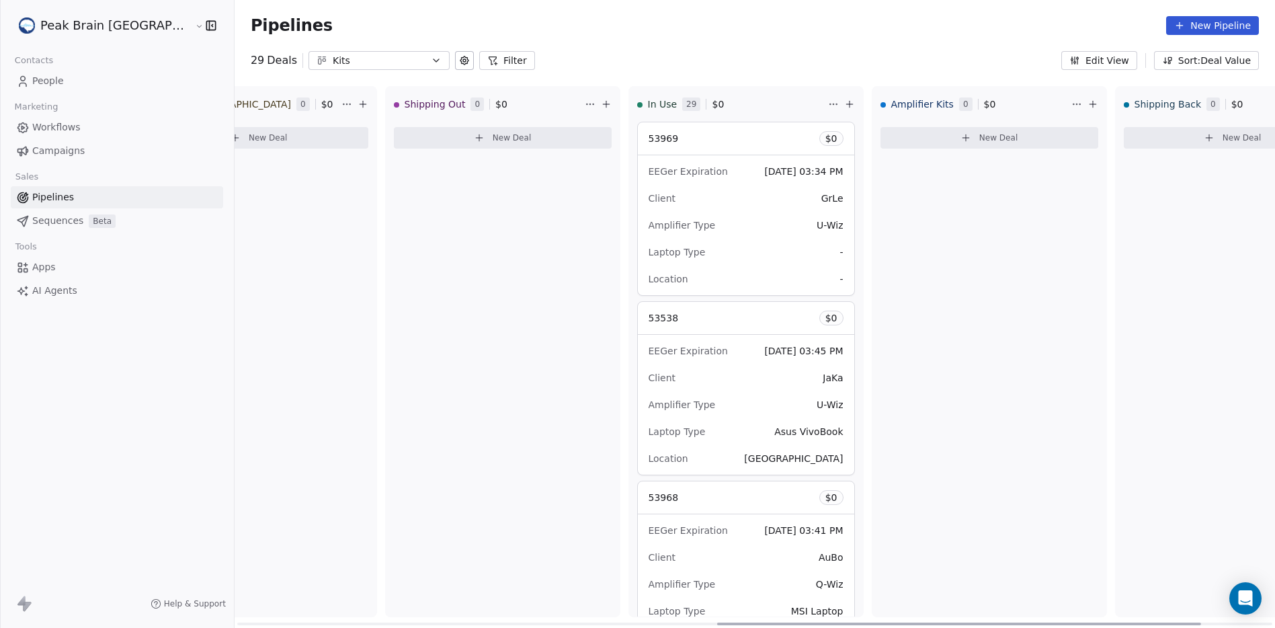
click at [885, 315] on div "Amplifier Kits 0 $ 0 New Deal" at bounding box center [988, 351] width 235 height 531
click at [790, 35] on div "Pipelines New Pipeline" at bounding box center [754, 25] width 1040 height 51
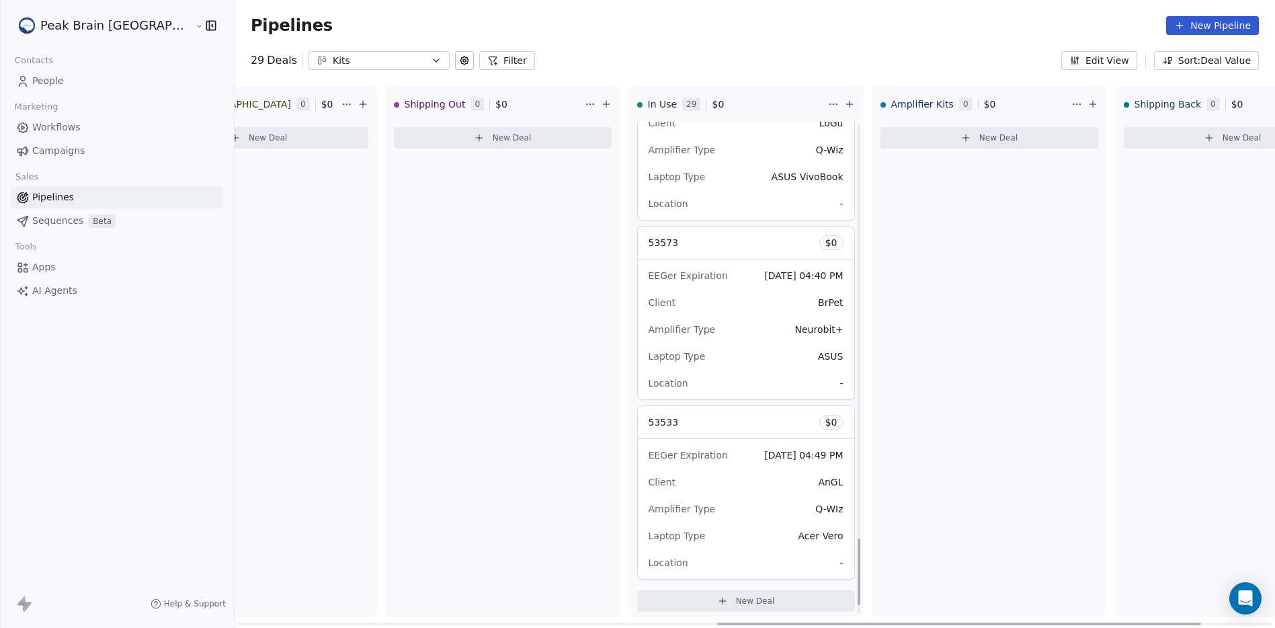
scroll to position [3131, 0]
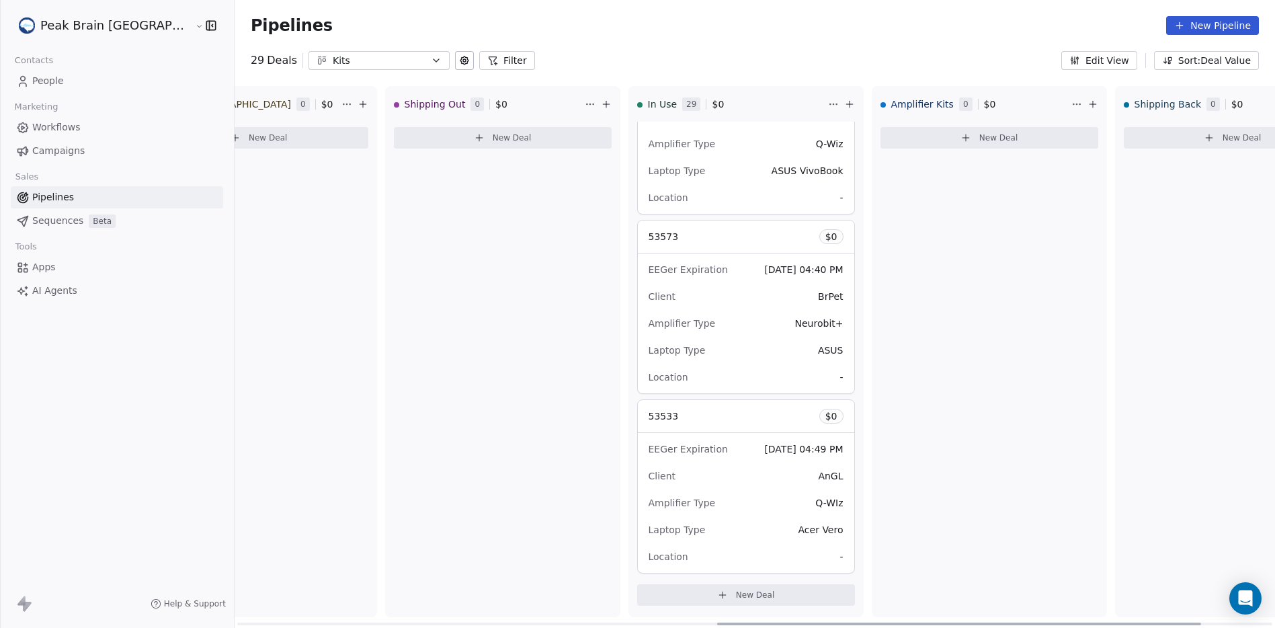
click at [844, 103] on icon at bounding box center [849, 104] width 11 height 11
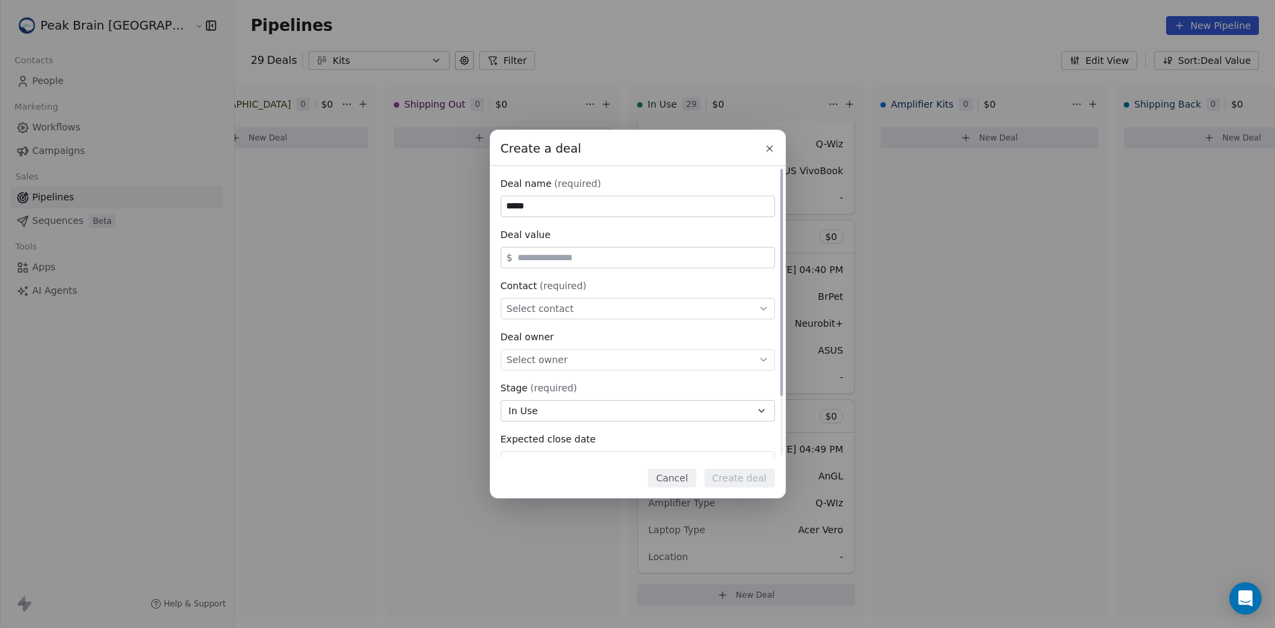
type input "*****"
click at [697, 311] on div "Select contact" at bounding box center [638, 309] width 274 height 22
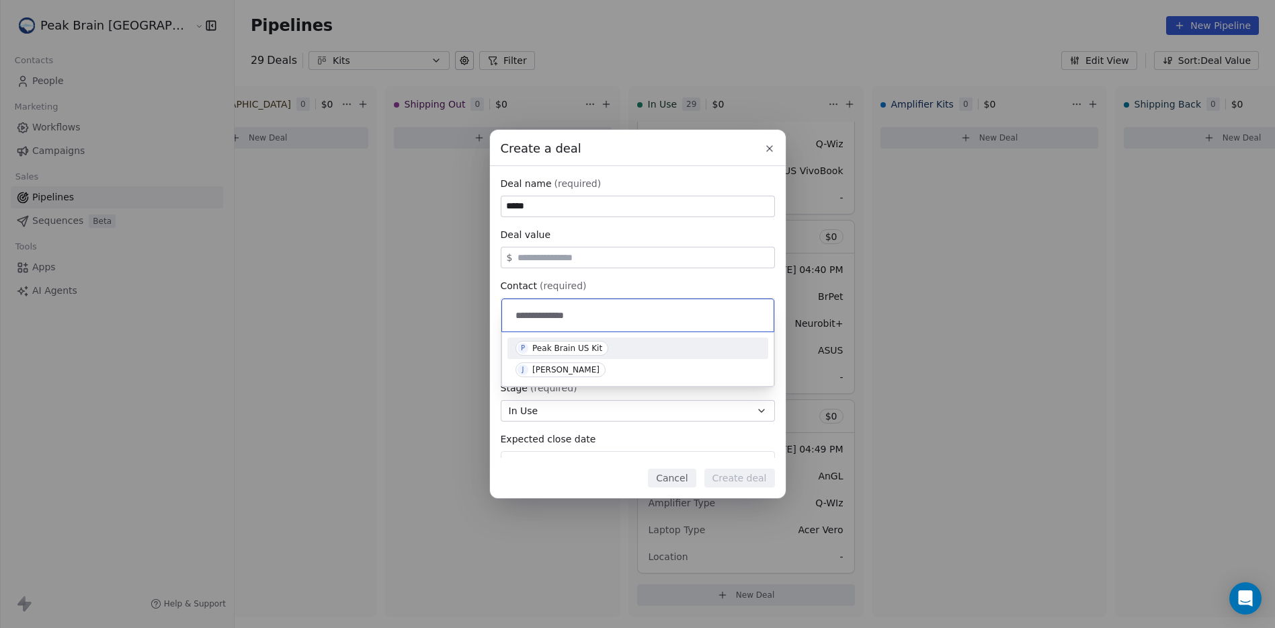
type input "**********"
click at [667, 355] on div "P Peak Brain US Kit" at bounding box center [637, 348] width 245 height 15
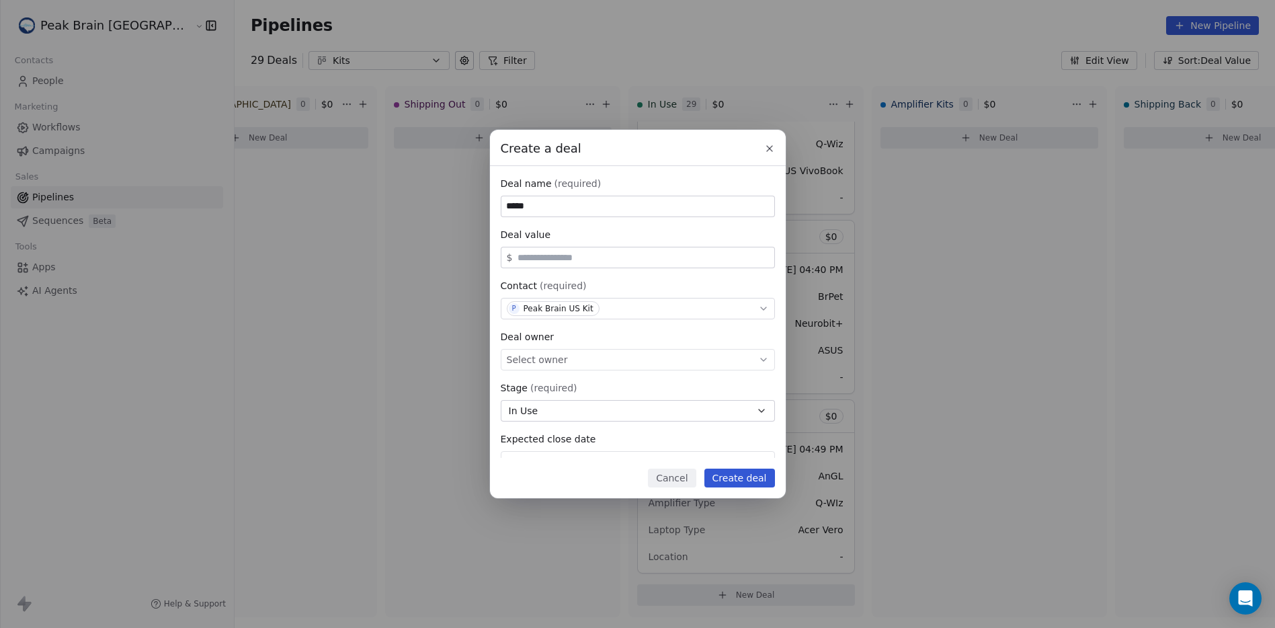
click at [741, 475] on button "Create deal" at bounding box center [739, 477] width 71 height 19
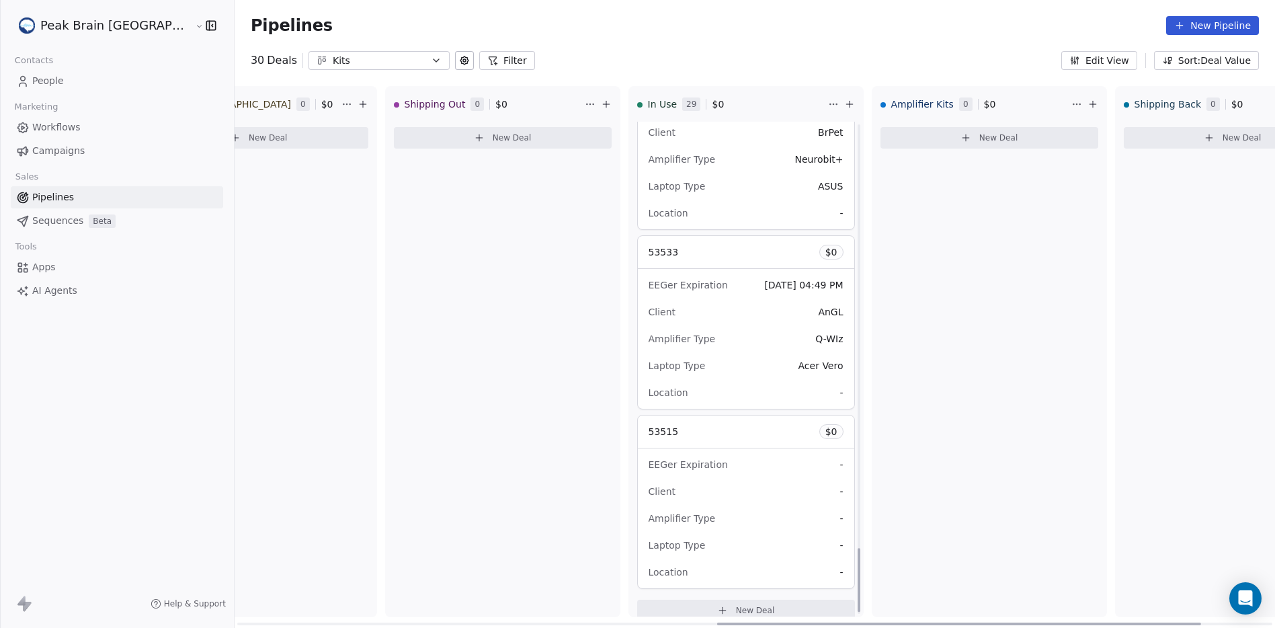
scroll to position [3283, 0]
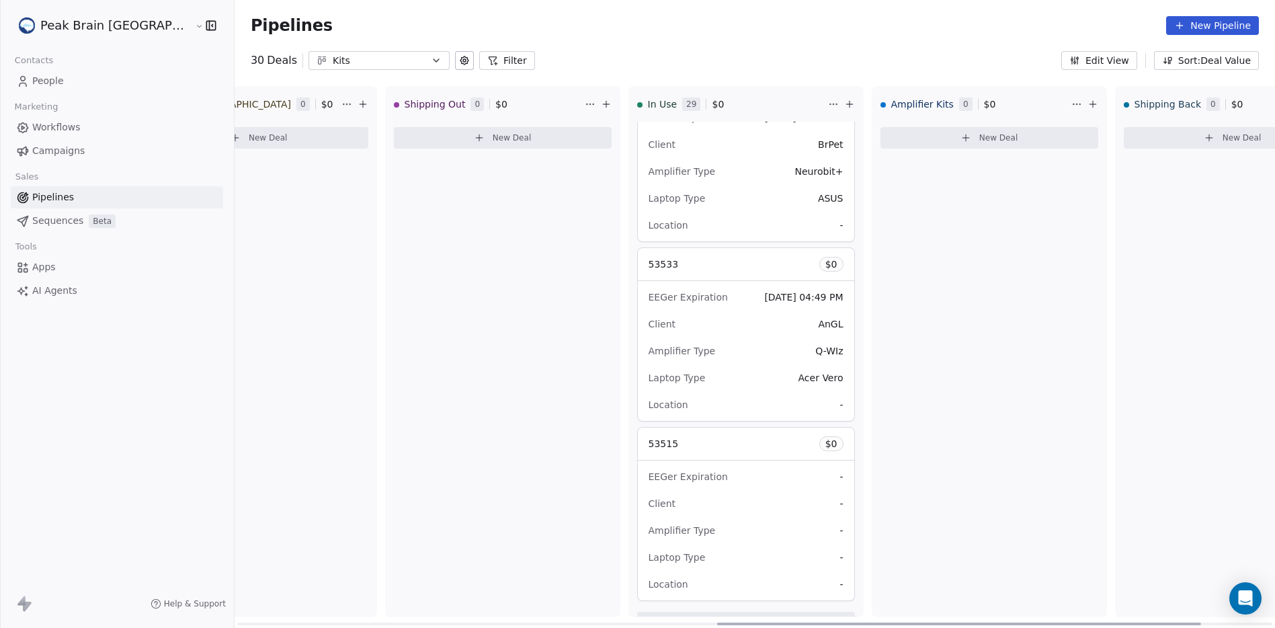
click at [734, 449] on div "53515 $ 0" at bounding box center [746, 443] width 216 height 32
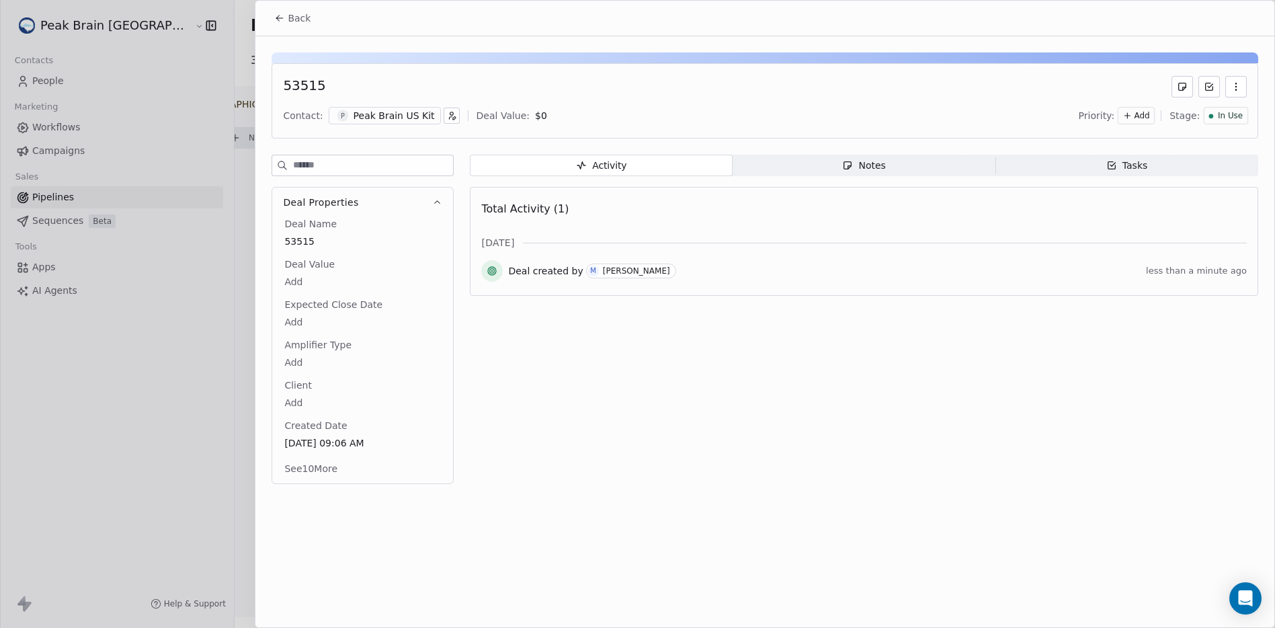
click at [327, 466] on button "See 10 More" at bounding box center [310, 468] width 69 height 24
click at [323, 398] on html "Peak Brain [GEOGRAPHIC_DATA] Contacts People Marketing Workflows Campaigns Sale…" at bounding box center [637, 314] width 1275 height 628
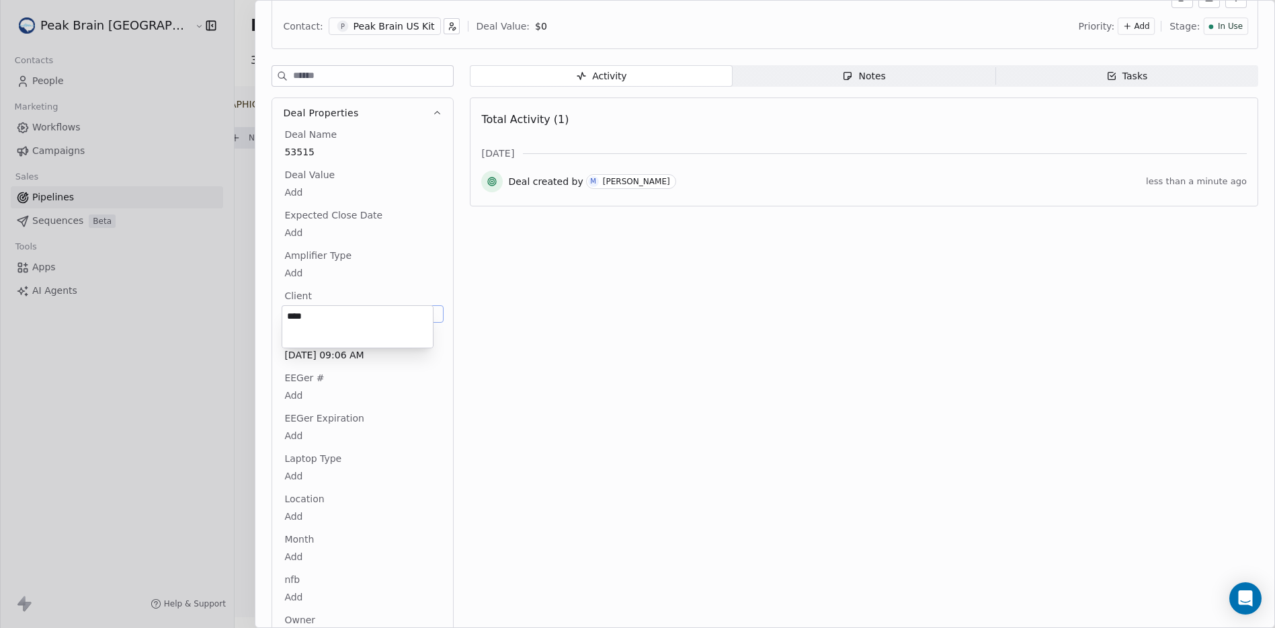
type textarea "****"
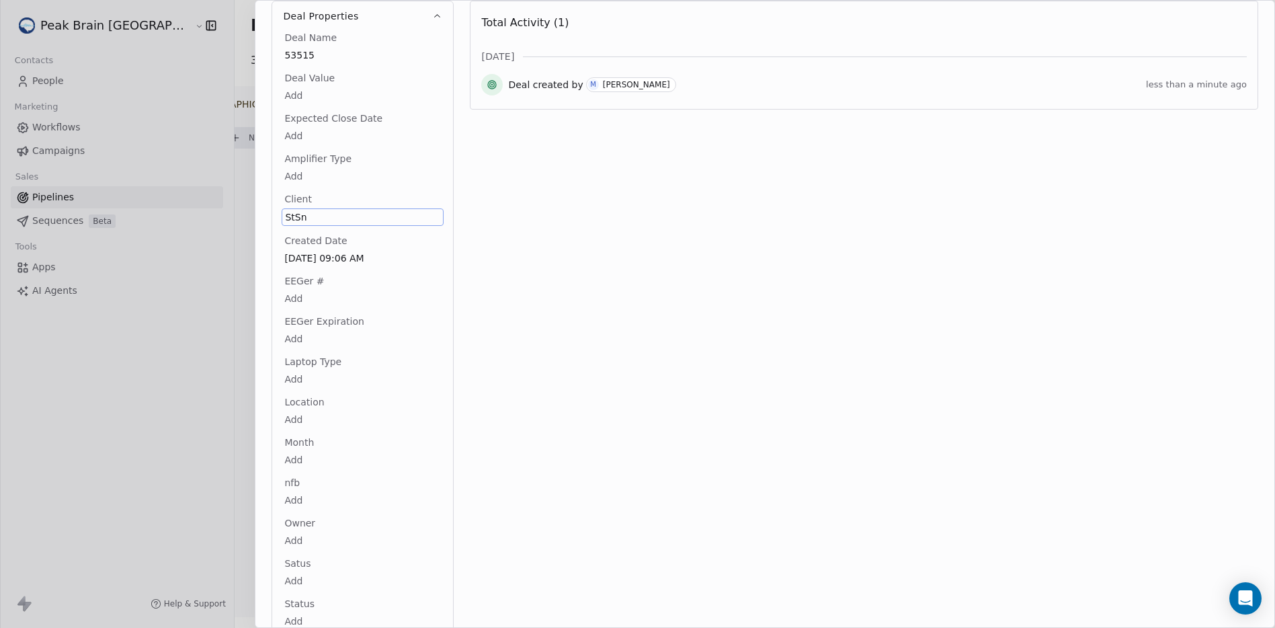
click at [308, 182] on html "Peak Brain [GEOGRAPHIC_DATA] Contacts People Marketing Workflows Campaigns Sale…" at bounding box center [637, 314] width 1275 height 628
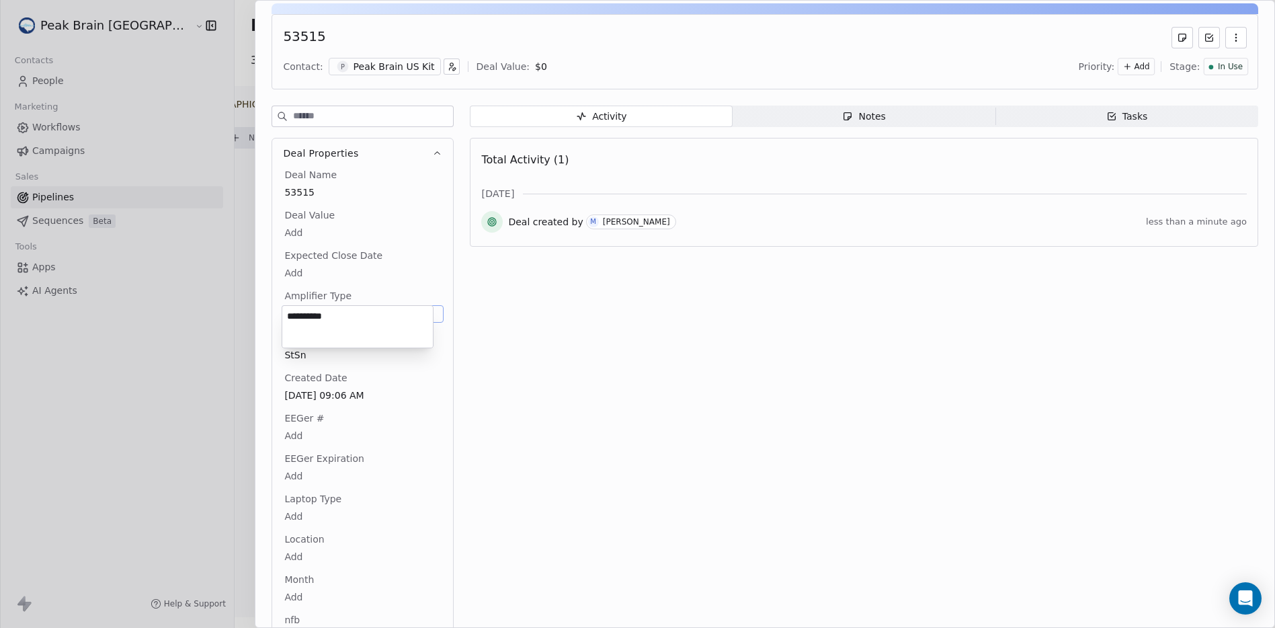
type textarea "**********"
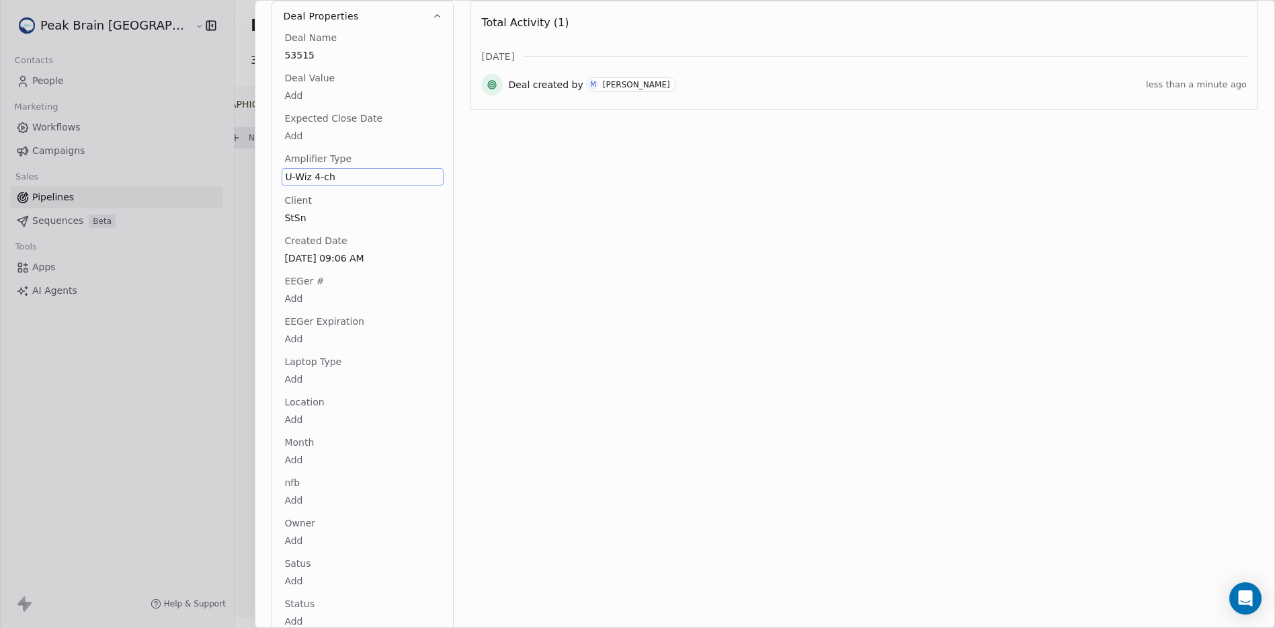
click at [297, 335] on body "Peak Brain [GEOGRAPHIC_DATA] Contacts People Marketing Workflows Campaigns Sale…" at bounding box center [637, 314] width 1275 height 628
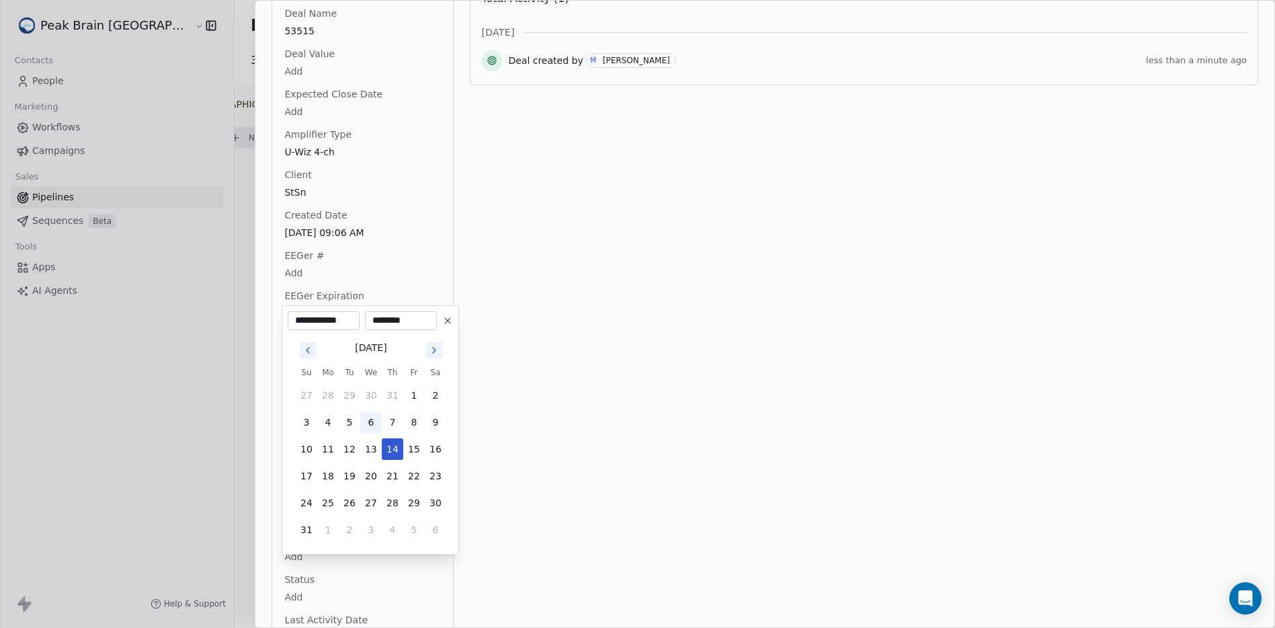
type input "**********"
click at [576, 409] on html "Peak Brain [GEOGRAPHIC_DATA] Contacts People Marketing Workflows Campaigns Sale…" at bounding box center [637, 314] width 1275 height 628
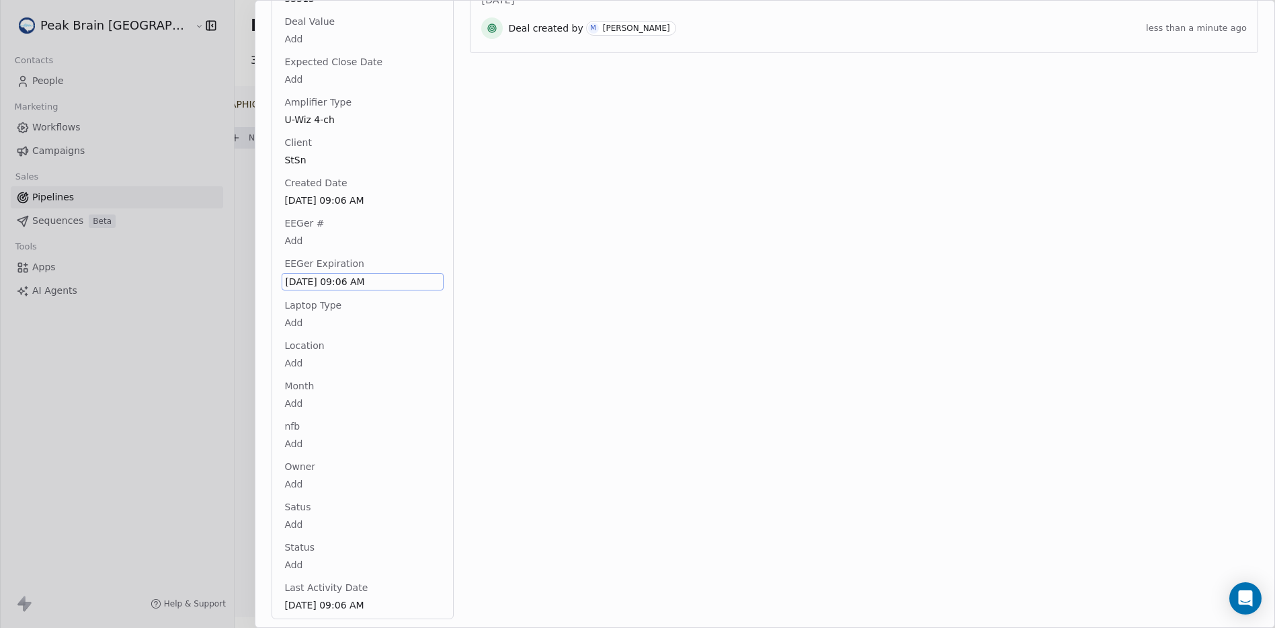
click at [334, 323] on body "Peak Brain [GEOGRAPHIC_DATA] Contacts People Marketing Workflows Campaigns Sale…" at bounding box center [637, 314] width 1275 height 628
type textarea "****"
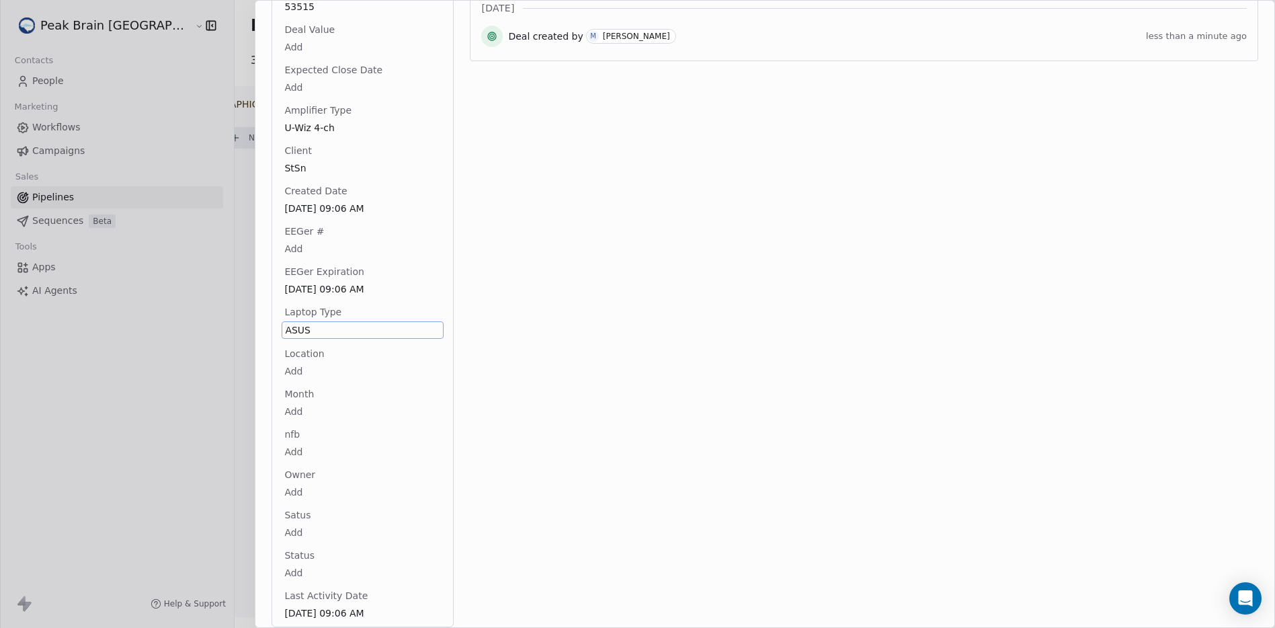
scroll to position [0, 0]
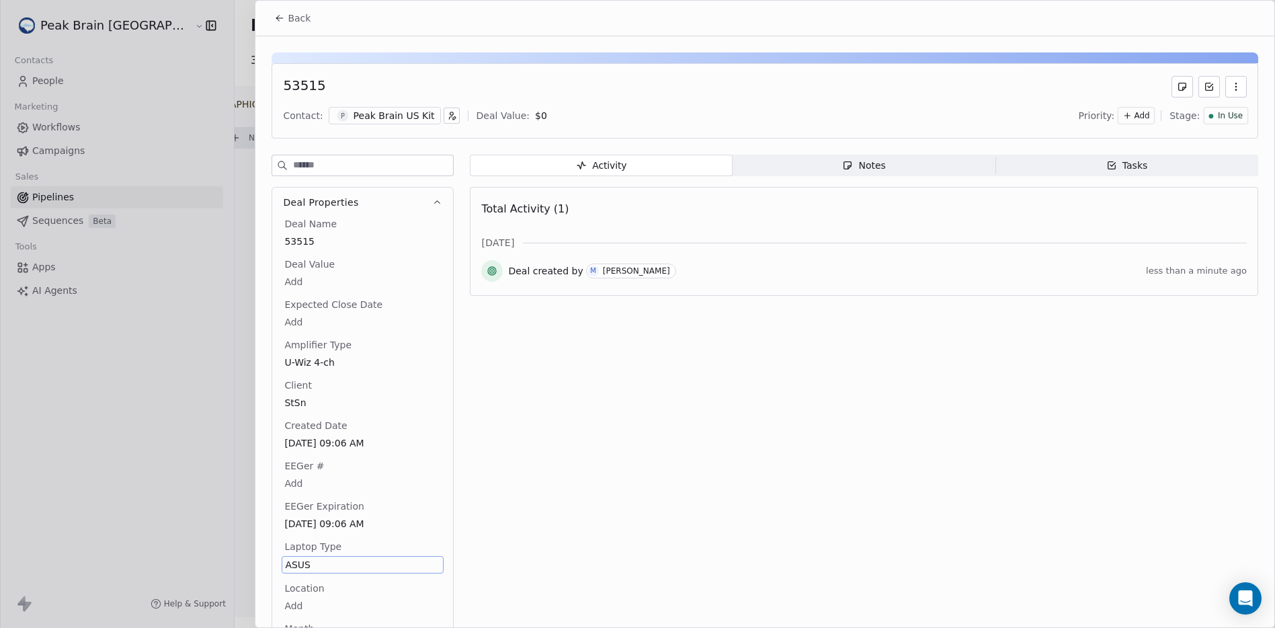
click at [283, 23] on icon at bounding box center [279, 18] width 11 height 11
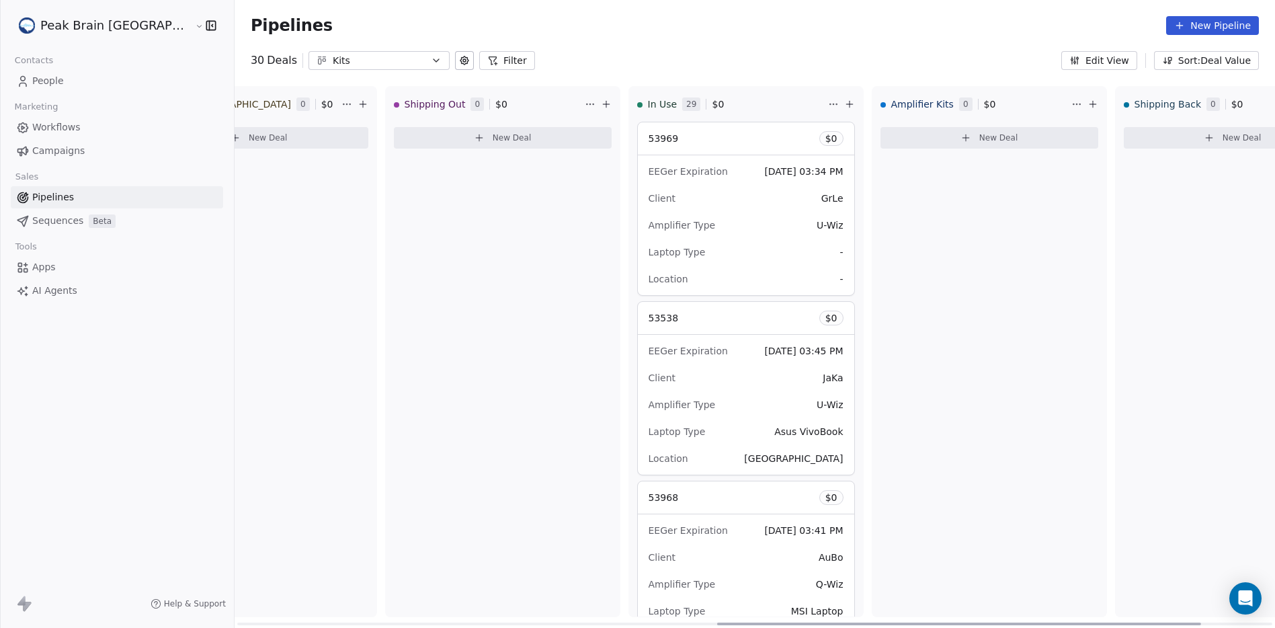
scroll to position [3310, 0]
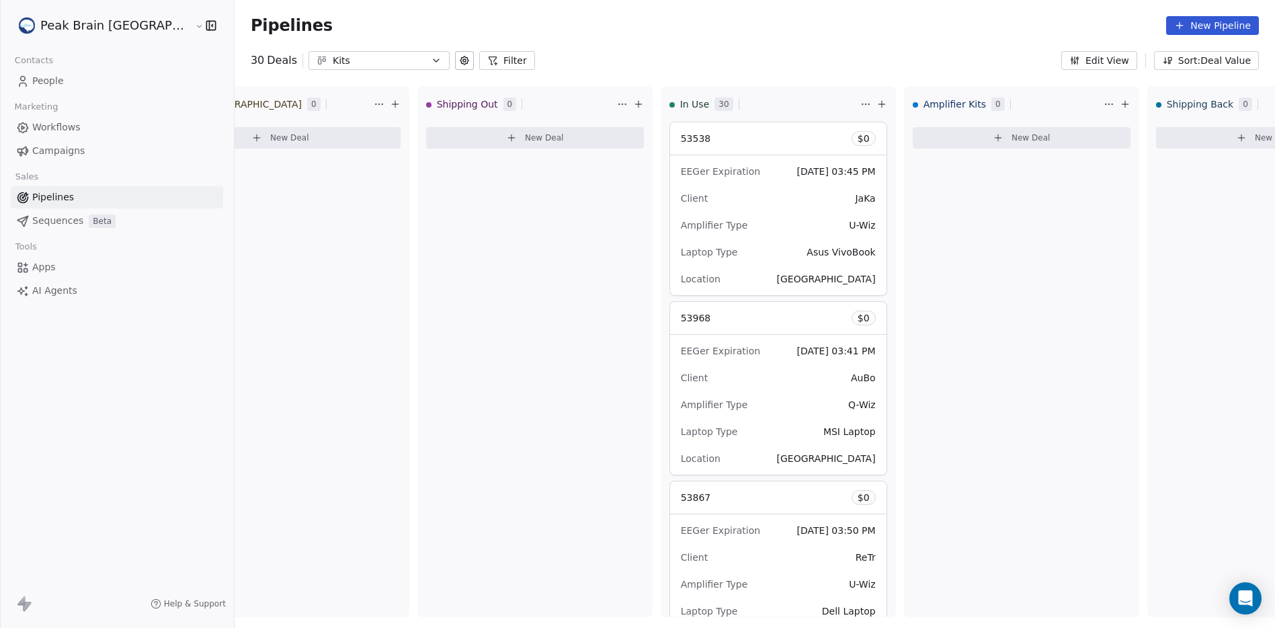
scroll to position [0, 1072]
